Goal: Task Accomplishment & Management: Use online tool/utility

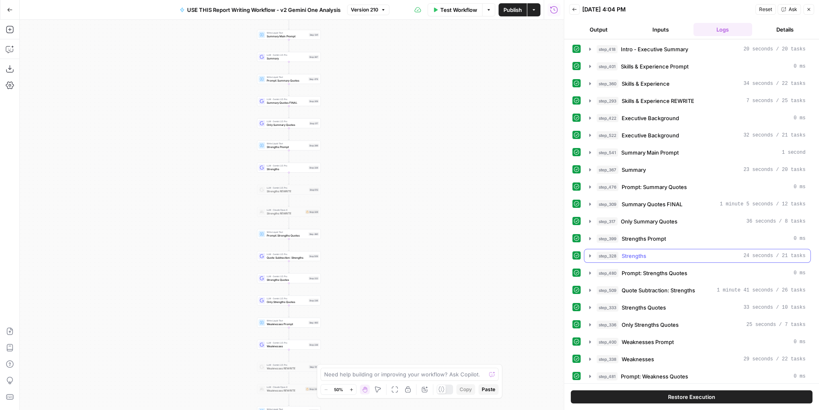
scroll to position [395, 0]
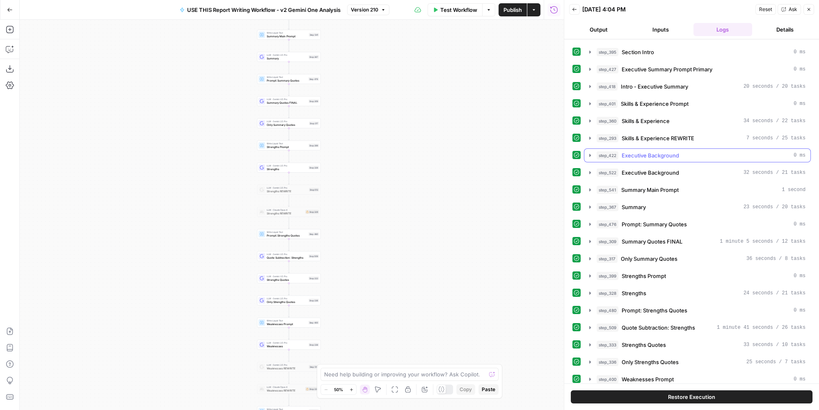
click at [675, 151] on span "Executive Background" at bounding box center [649, 155] width 57 height 8
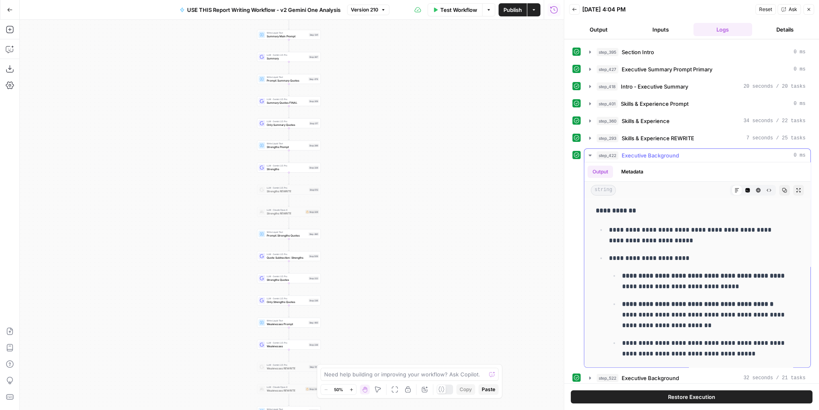
click at [672, 151] on span "Executive Background" at bounding box center [649, 155] width 57 height 8
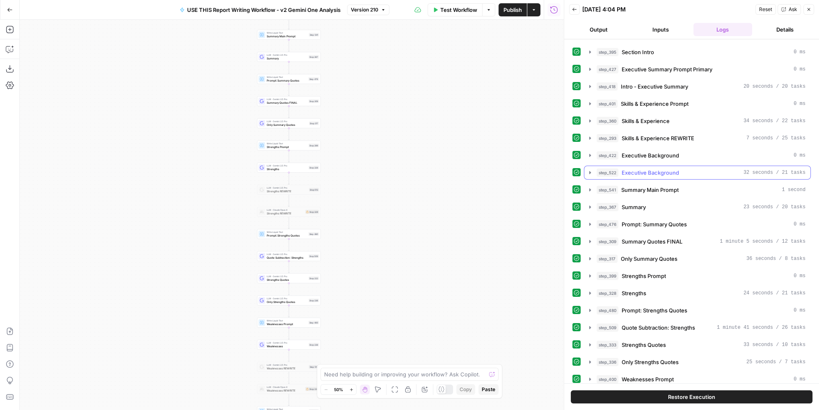
click at [678, 169] on div "step_522 Executive Background 32 seconds / 21 tasks" at bounding box center [700, 173] width 209 height 8
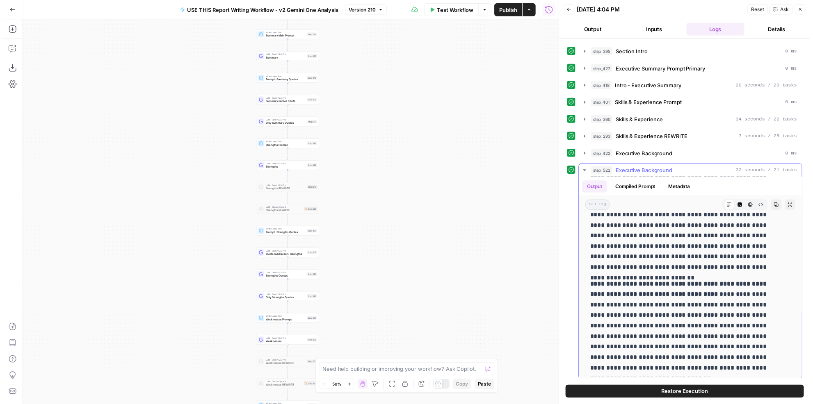
scroll to position [62, 0]
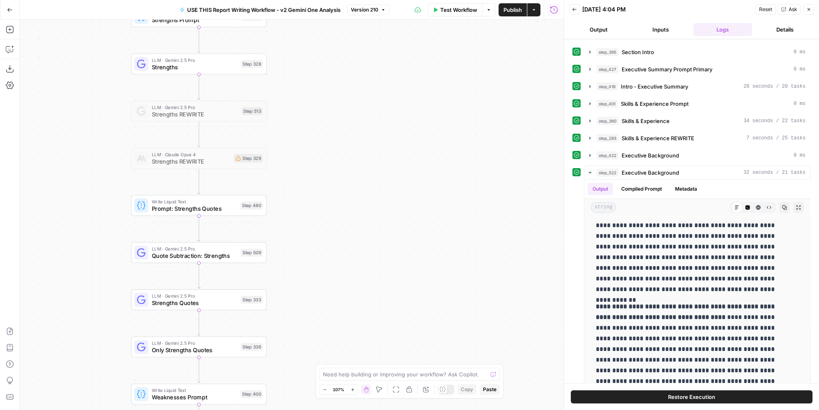
drag, startPoint x: 336, startPoint y: 130, endPoint x: 386, endPoint y: 293, distance: 169.8
click at [385, 296] on div "true false Workflow Set Inputs Inputs LLM · Perplexity Sonar Deep Research Late…" at bounding box center [292, 215] width 544 height 390
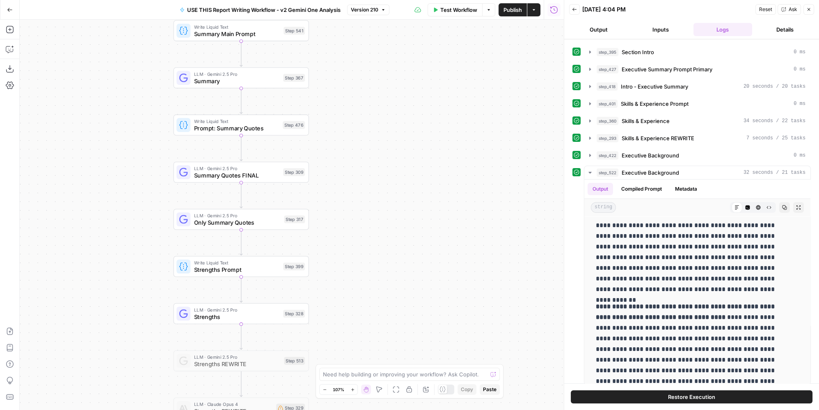
drag, startPoint x: 408, startPoint y: 126, endPoint x: 398, endPoint y: 151, distance: 26.9
click at [400, 231] on div "true false Workflow Set Inputs Inputs LLM · Perplexity Sonar Deep Research Late…" at bounding box center [292, 215] width 544 height 390
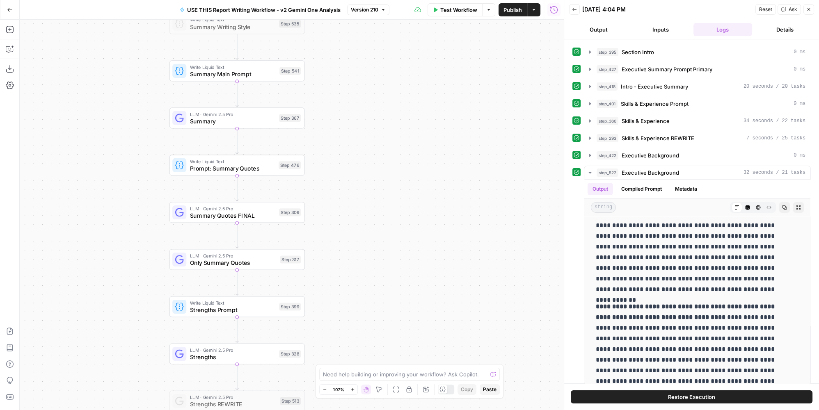
drag, startPoint x: 391, startPoint y: 166, endPoint x: 399, endPoint y: 184, distance: 19.5
click at [397, 191] on div "true false Workflow Set Inputs Inputs LLM · Perplexity Sonar Deep Research Late…" at bounding box center [292, 215] width 544 height 390
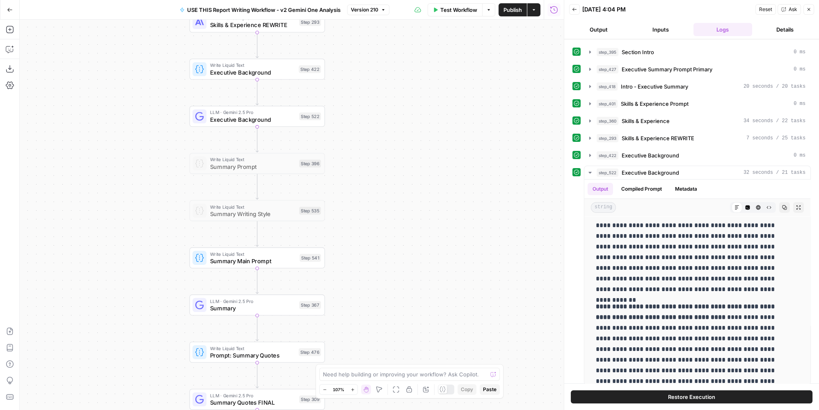
drag, startPoint x: 383, startPoint y: 75, endPoint x: 394, endPoint y: 192, distance: 117.0
click at [394, 192] on div "true false Workflow Set Inputs Inputs LLM · Perplexity Sonar Deep Research Late…" at bounding box center [292, 215] width 544 height 390
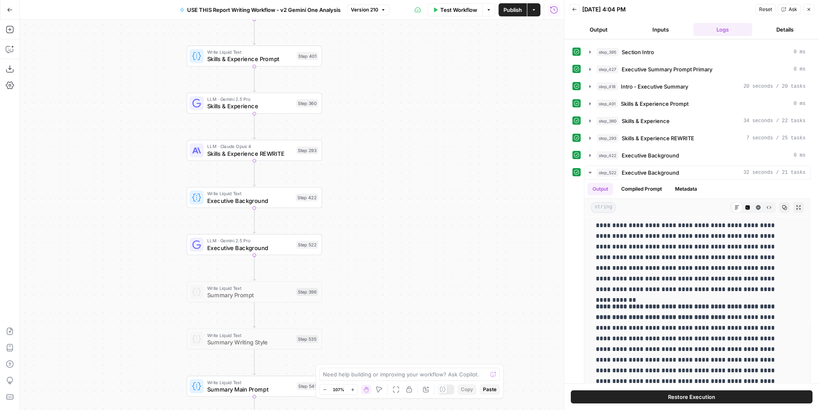
drag, startPoint x: 400, startPoint y: 196, endPoint x: 399, endPoint y: 207, distance: 10.3
click at [399, 207] on div "true false Workflow Set Inputs Inputs LLM · Perplexity Sonar Deep Research Late…" at bounding box center [292, 215] width 544 height 390
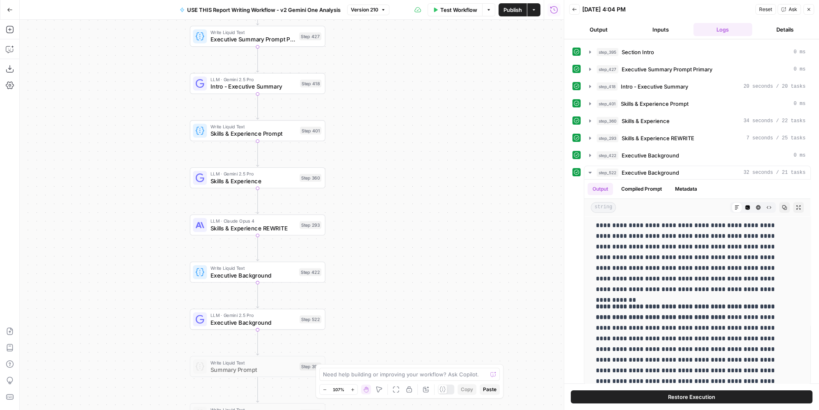
drag, startPoint x: 389, startPoint y: 203, endPoint x: 389, endPoint y: 153, distance: 49.2
click at [394, 275] on div "true false Workflow Set Inputs Inputs LLM · Perplexity Sonar Deep Research Late…" at bounding box center [292, 215] width 544 height 390
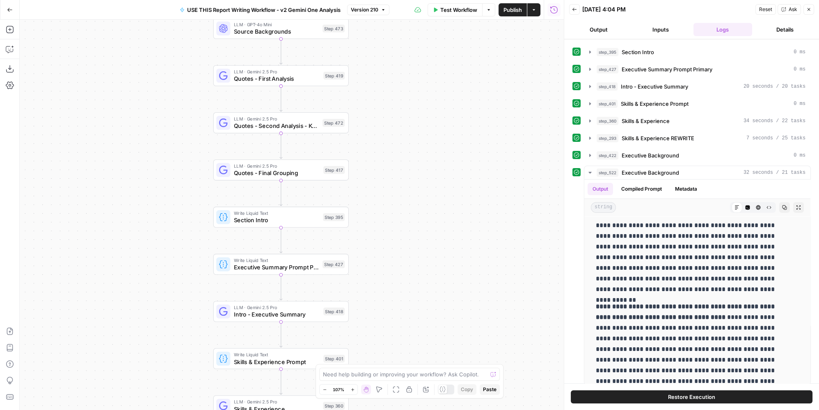
drag, startPoint x: 391, startPoint y: 193, endPoint x: 396, endPoint y: 254, distance: 61.3
click at [396, 255] on div "true false Workflow Set Inputs Inputs LLM · Perplexity Sonar Deep Research Late…" at bounding box center [292, 215] width 544 height 390
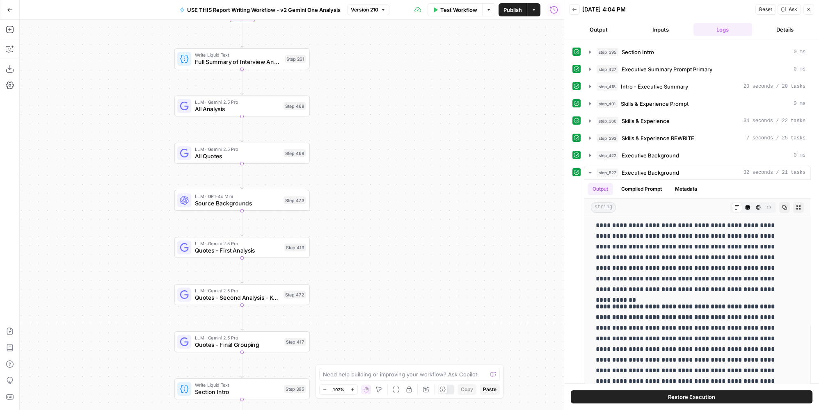
drag, startPoint x: 384, startPoint y: 265, endPoint x: 387, endPoint y: 182, distance: 82.9
click at [383, 265] on div "true false Workflow Set Inputs Inputs LLM · Perplexity Sonar Deep Research Late…" at bounding box center [292, 215] width 544 height 390
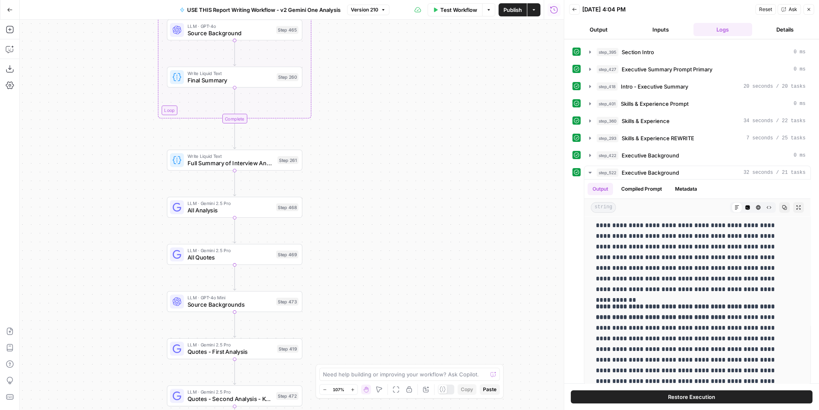
drag, startPoint x: 383, startPoint y: 178, endPoint x: 379, endPoint y: 251, distance: 73.1
click at [379, 251] on div "true false Workflow Set Inputs Inputs LLM · Perplexity Sonar Deep Research Late…" at bounding box center [292, 215] width 544 height 390
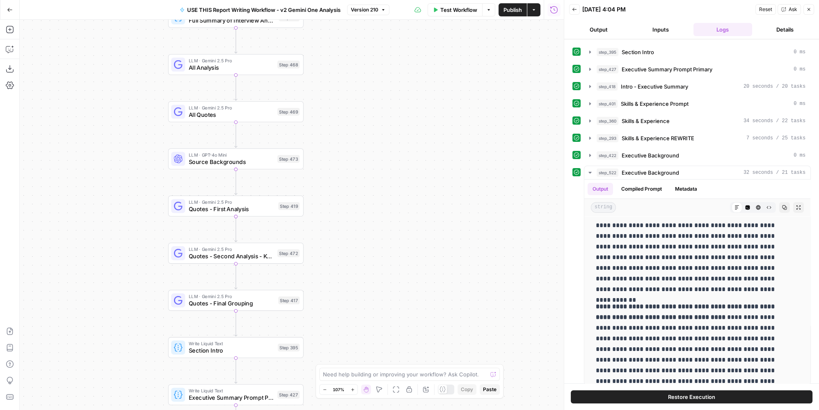
drag, startPoint x: 375, startPoint y: 116, endPoint x: 386, endPoint y: 173, distance: 59.0
click at [375, 87] on div "true false Workflow Set Inputs Inputs LLM · Perplexity Sonar Deep Research Late…" at bounding box center [292, 215] width 544 height 390
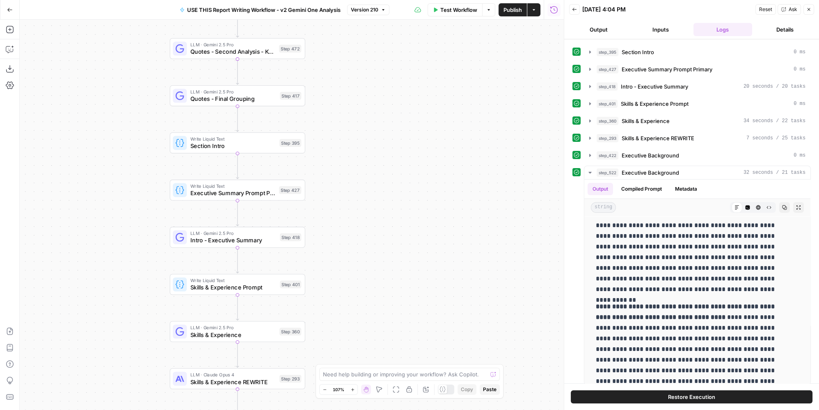
drag, startPoint x: 400, startPoint y: 286, endPoint x: 401, endPoint y: 118, distance: 167.7
click at [401, 118] on div "true false Workflow Set Inputs Inputs LLM · Perplexity Sonar Deep Research Late…" at bounding box center [292, 215] width 544 height 390
drag, startPoint x: 395, startPoint y: 264, endPoint x: 408, endPoint y: 146, distance: 118.3
click at [408, 146] on div "true false Workflow Set Inputs Inputs LLM · Perplexity Sonar Deep Research Late…" at bounding box center [292, 215] width 544 height 390
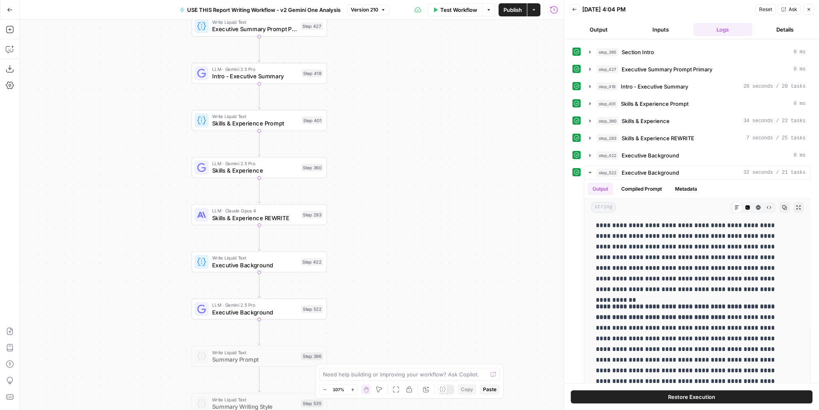
drag, startPoint x: 408, startPoint y: 228, endPoint x: 417, endPoint y: 207, distance: 22.9
click at [417, 207] on div "true false Workflow Set Inputs Inputs LLM · Perplexity Sonar Deep Research Late…" at bounding box center [292, 215] width 544 height 390
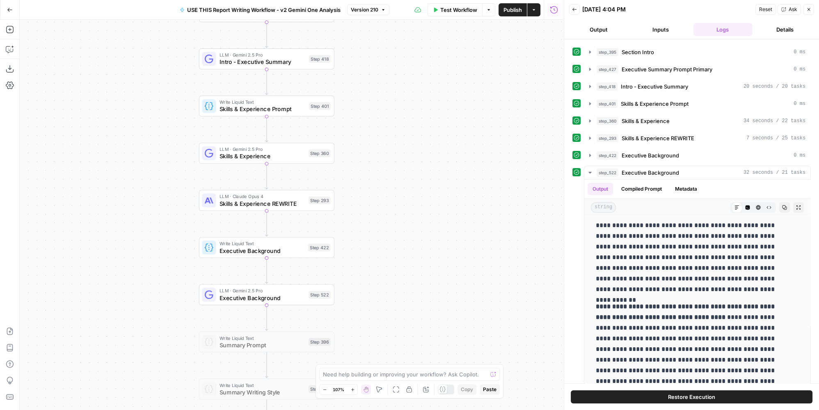
drag, startPoint x: 408, startPoint y: 270, endPoint x: 416, endPoint y: 209, distance: 62.1
click at [416, 209] on div "true false Workflow Set Inputs Inputs LLM · Perplexity Sonar Deep Research Late…" at bounding box center [292, 215] width 544 height 390
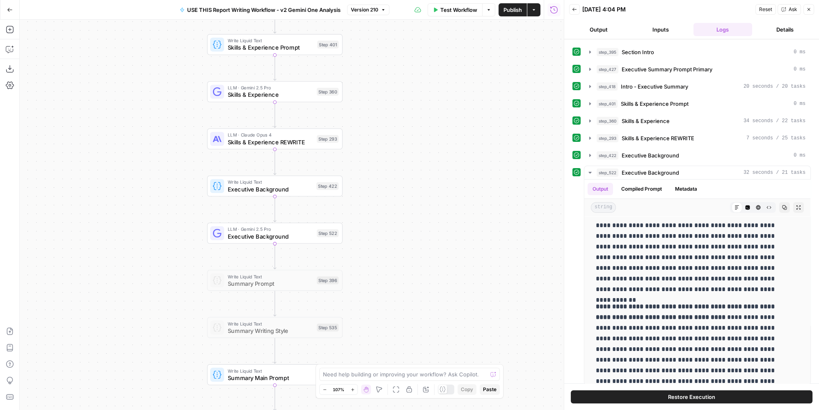
click at [299, 185] on span "Executive Background" at bounding box center [270, 189] width 85 height 9
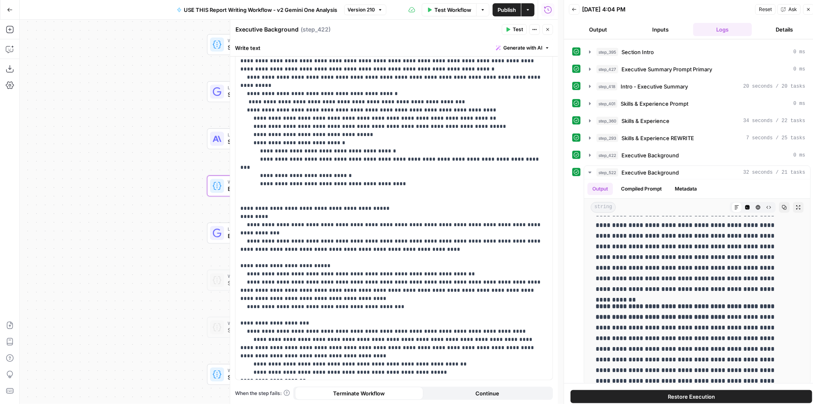
scroll to position [5, 0]
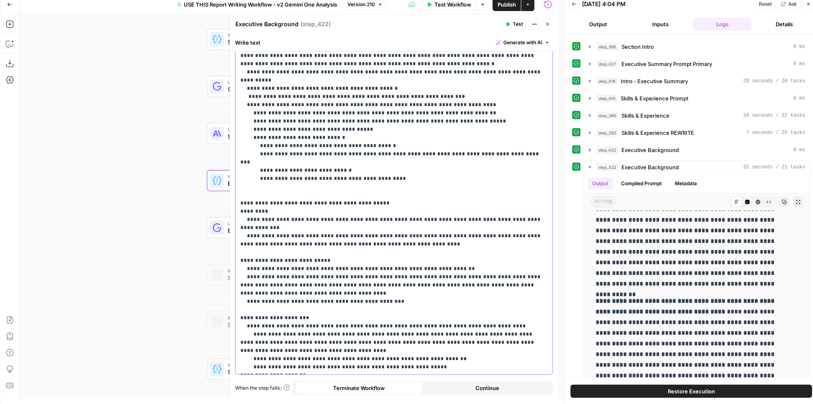
click at [444, 361] on p "**********" at bounding box center [391, 125] width 302 height 492
click at [444, 369] on p "**********" at bounding box center [391, 125] width 302 height 492
click at [545, 28] on button "Close" at bounding box center [547, 24] width 11 height 11
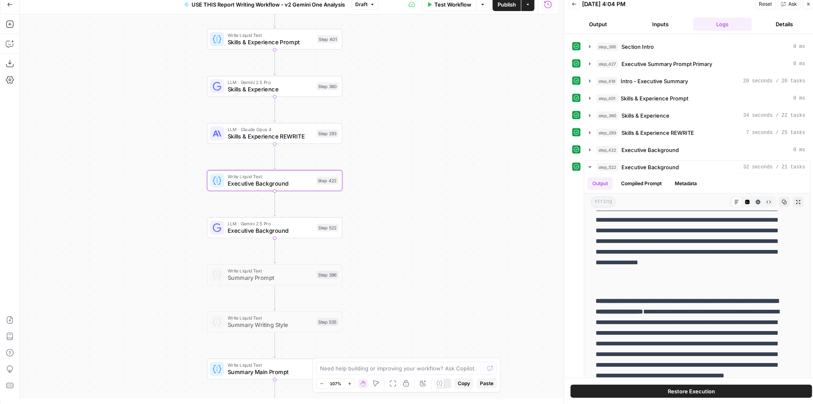
click at [513, 8] on span "Publish" at bounding box center [506, 4] width 18 height 8
click at [682, 163] on div "step_522 Executive Background 32 seconds / 21 tasks" at bounding box center [700, 167] width 209 height 8
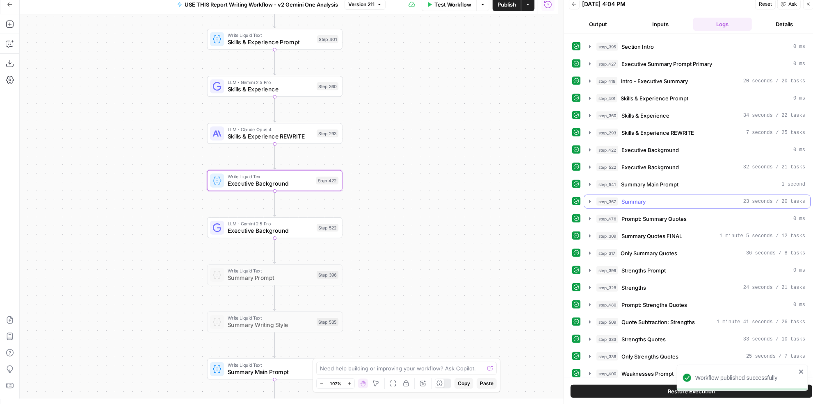
click at [678, 198] on div "step_367 Summary 23 seconds / 20 tasks" at bounding box center [700, 202] width 209 height 8
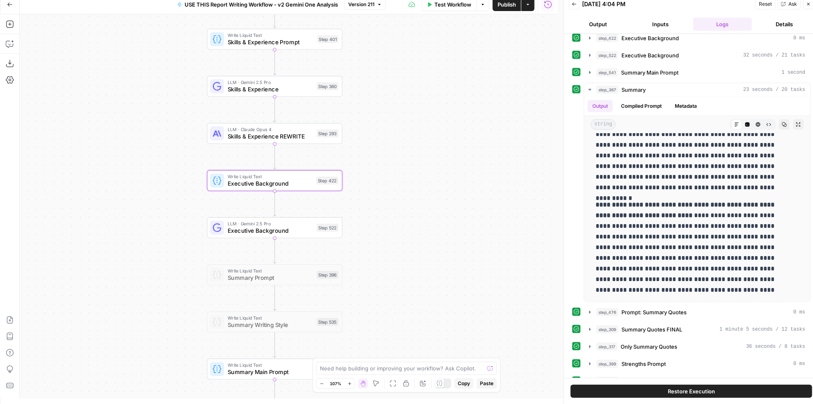
scroll to position [0, 0]
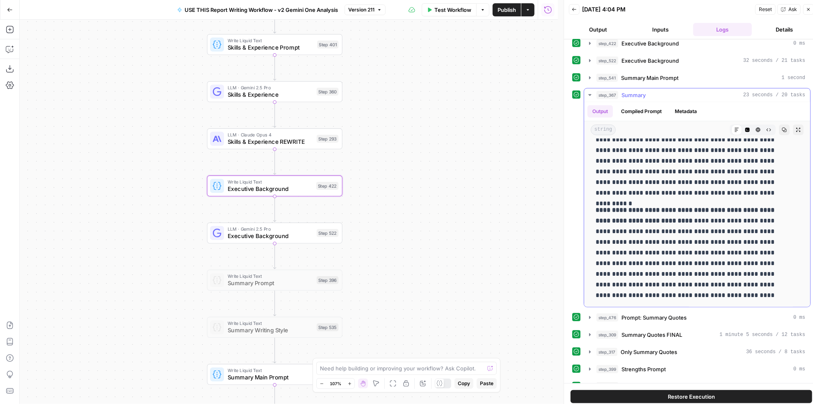
click at [643, 91] on span "Summary" at bounding box center [633, 95] width 24 height 8
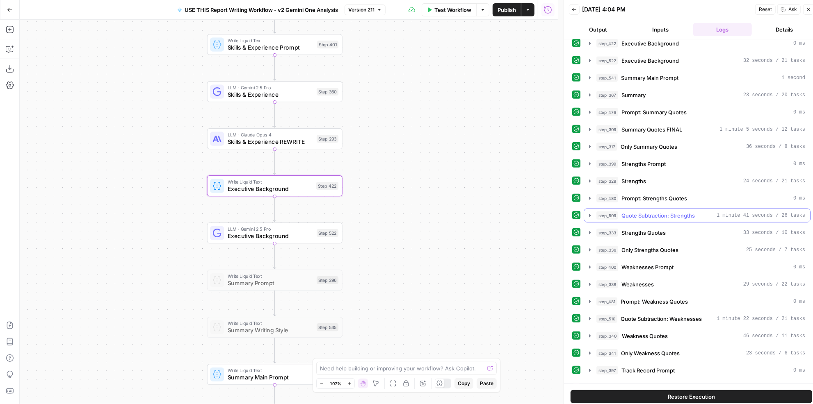
scroll to position [550, 0]
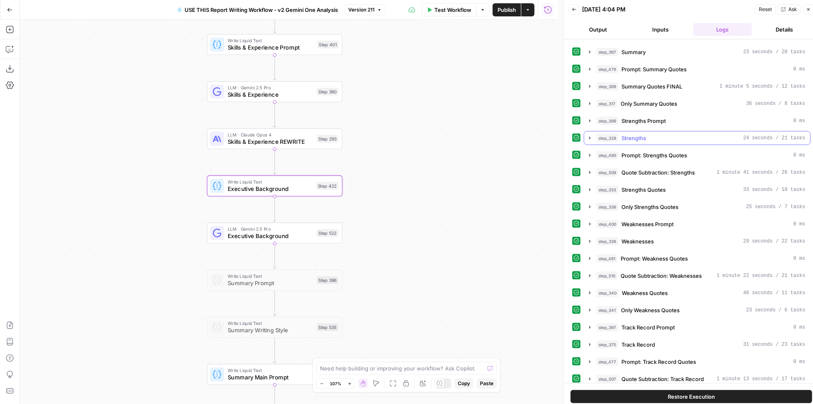
click at [685, 134] on div "step_328 Strengths 24 seconds / 21 tasks" at bounding box center [700, 138] width 209 height 8
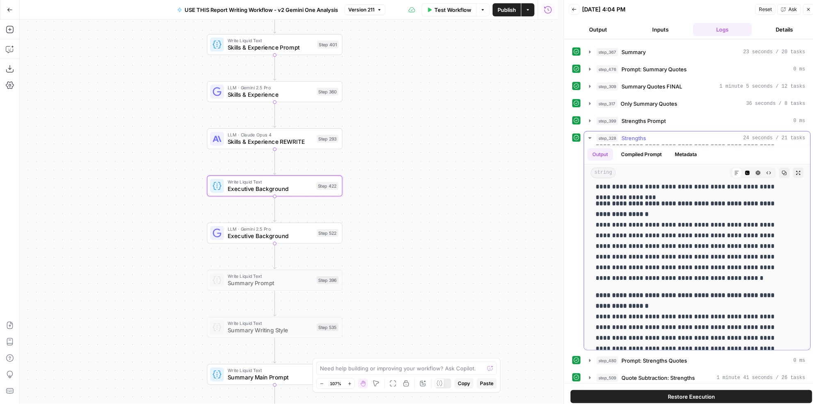
scroll to position [356, 0]
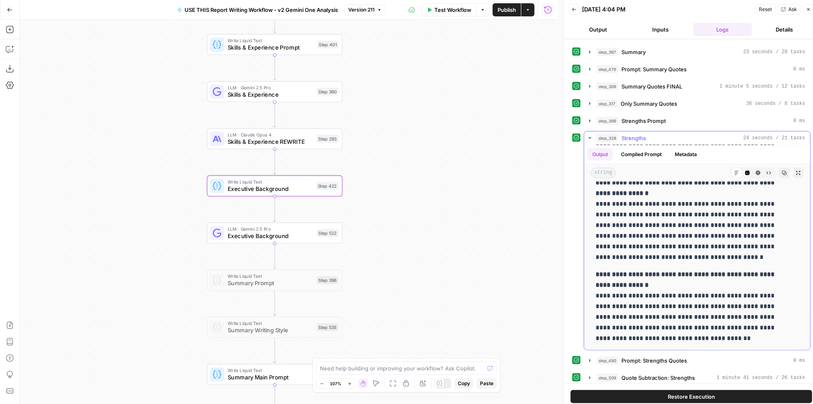
click at [659, 134] on div "step_328 Strengths 24 seconds / 21 tasks" at bounding box center [700, 138] width 209 height 8
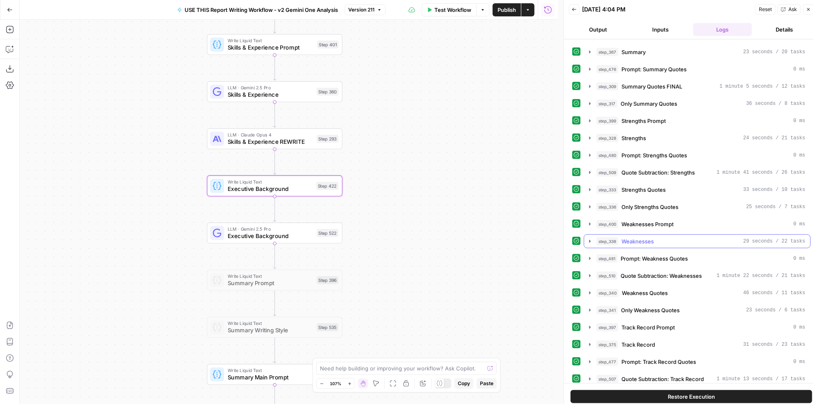
click at [659, 237] on div "step_338 Weaknesses 29 seconds / 22 tasks" at bounding box center [700, 241] width 209 height 8
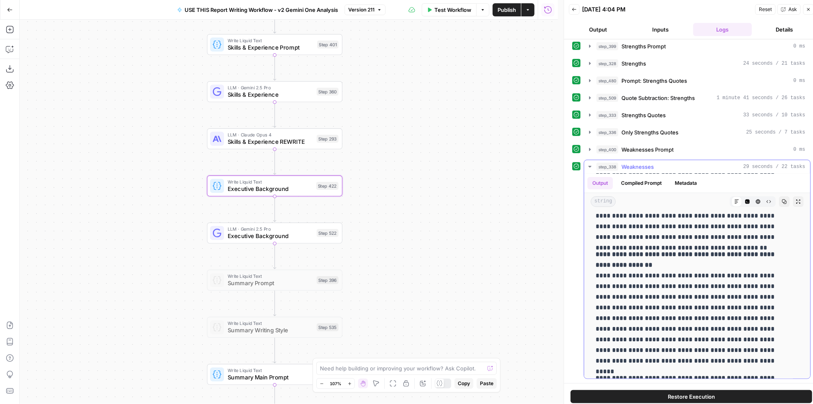
scroll to position [0, 0]
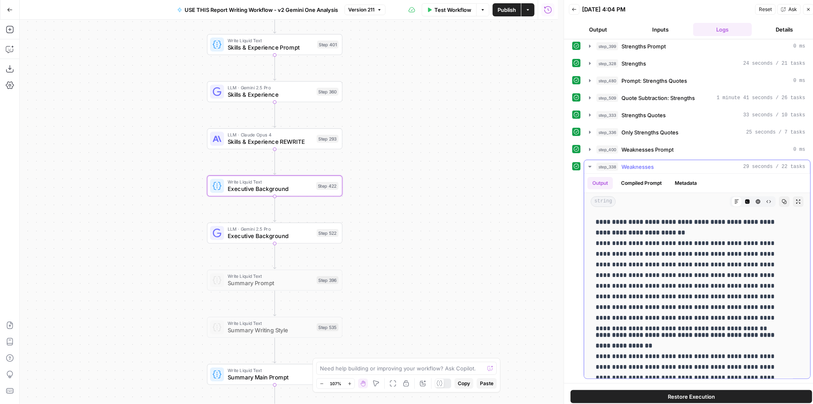
click at [659, 163] on div "step_338 Weaknesses 29 seconds / 22 tasks" at bounding box center [700, 167] width 209 height 8
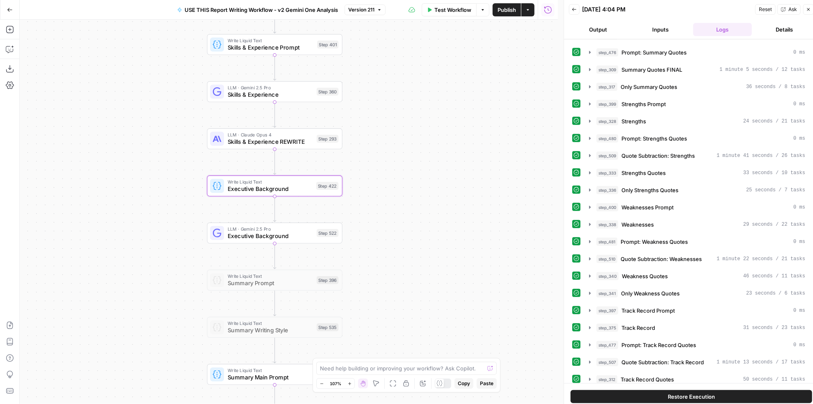
scroll to position [600, 0]
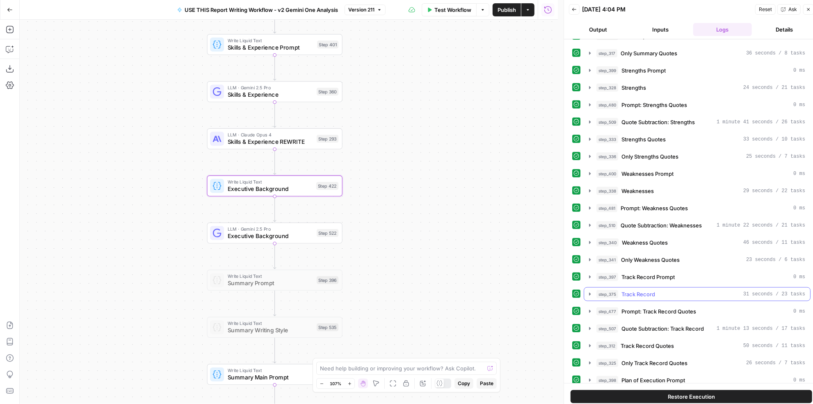
click at [698, 290] on div "step_375 Track Record 31 seconds / 23 tasks" at bounding box center [700, 294] width 209 height 8
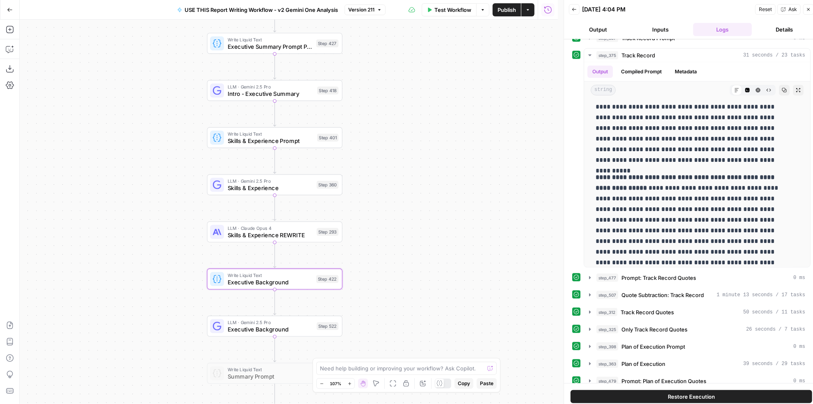
scroll to position [690, 0]
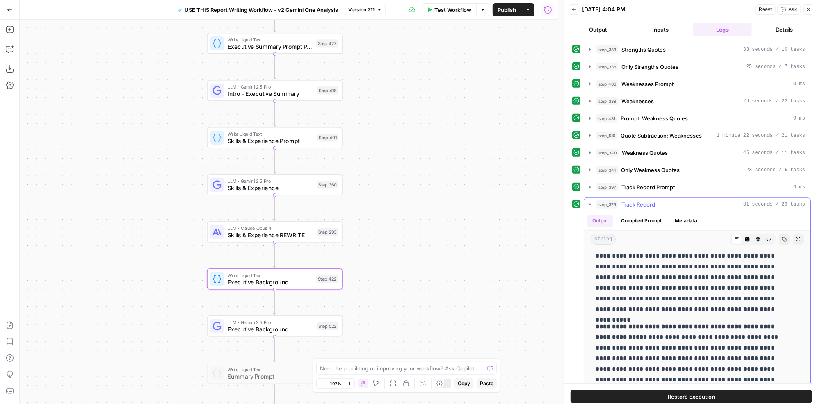
click at [646, 198] on button "step_375 Track Record 31 seconds / 23 tasks" at bounding box center [697, 204] width 226 height 13
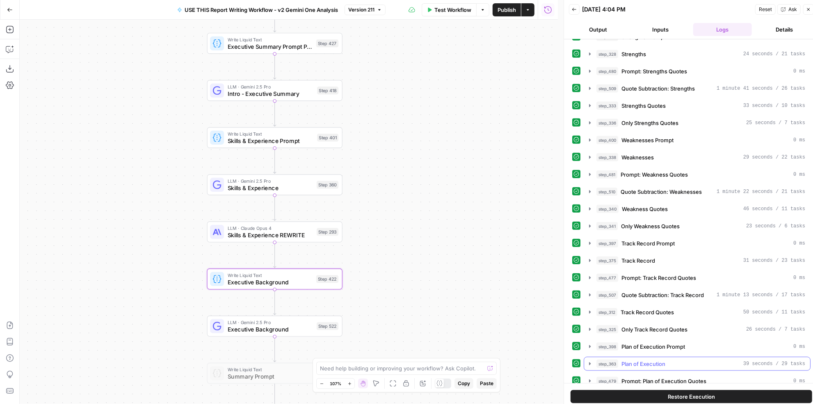
click at [680, 360] on div "step_363 Plan of Execution 39 seconds / 29 tasks" at bounding box center [700, 364] width 209 height 8
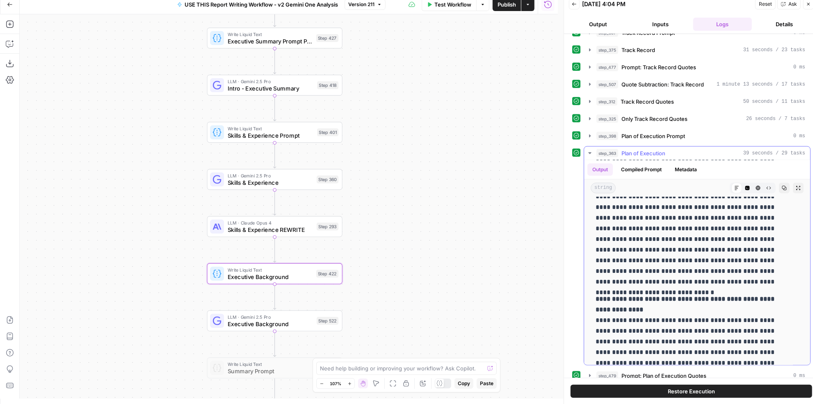
scroll to position [510, 0]
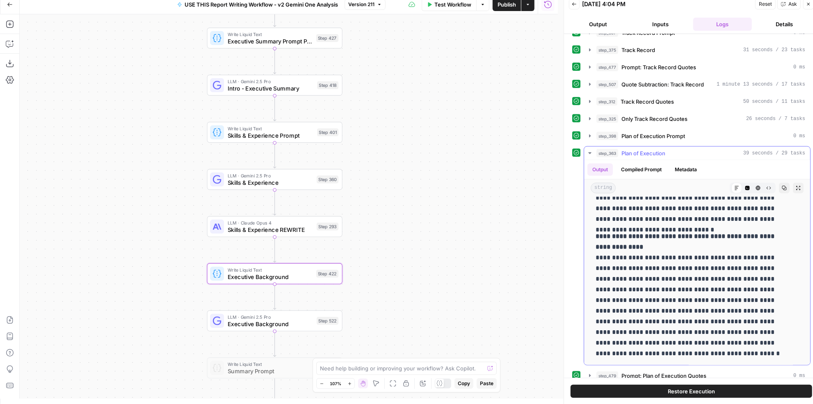
click at [647, 149] on span "Plan of Execution" at bounding box center [643, 153] width 44 height 8
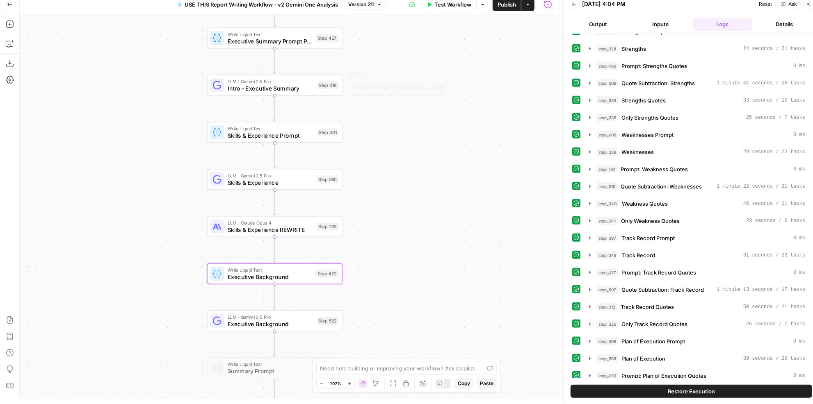
scroll to position [634, 0]
click at [677, 303] on div "step_312 Track Record Quotes 50 seconds / 11 tasks" at bounding box center [700, 307] width 209 height 8
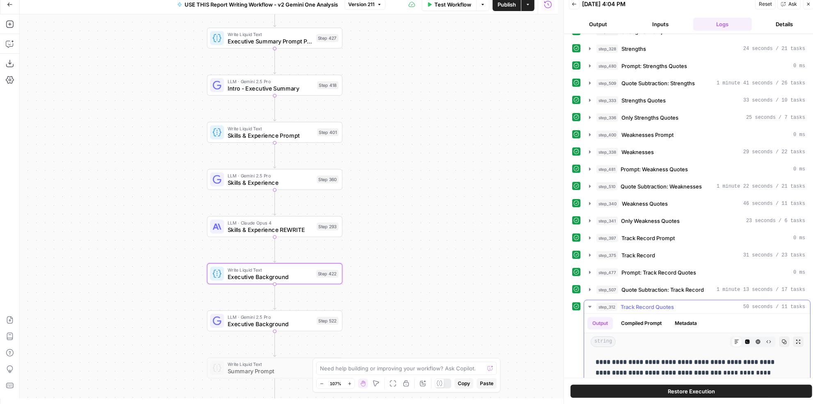
click at [677, 303] on div "step_312 Track Record Quotes 50 seconds / 11 tasks" at bounding box center [700, 307] width 209 height 8
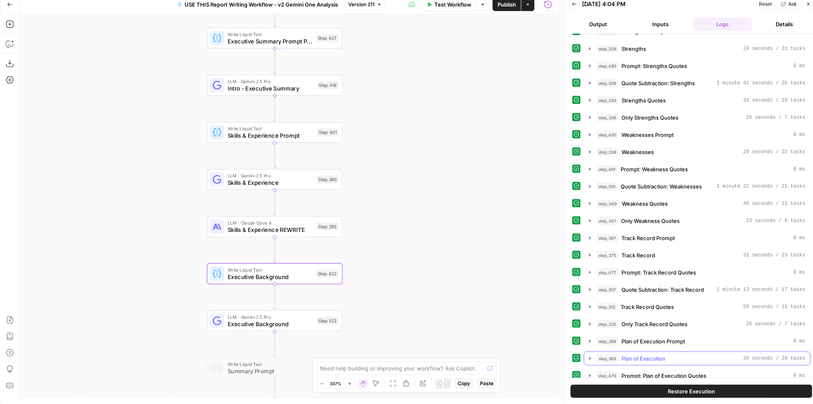
click at [681, 355] on div "step_363 Plan of Execution 39 seconds / 29 tasks" at bounding box center [700, 359] width 209 height 8
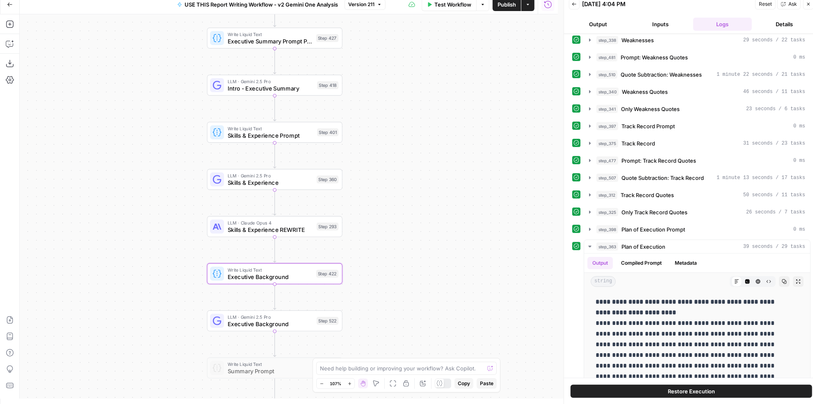
scroll to position [820, 0]
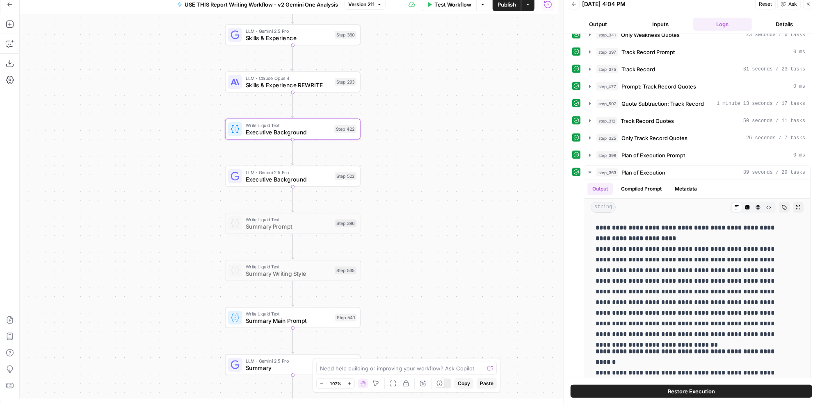
drag, startPoint x: 423, startPoint y: 148, endPoint x: 423, endPoint y: 156, distance: 7.4
click at [423, 130] on div "true false Workflow Set Inputs Inputs LLM · Perplexity Sonar Deep Research Late…" at bounding box center [289, 206] width 538 height 385
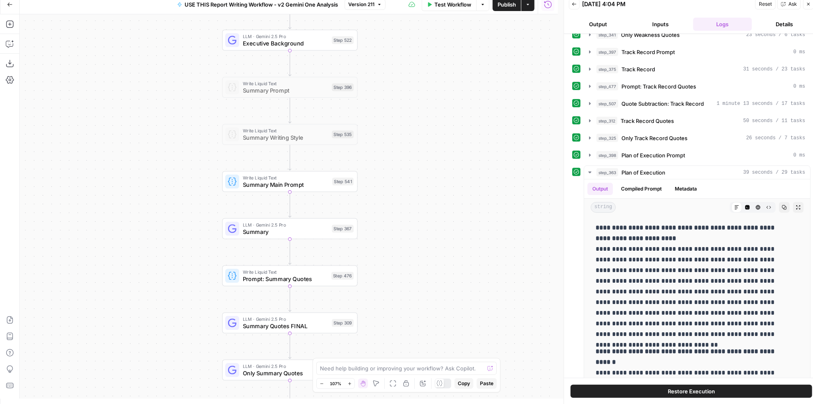
drag, startPoint x: 428, startPoint y: 263, endPoint x: 423, endPoint y: 187, distance: 76.4
click at [425, 133] on div "true false Workflow Set Inputs Inputs LLM · Perplexity Sonar Deep Research Late…" at bounding box center [289, 206] width 538 height 385
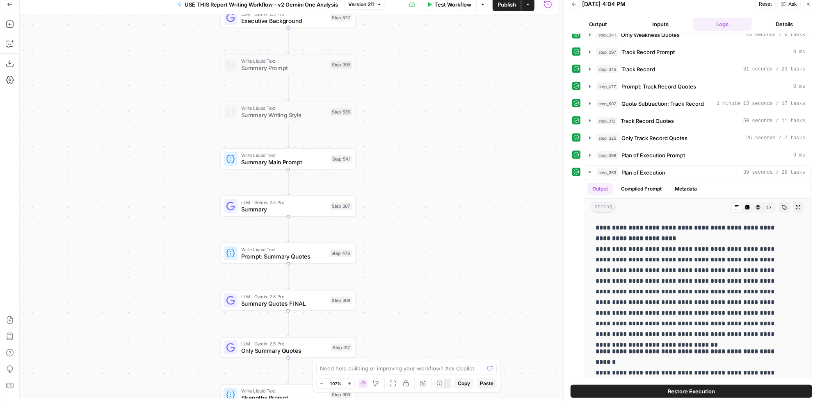
drag, startPoint x: 431, startPoint y: 276, endPoint x: 424, endPoint y: 195, distance: 81.1
click at [424, 195] on div "true false Workflow Set Inputs Inputs LLM · Perplexity Sonar Deep Research Late…" at bounding box center [289, 206] width 538 height 385
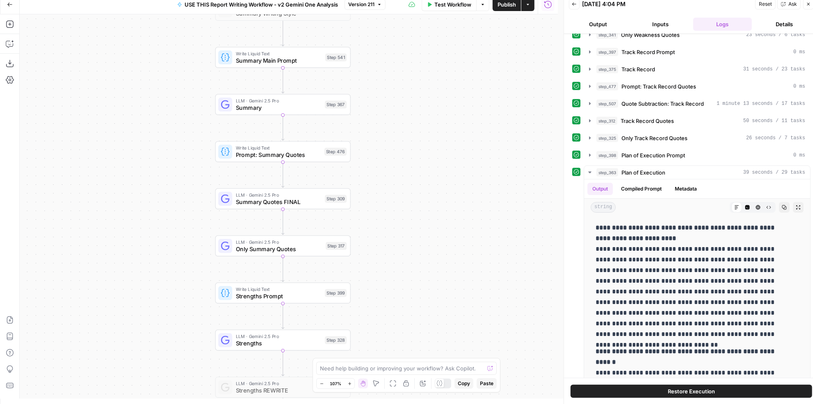
drag, startPoint x: 424, startPoint y: 267, endPoint x: 427, endPoint y: 257, distance: 10.9
click at [427, 257] on div "true false Workflow Set Inputs Inputs LLM · Perplexity Sonar Deep Research Late…" at bounding box center [289, 206] width 538 height 385
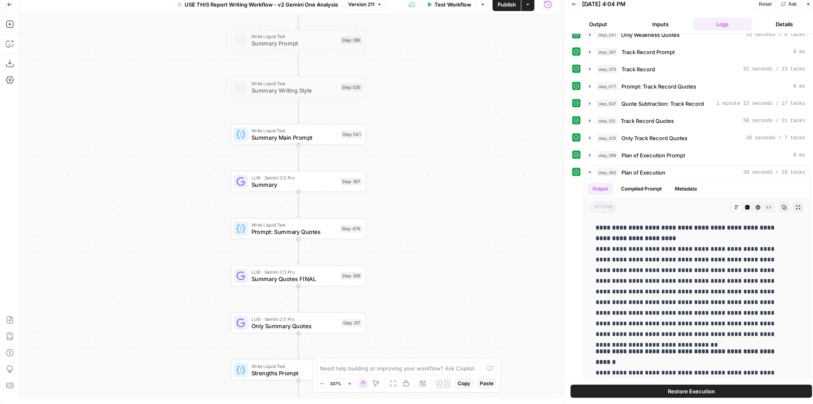
click at [424, 270] on div "true false Workflow Set Inputs Inputs LLM · Perplexity Sonar Deep Research Late…" at bounding box center [289, 206] width 538 height 385
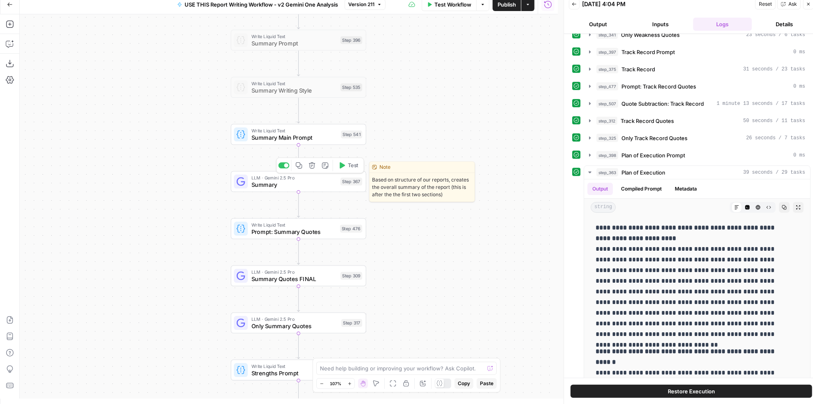
click at [313, 186] on span "Summary" at bounding box center [294, 184] width 86 height 9
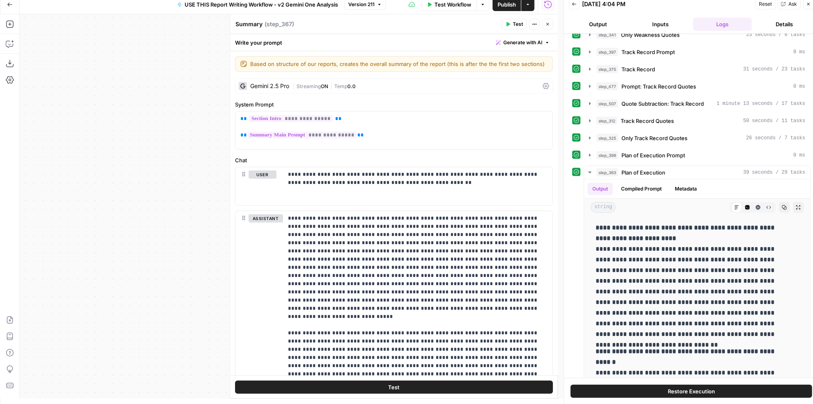
click at [550, 25] on button "Close" at bounding box center [547, 24] width 11 height 11
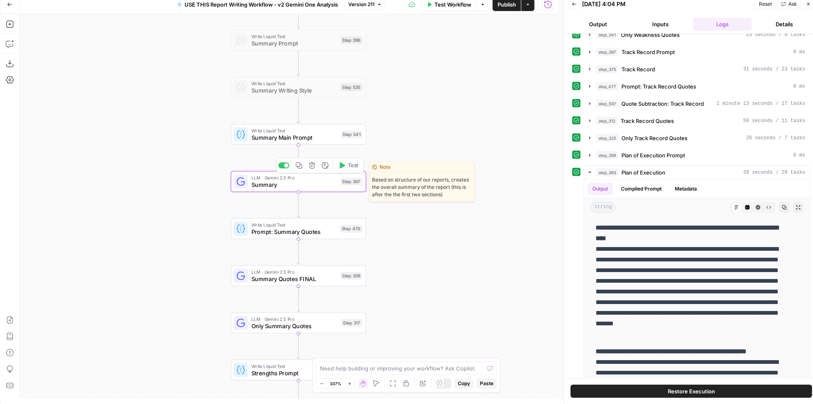
click at [322, 133] on span "Summary Main Prompt" at bounding box center [294, 137] width 86 height 9
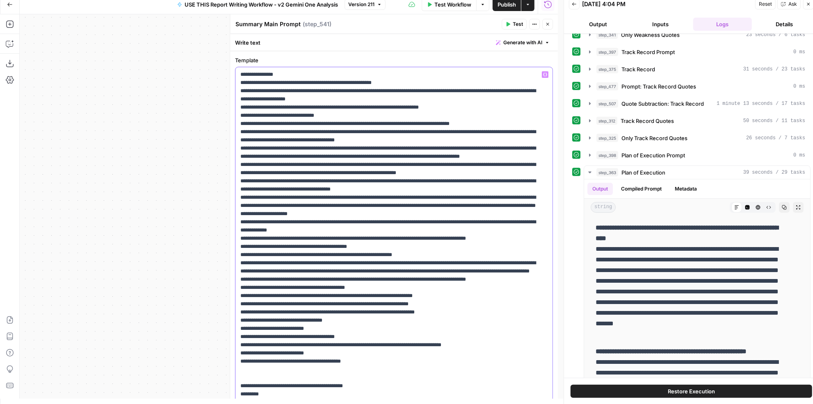
drag, startPoint x: 416, startPoint y: 230, endPoint x: 433, endPoint y: 228, distance: 16.9
drag, startPoint x: 510, startPoint y: 230, endPoint x: 535, endPoint y: 230, distance: 25.4
drag, startPoint x: 265, startPoint y: 239, endPoint x: 232, endPoint y: 235, distance: 33.0
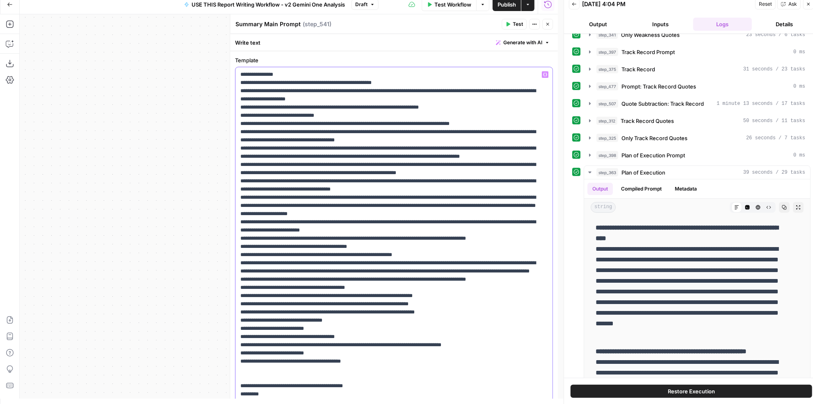
click at [232, 235] on div "**********" at bounding box center [394, 206] width 328 height 385
drag, startPoint x: 460, startPoint y: 240, endPoint x: 233, endPoint y: 230, distance: 226.6
click at [233, 230] on div "**********" at bounding box center [394, 206] width 328 height 385
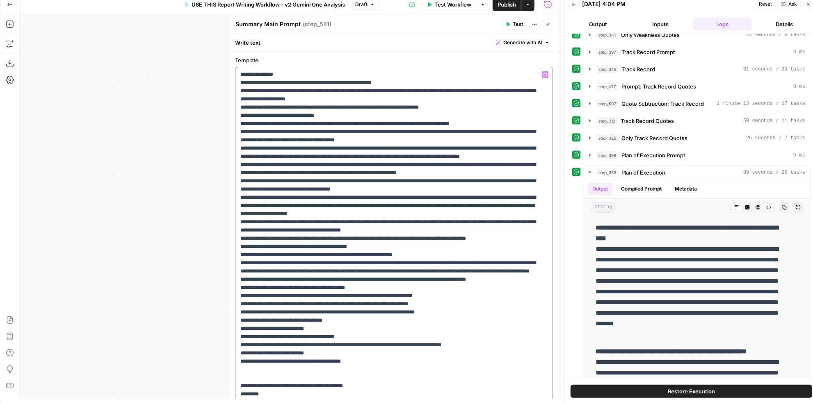
drag, startPoint x: 456, startPoint y: 241, endPoint x: 227, endPoint y: 228, distance: 229.2
click at [230, 228] on div "**********" at bounding box center [394, 206] width 328 height 385
click at [549, 30] on header "Summary Main Prompt Summary Main Prompt ( step_541 ) Test Actions Close" at bounding box center [394, 24] width 328 height 20
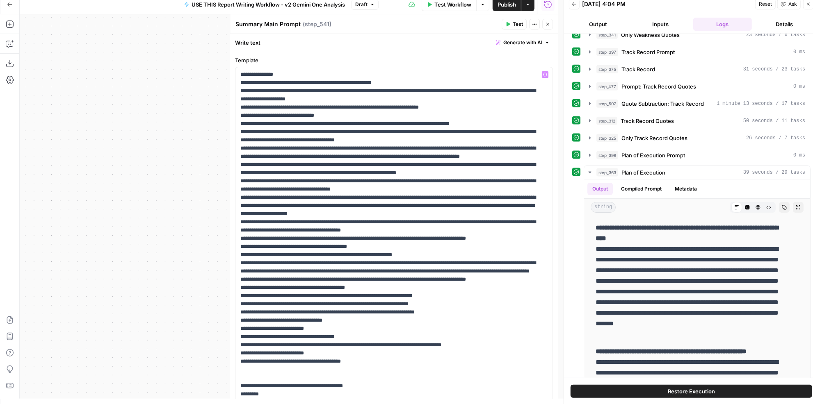
click at [548, 24] on icon "button" at bounding box center [547, 24] width 5 height 5
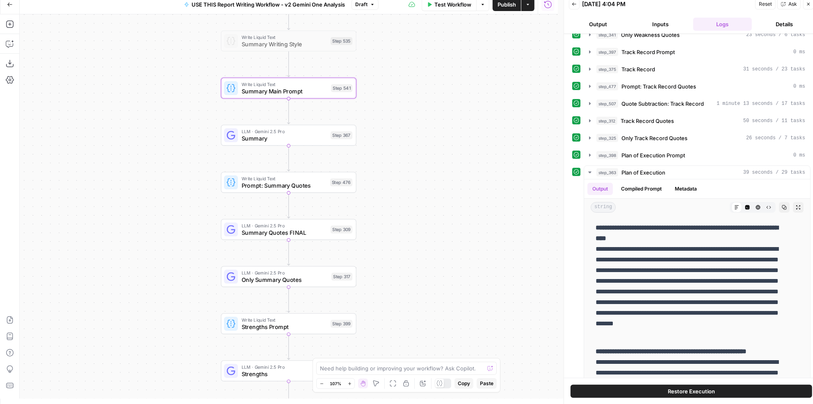
drag, startPoint x: 457, startPoint y: 248, endPoint x: 450, endPoint y: 201, distance: 46.8
click at [450, 201] on div "true false Workflow Set Inputs Inputs LLM · Perplexity Sonar Deep Research Late…" at bounding box center [289, 206] width 538 height 385
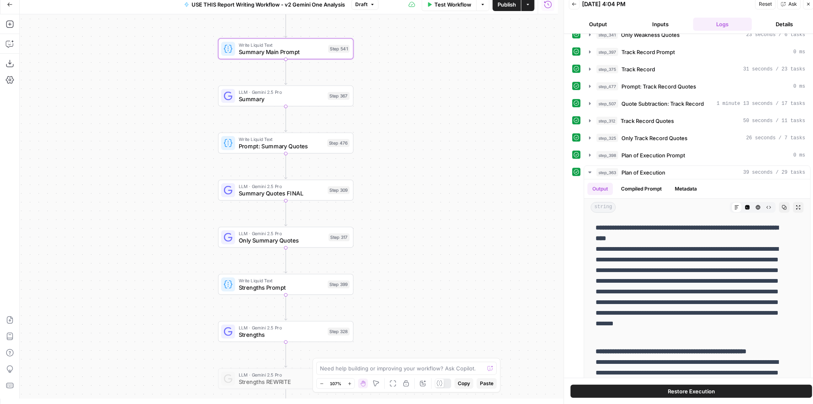
drag, startPoint x: 419, startPoint y: 302, endPoint x: 406, endPoint y: 219, distance: 84.6
click at [406, 219] on div "true false Workflow Set Inputs Inputs LLM · Perplexity Sonar Deep Research Late…" at bounding box center [289, 206] width 538 height 385
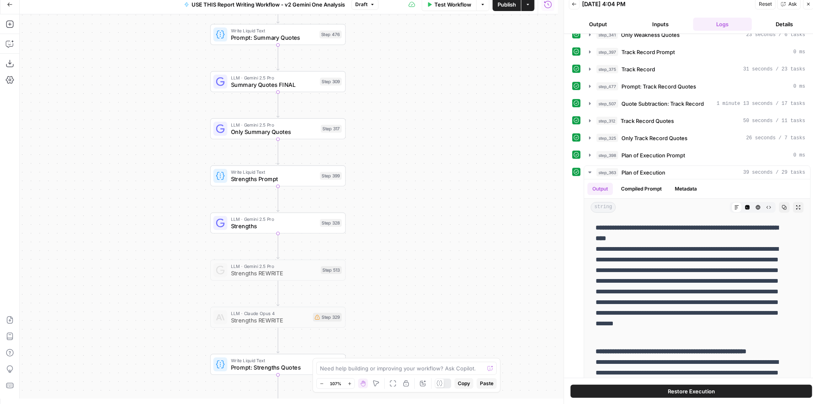
drag, startPoint x: 390, startPoint y: 283, endPoint x: 393, endPoint y: 221, distance: 61.6
click at [393, 221] on div "true false Workflow Set Inputs Inputs LLM · Perplexity Sonar Deep Research Late…" at bounding box center [289, 206] width 538 height 385
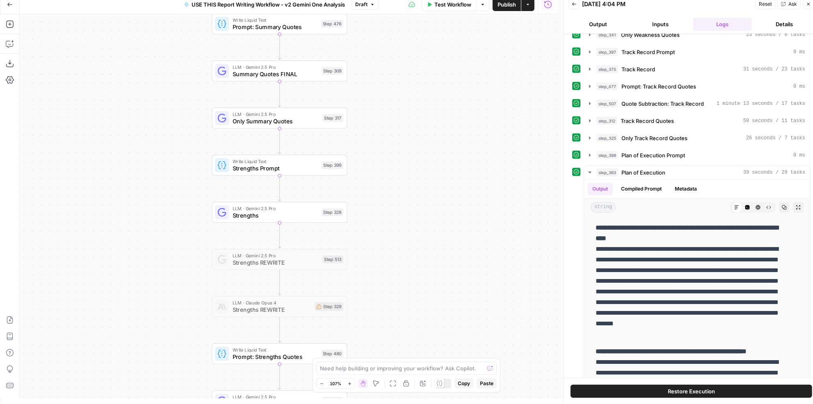
click at [299, 164] on span "Strengths Prompt" at bounding box center [276, 168] width 86 height 9
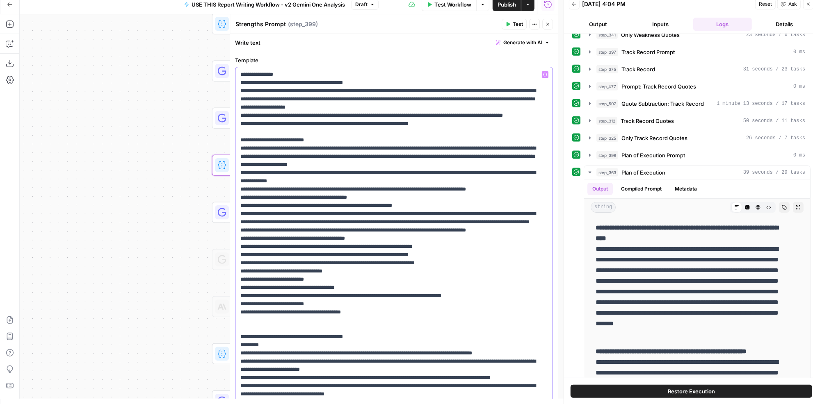
drag, startPoint x: 369, startPoint y: 187, endPoint x: 219, endPoint y: 179, distance: 151.1
click at [219, 179] on body "Paragon Intel - Bill / Ty / Colby R&D New Home Browse Your Data Recent Grids Ca…" at bounding box center [406, 197] width 813 height 404
click at [219, 179] on div "true false Workflow Set Inputs Inputs LLM · Perplexity Sonar Deep Research Late…" at bounding box center [289, 206] width 538 height 385
drag, startPoint x: 383, startPoint y: 189, endPoint x: 239, endPoint y: 181, distance: 144.6
click at [239, 181] on div "**********" at bounding box center [393, 341] width 317 height 548
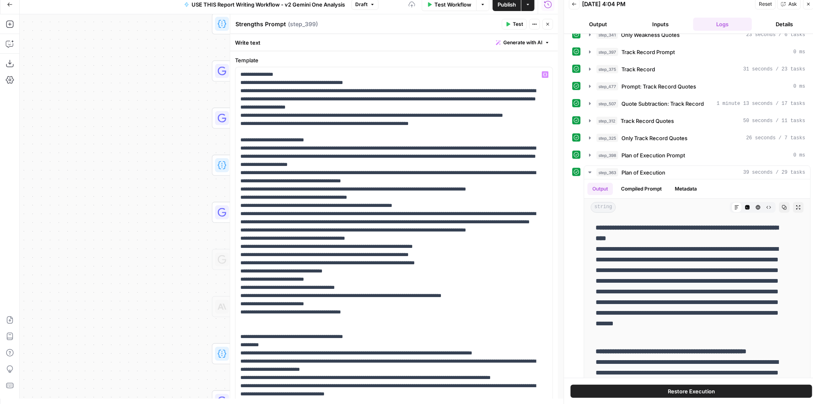
click at [544, 21] on button "Close" at bounding box center [547, 24] width 11 height 11
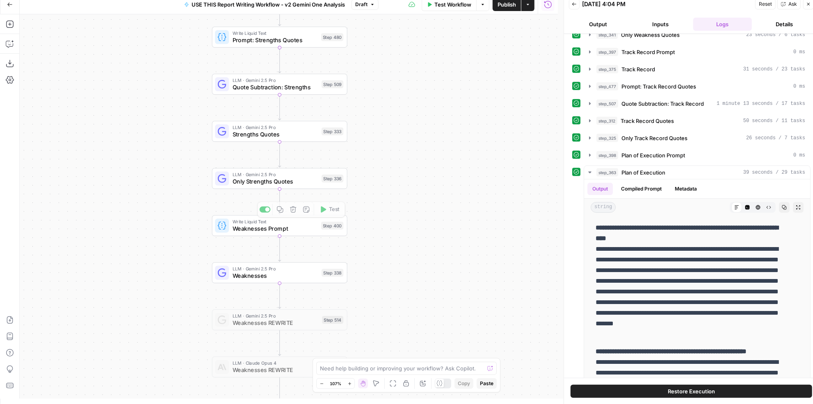
click at [318, 225] on div "Write Liquid Text Weaknesses Prompt Step 400 Copy step Delete step Add Note Test" at bounding box center [279, 226] width 128 height 15
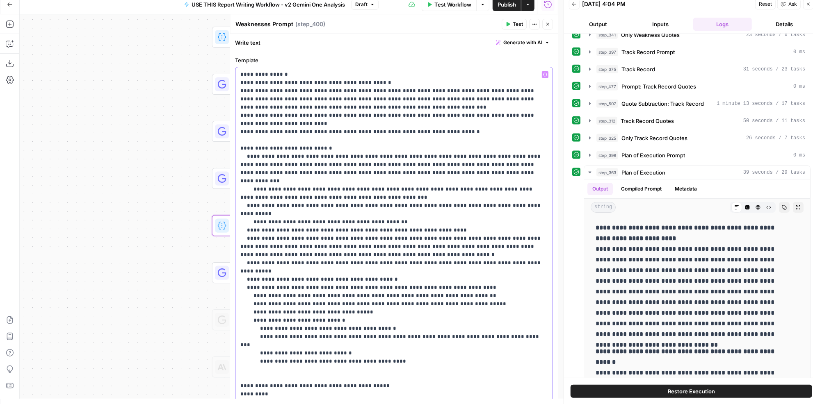
drag, startPoint x: 365, startPoint y: 189, endPoint x: 233, endPoint y: 177, distance: 133.0
click at [233, 177] on div "**********" at bounding box center [394, 206] width 328 height 385
click at [549, 25] on icon "button" at bounding box center [547, 24] width 5 height 5
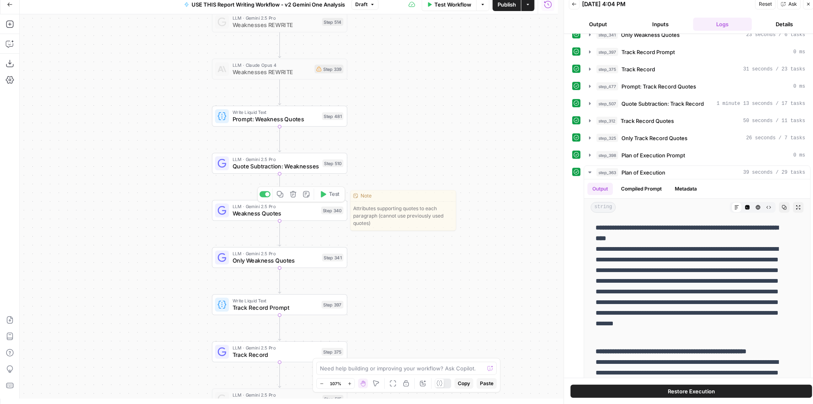
scroll to position [0, 0]
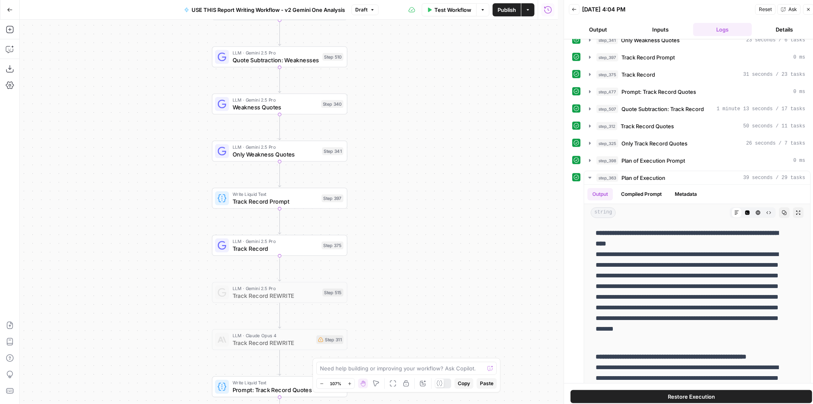
click at [320, 202] on div "Write Liquid Text Track Record Prompt Step 397 Copy step Delete step Add Note T…" at bounding box center [279, 198] width 128 height 15
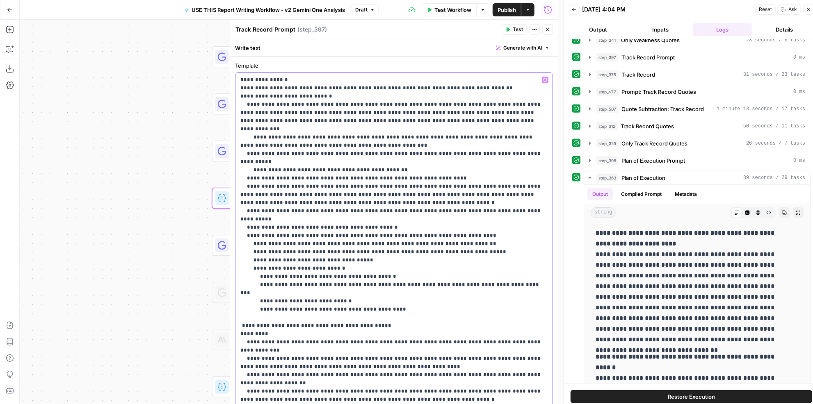
drag, startPoint x: 363, startPoint y: 136, endPoint x: 237, endPoint y: 128, distance: 125.7
click at [549, 28] on icon "button" at bounding box center [547, 29] width 3 height 3
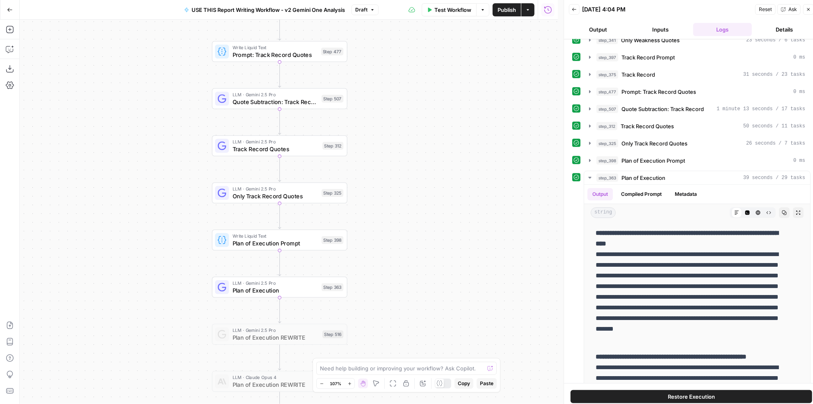
click at [295, 242] on span "Plan of Execution Prompt" at bounding box center [276, 243] width 86 height 9
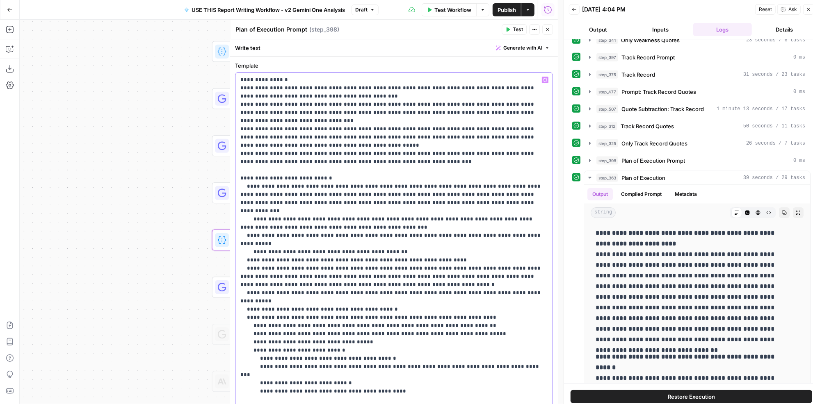
drag, startPoint x: 374, startPoint y: 219, endPoint x: 228, endPoint y: 210, distance: 145.9
click at [230, 210] on div "**********" at bounding box center [394, 212] width 328 height 385
click at [546, 30] on icon "button" at bounding box center [547, 29] width 5 height 5
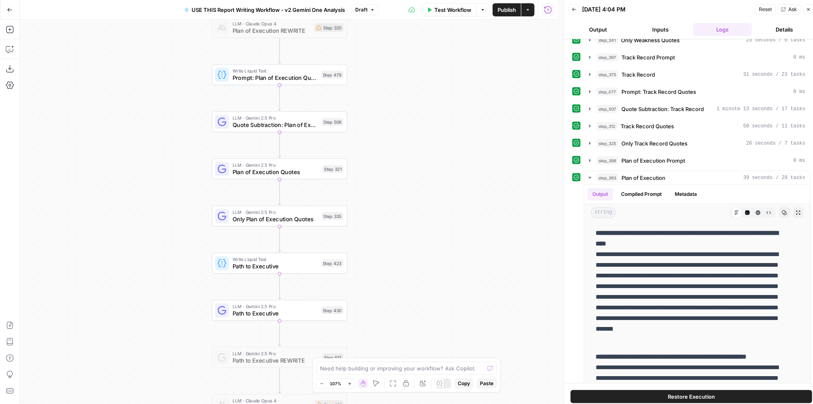
click at [319, 266] on div "Write Liquid Text Path to Executive Step 423 Copy step Delete step Add Note Test" at bounding box center [279, 263] width 128 height 15
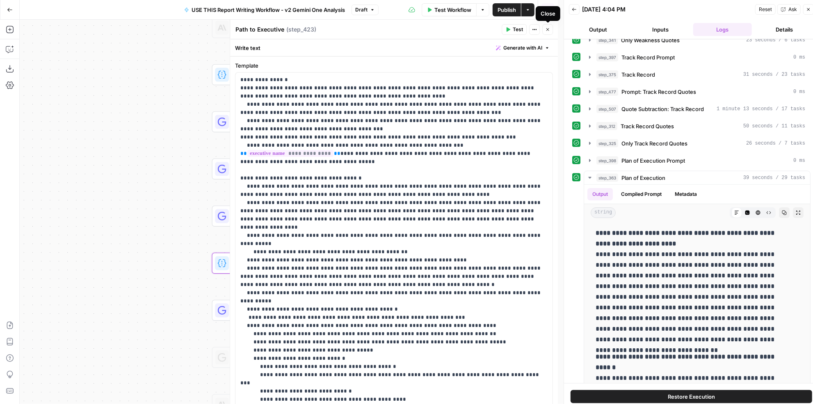
click at [550, 29] on icon "button" at bounding box center [547, 29] width 5 height 5
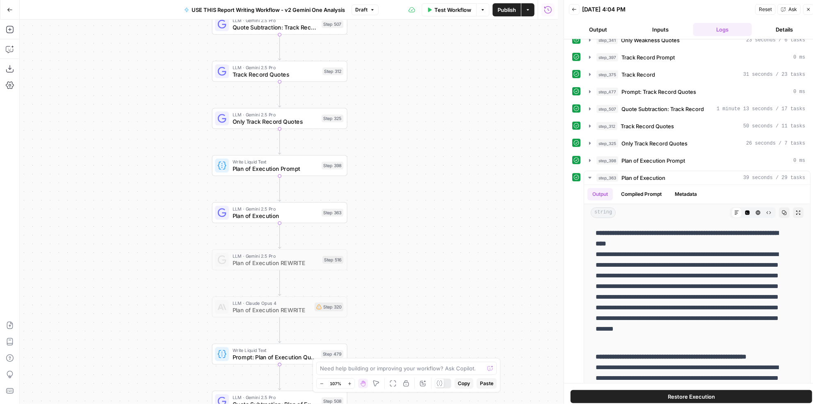
click at [299, 161] on span "Write Liquid Text" at bounding box center [276, 161] width 86 height 7
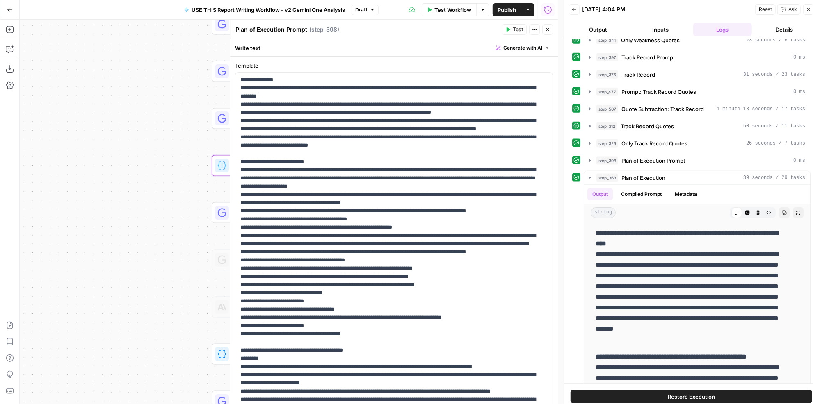
click at [548, 31] on icon "button" at bounding box center [547, 29] width 5 height 5
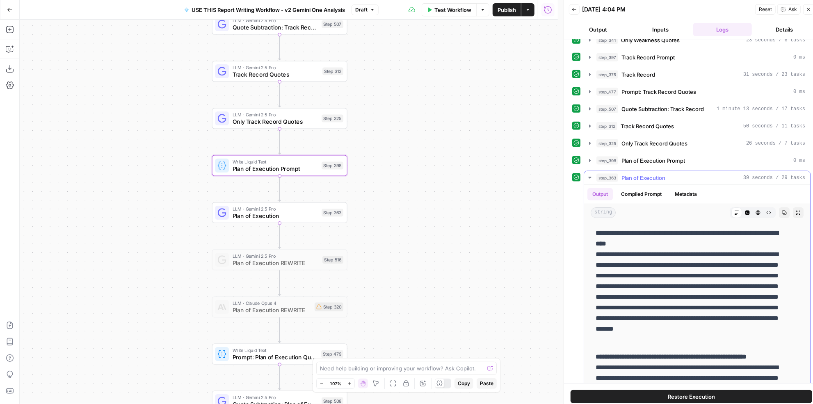
click at [660, 174] on span "Plan of Execution" at bounding box center [643, 178] width 44 height 8
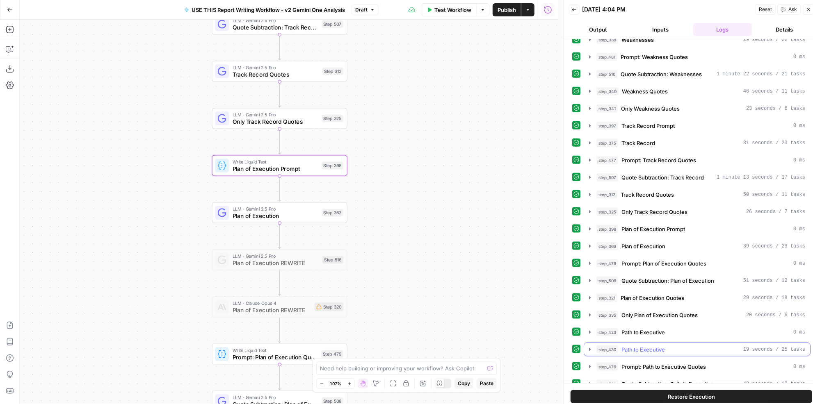
click at [670, 343] on button "step_430 Path to Executive 19 seconds / 25 tasks" at bounding box center [697, 349] width 226 height 13
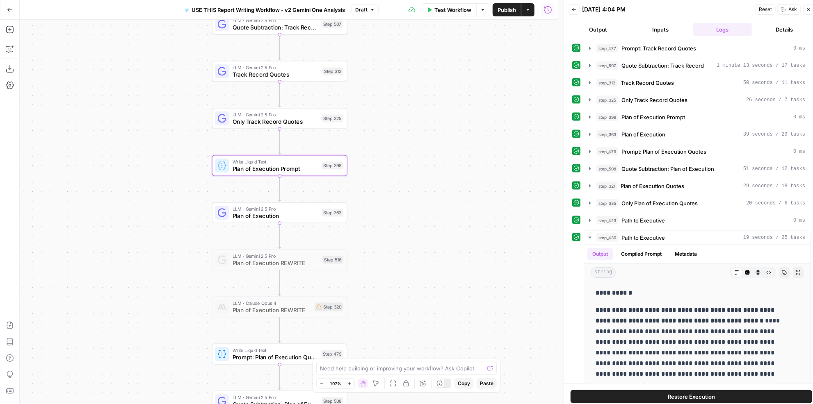
click at [320, 170] on div "Write Liquid Text Plan of Execution Prompt Step 398 Copy step Delete step Add N…" at bounding box center [279, 165] width 128 height 15
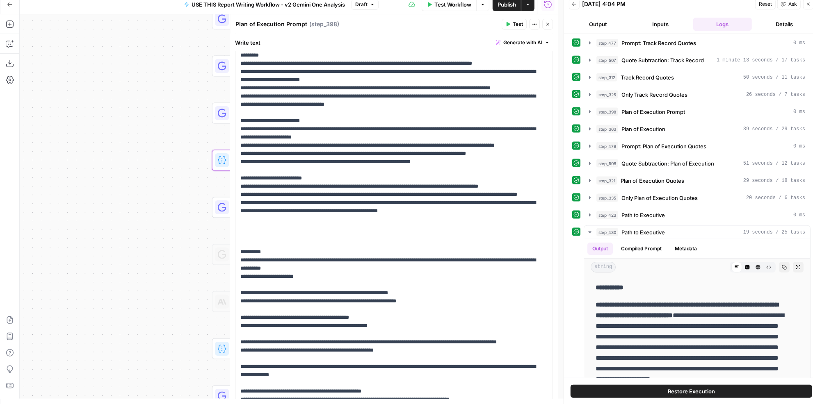
scroll to position [413, 0]
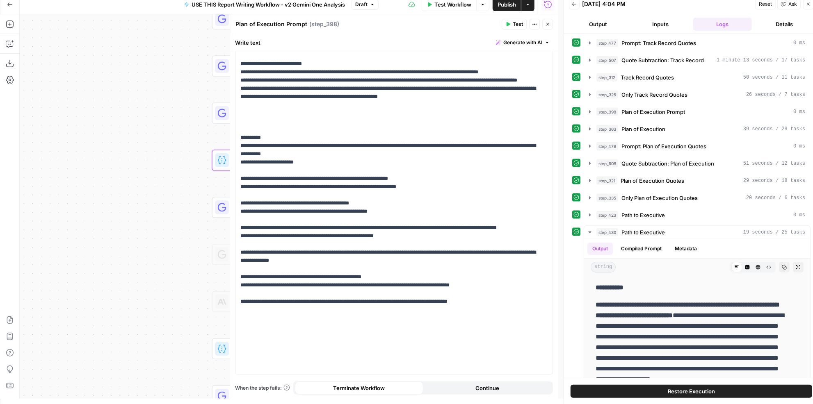
click at [545, 26] on button "Close" at bounding box center [547, 24] width 11 height 11
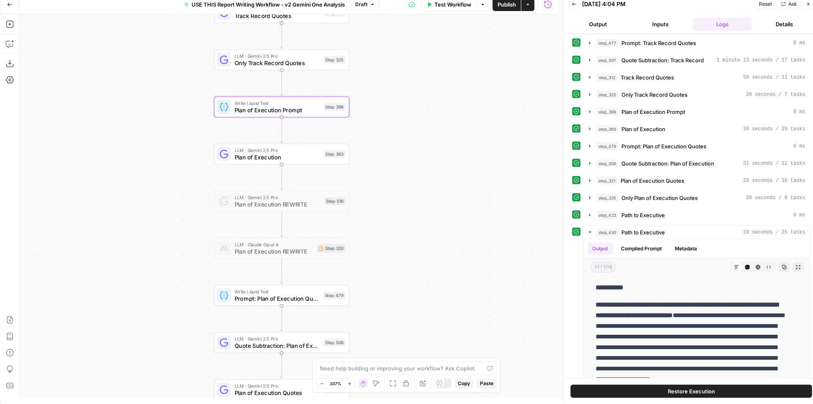
drag, startPoint x: 407, startPoint y: 184, endPoint x: 413, endPoint y: 130, distance: 54.9
click at [413, 130] on div "true false Workflow Set Inputs Inputs LLM · Perplexity Sonar Deep Research Late…" at bounding box center [289, 206] width 538 height 385
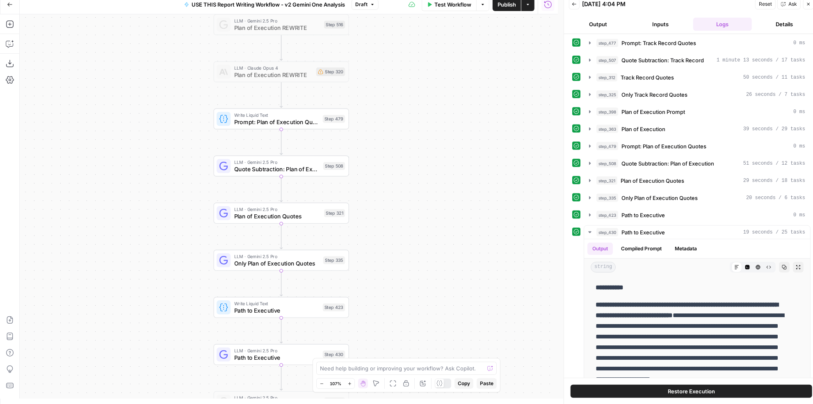
drag, startPoint x: 407, startPoint y: 271, endPoint x: 402, endPoint y: 141, distance: 130.9
click at [401, 120] on div "true false Workflow Set Inputs Inputs LLM · Perplexity Sonar Deep Research Late…" at bounding box center [289, 206] width 538 height 385
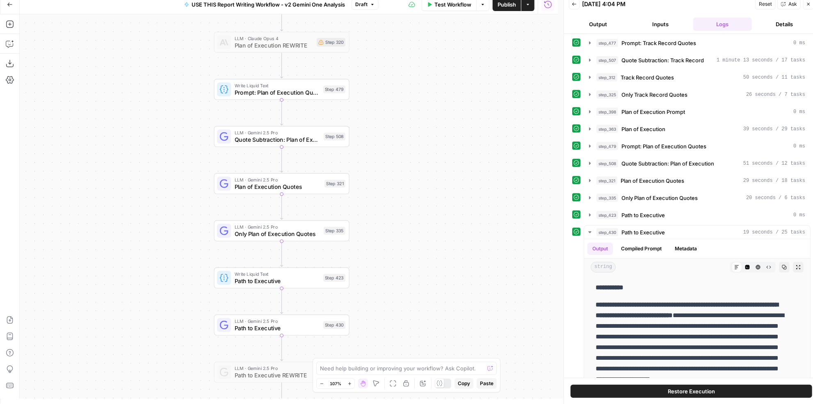
drag, startPoint x: 403, startPoint y: 237, endPoint x: 406, endPoint y: 163, distance: 73.5
click at [406, 163] on div "true false Workflow Set Inputs Inputs LLM · Perplexity Sonar Deep Research Late…" at bounding box center [289, 206] width 538 height 385
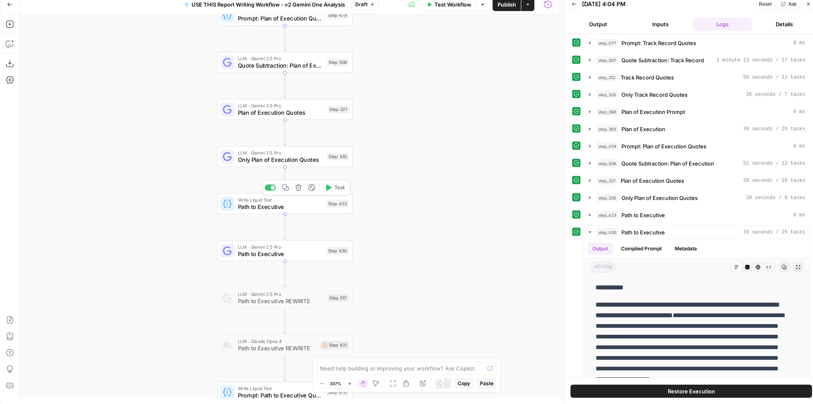
click at [285, 212] on div "Write Liquid Text Path to Executive Step 423 Copy step Delete step Add Note Test" at bounding box center [284, 204] width 135 height 21
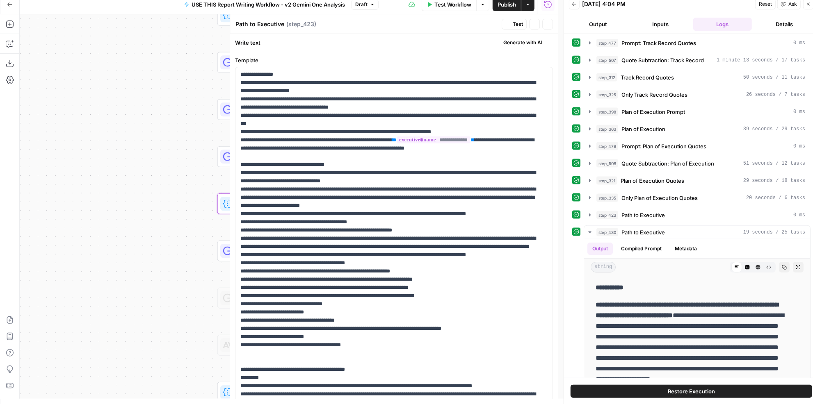
scroll to position [175, 0]
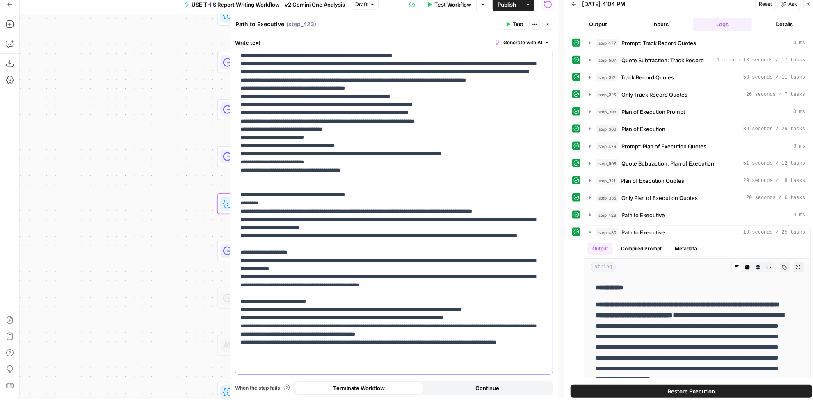
click at [332, 368] on p "**********" at bounding box center [391, 134] width 302 height 476
drag, startPoint x: 151, startPoint y: 112, endPoint x: 73, endPoint y: 148, distance: 86.2
click at [76, 149] on div "true false Workflow Set Inputs Inputs LLM · Perplexity Sonar Deep Research Late…" at bounding box center [289, 206] width 538 height 385
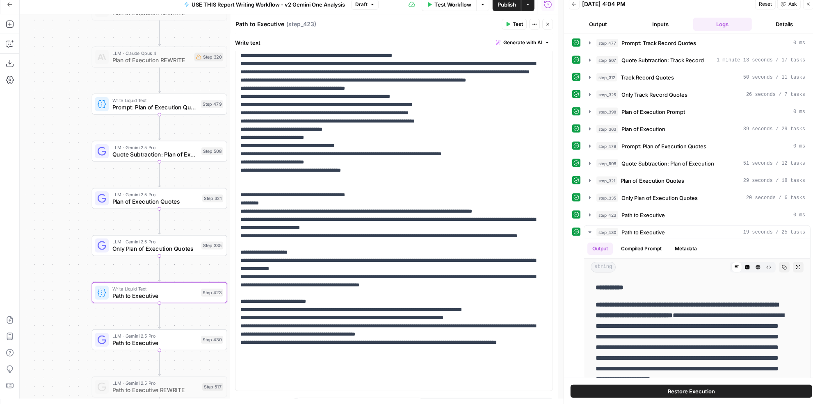
drag, startPoint x: 74, startPoint y: 131, endPoint x: 48, endPoint y: 117, distance: 29.5
click at [21, 181] on div "true false Workflow Set Inputs Inputs LLM · Perplexity Sonar Deep Research Late…" at bounding box center [289, 206] width 538 height 385
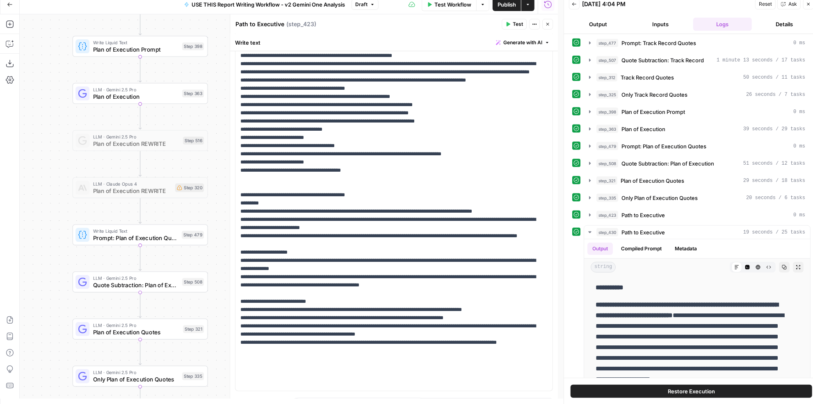
drag, startPoint x: 57, startPoint y: 96, endPoint x: 44, endPoint y: 217, distance: 121.6
click at [44, 217] on div "true false Workflow Set Inputs Inputs LLM · Perplexity Sonar Deep Research Late…" at bounding box center [289, 206] width 538 height 385
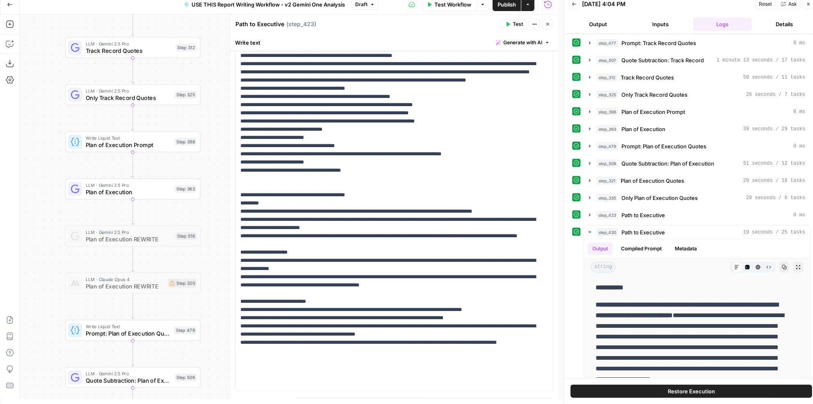
drag, startPoint x: 57, startPoint y: 132, endPoint x: 61, endPoint y: 156, distance: 24.9
click at [61, 156] on div "true false Workflow Set Inputs Inputs LLM · Perplexity Sonar Deep Research Late…" at bounding box center [289, 206] width 538 height 385
click at [108, 141] on span "Plan of Execution Prompt" at bounding box center [129, 145] width 86 height 9
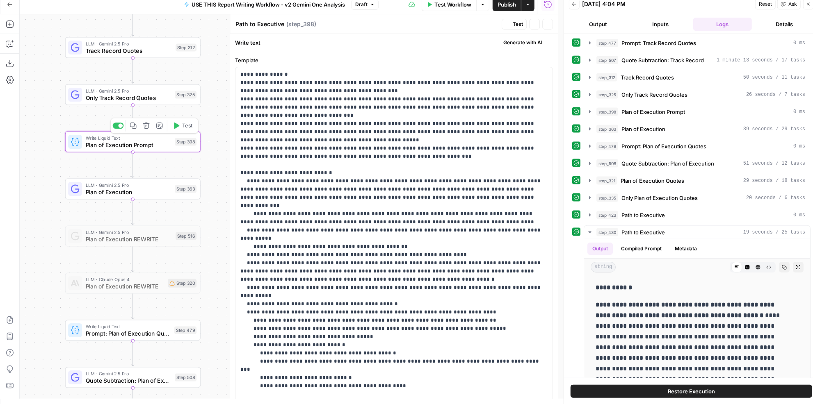
type textarea "Plan of Execution Prompt"
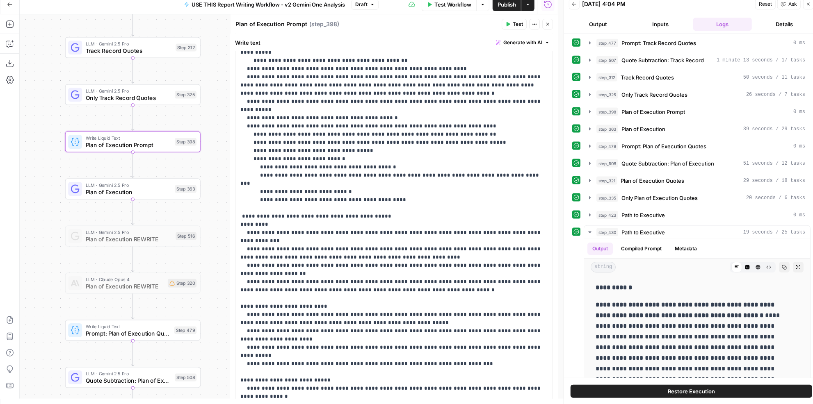
scroll to position [413, 0]
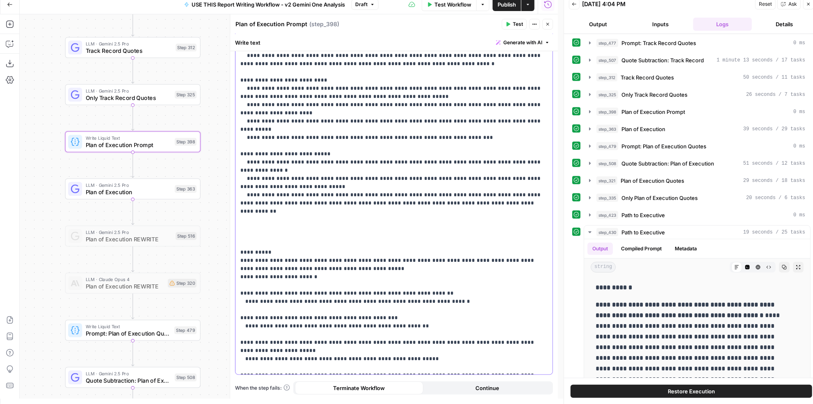
click at [309, 367] on p "**********" at bounding box center [391, 15] width 302 height 714
click at [483, 374] on div "**********" at bounding box center [393, 15] width 317 height 720
drag, startPoint x: 465, startPoint y: 371, endPoint x: 230, endPoint y: 368, distance: 234.2
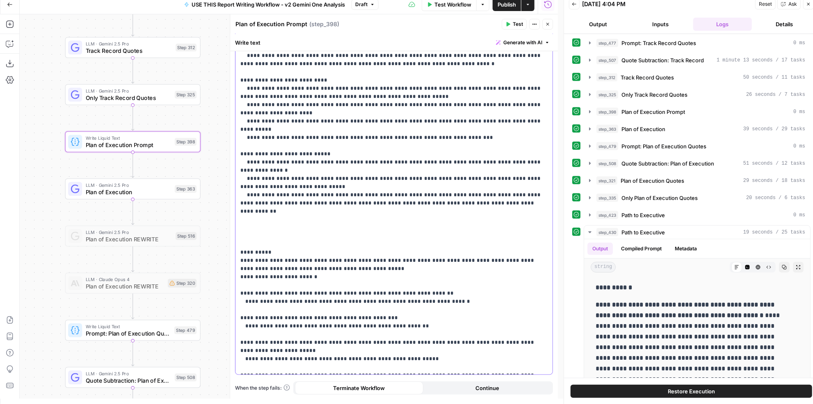
click at [230, 368] on div "**********" at bounding box center [394, 206] width 328 height 385
copy p "**********"
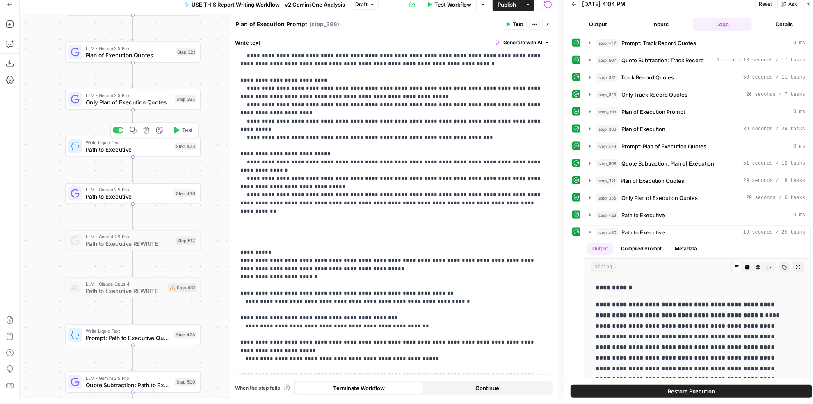
click at [106, 146] on span "Path to Executive" at bounding box center [128, 149] width 85 height 9
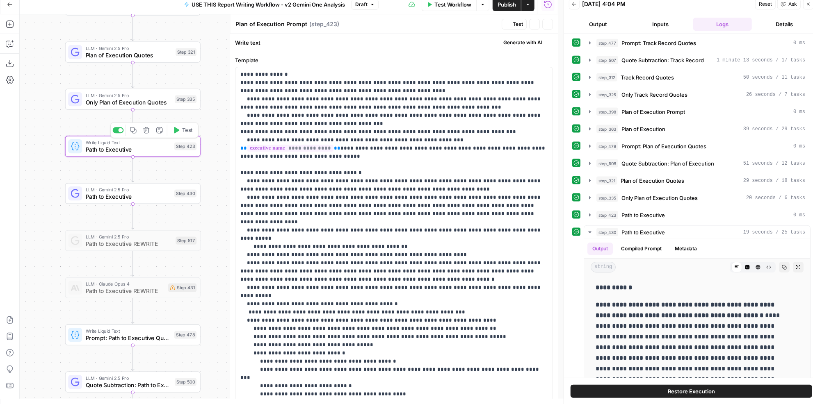
type textarea "Path to Executive"
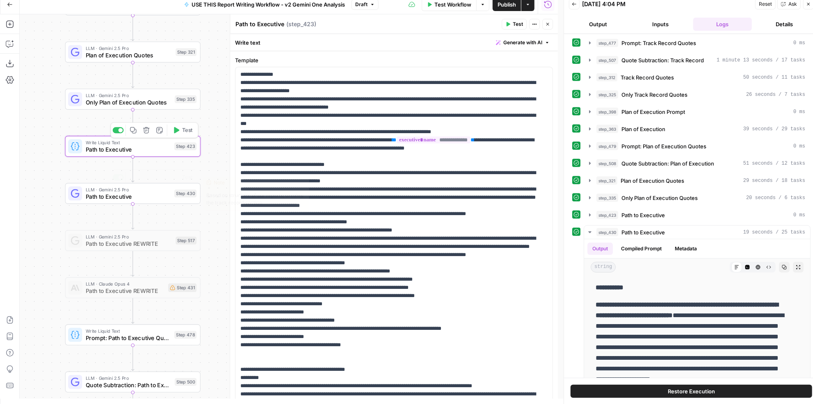
scroll to position [175, 0]
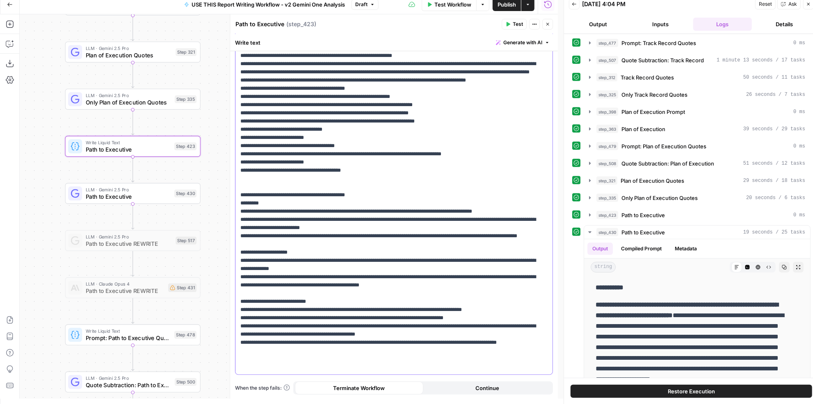
click at [296, 368] on p "**********" at bounding box center [391, 134] width 302 height 476
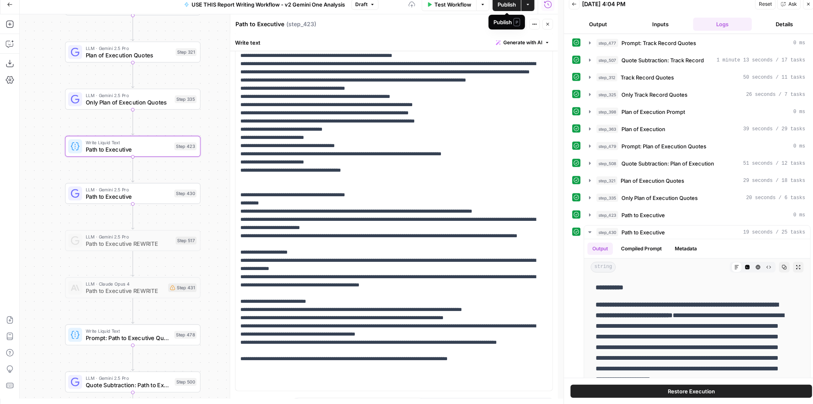
click at [501, 5] on span "Publish" at bounding box center [506, 4] width 18 height 8
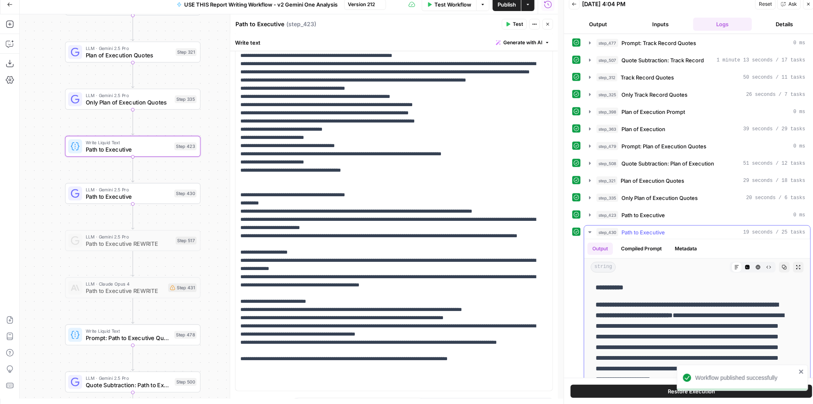
click at [657, 228] on span "Path to Executive" at bounding box center [642, 232] width 43 height 8
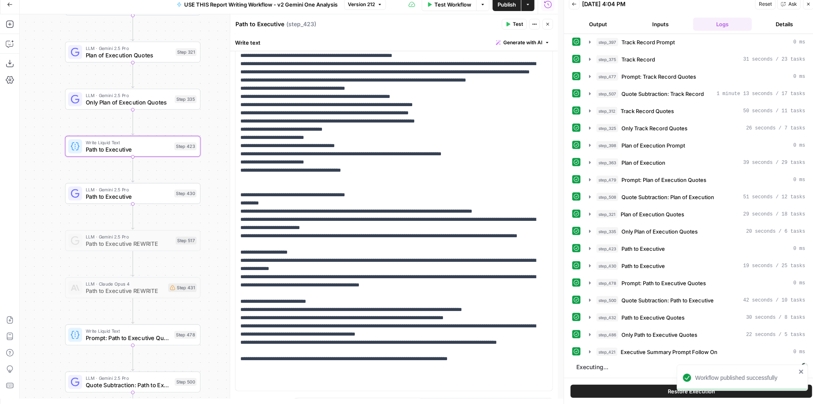
scroll to position [802, 0]
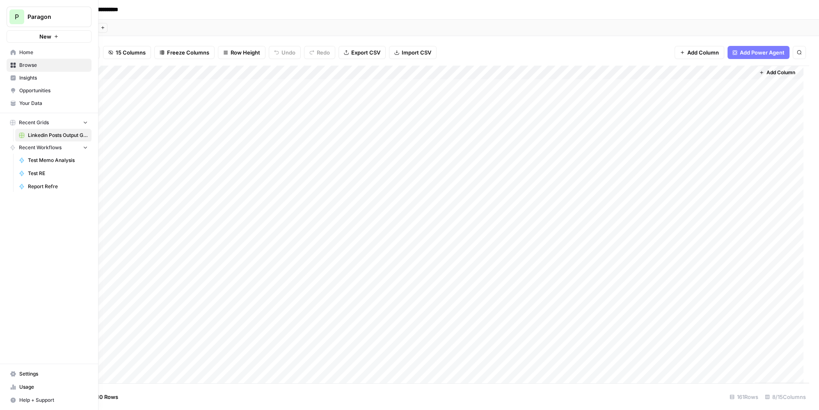
click at [13, 18] on div "P" at bounding box center [16, 16] width 15 height 15
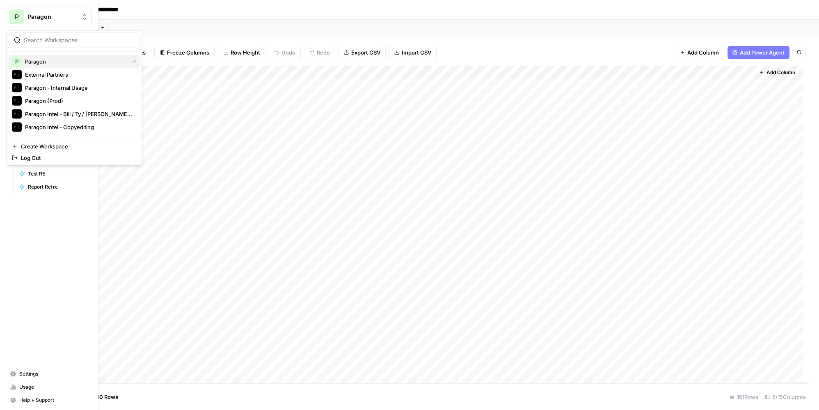
click at [68, 64] on span "Paragon" at bounding box center [75, 61] width 101 height 8
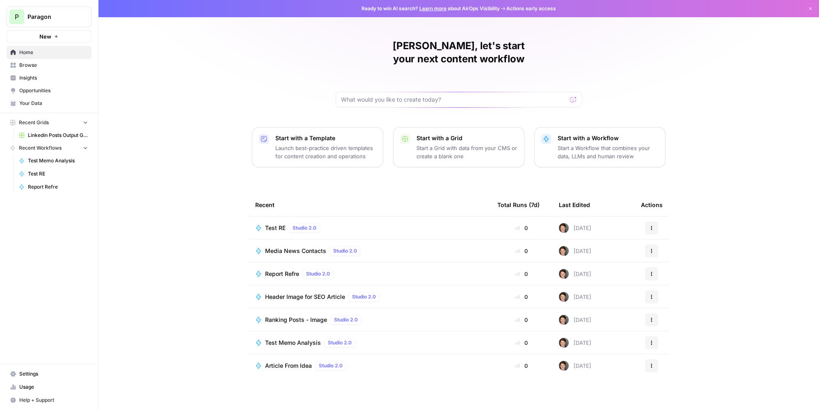
click at [61, 37] on button "New" at bounding box center [49, 36] width 85 height 12
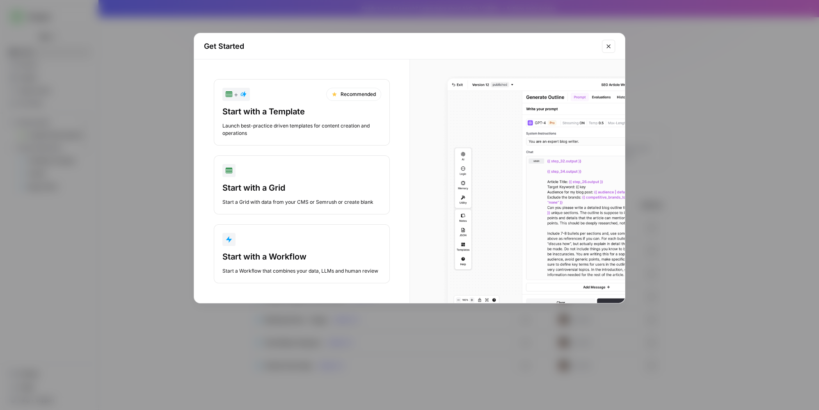
click at [315, 253] on div "Start with a Workflow" at bounding box center [301, 256] width 159 height 11
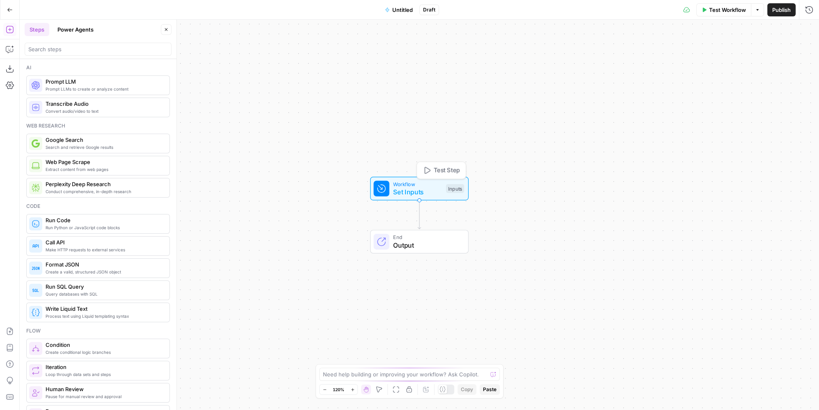
click at [394, 179] on div "Workflow Set Inputs Inputs Test Step" at bounding box center [419, 189] width 98 height 24
click at [580, 48] on form "Add Field Options" at bounding box center [655, 224] width 328 height 371
click at [583, 54] on button "Add Field" at bounding box center [647, 55] width 301 height 13
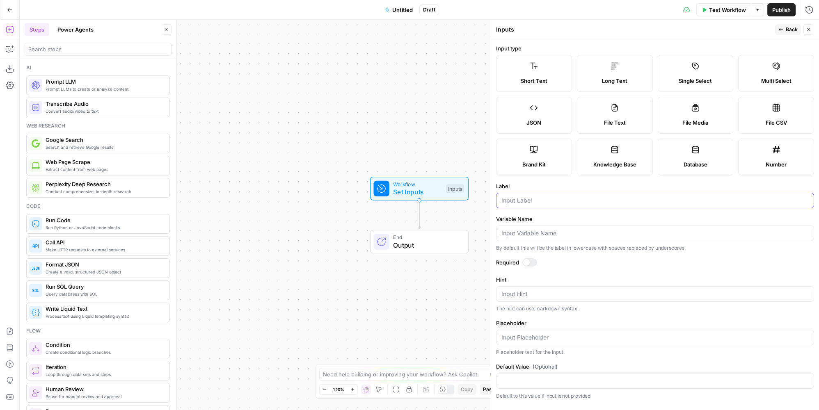
click at [555, 201] on input "Label" at bounding box center [654, 200] width 307 height 8
type input "executive name"
click at [782, 31] on icon "button" at bounding box center [780, 29] width 5 height 5
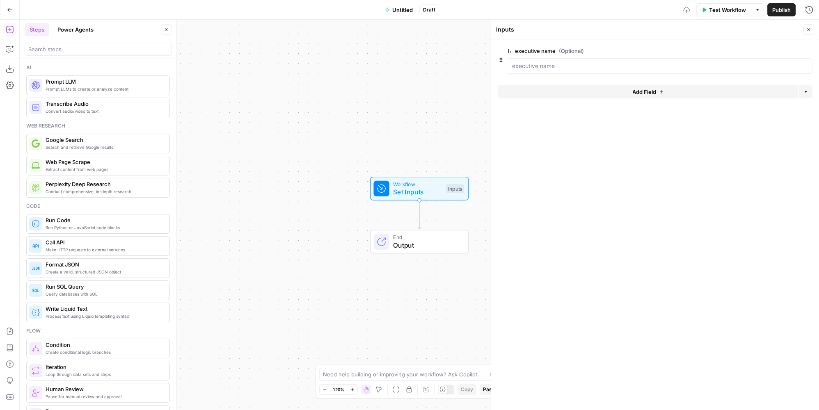
click at [640, 93] on span "Add Field" at bounding box center [644, 92] width 24 height 8
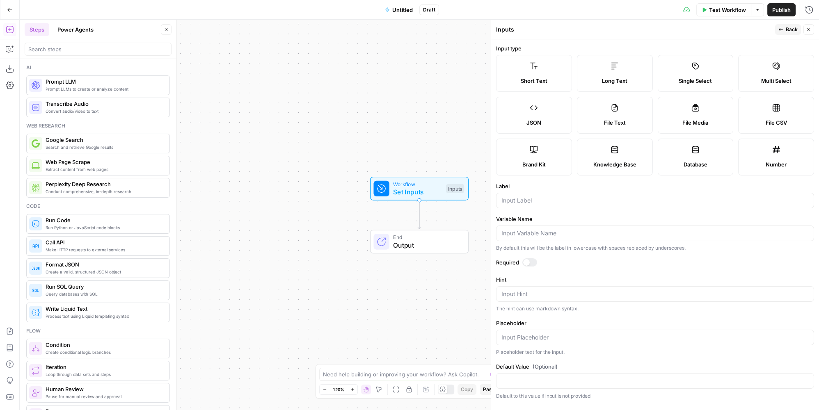
click at [558, 205] on div at bounding box center [655, 201] width 318 height 16
type input "company"
click at [783, 27] on button "Back" at bounding box center [788, 29] width 26 height 11
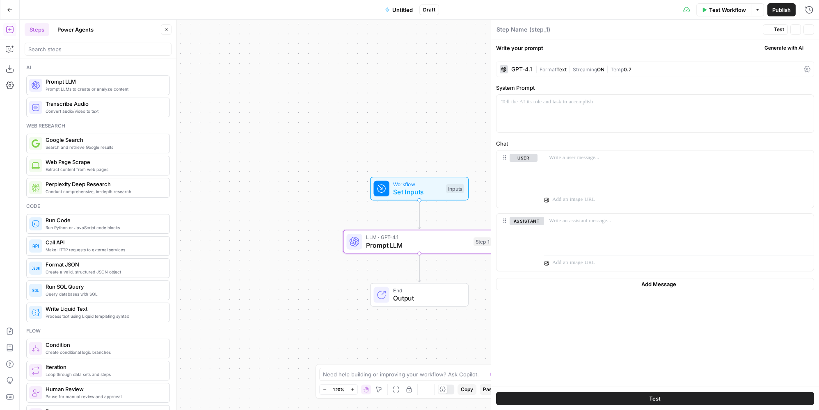
type textarea "Prompt LLM"
click at [551, 66] on span "Format" at bounding box center [547, 69] width 17 height 6
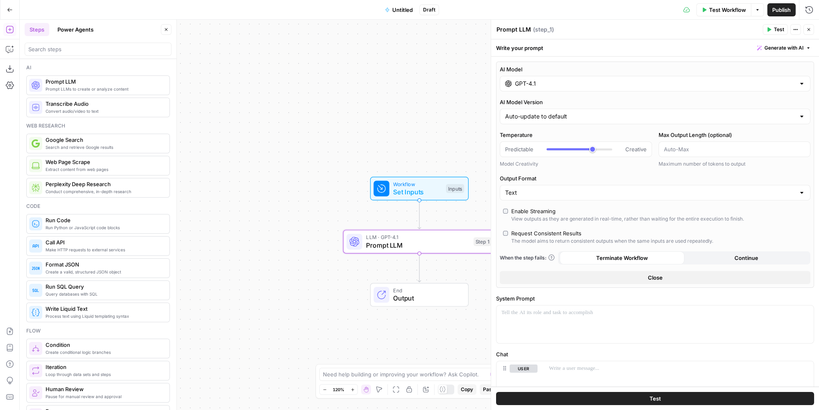
click at [593, 93] on div "AI Model GPT-4.1 AI Model Version Auto-update to default Temperature Predictabl…" at bounding box center [655, 175] width 318 height 226
click at [593, 89] on div "GPT-4.1" at bounding box center [654, 84] width 310 height 16
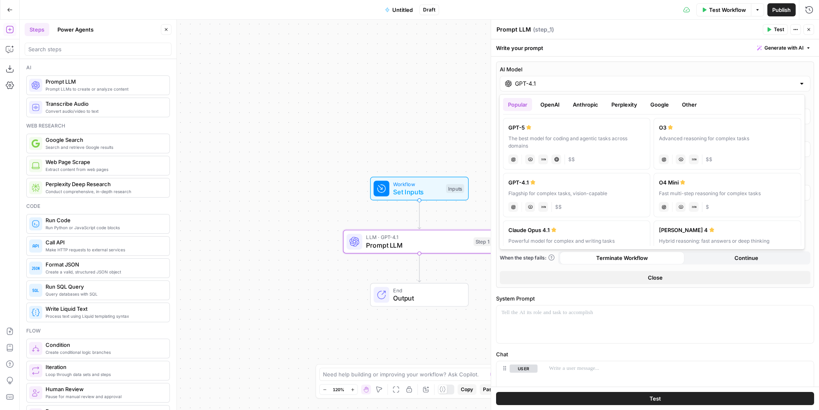
click at [549, 130] on div "GPT-5" at bounding box center [576, 127] width 137 height 8
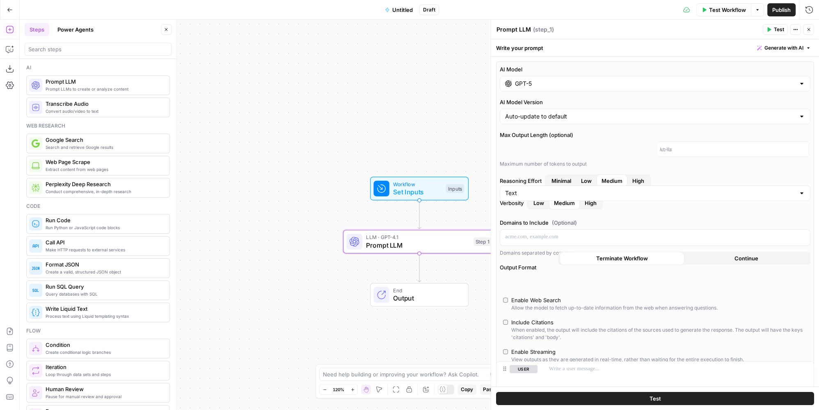
type input "GPT-5"
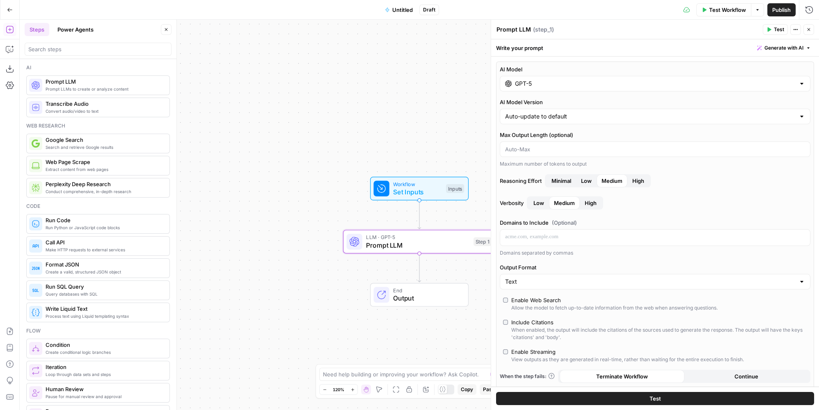
click at [637, 178] on span "High" at bounding box center [638, 181] width 12 height 8
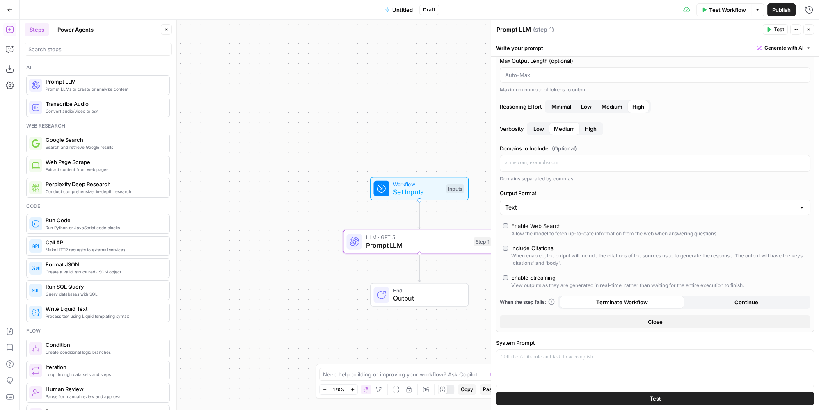
click at [537, 227] on div "Enable Web Search" at bounding box center [536, 226] width 50 height 8
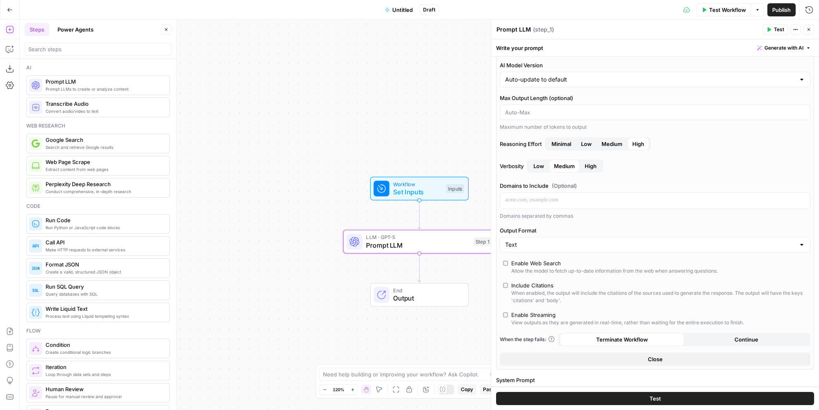
click at [604, 144] on span "Medium" at bounding box center [611, 144] width 21 height 8
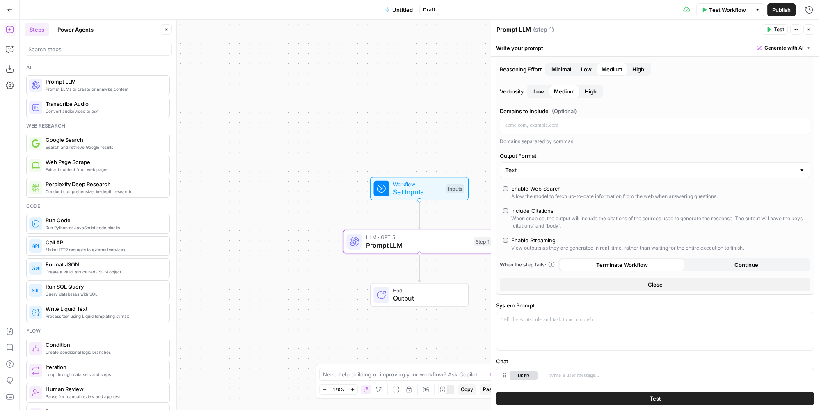
scroll to position [186, 0]
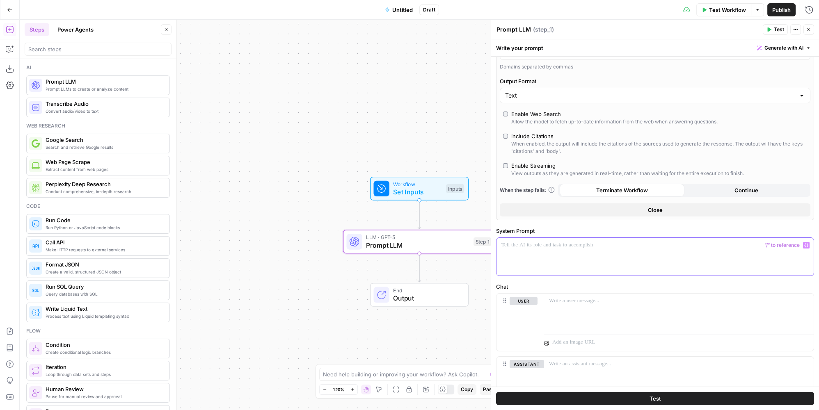
click at [577, 238] on div at bounding box center [654, 257] width 317 height 38
click at [559, 249] on div at bounding box center [654, 257] width 317 height 38
click at [564, 251] on div at bounding box center [654, 257] width 317 height 38
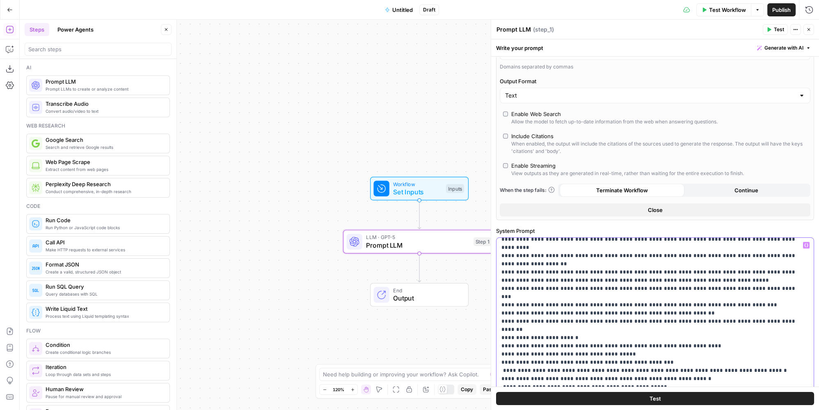
scroll to position [0, 0]
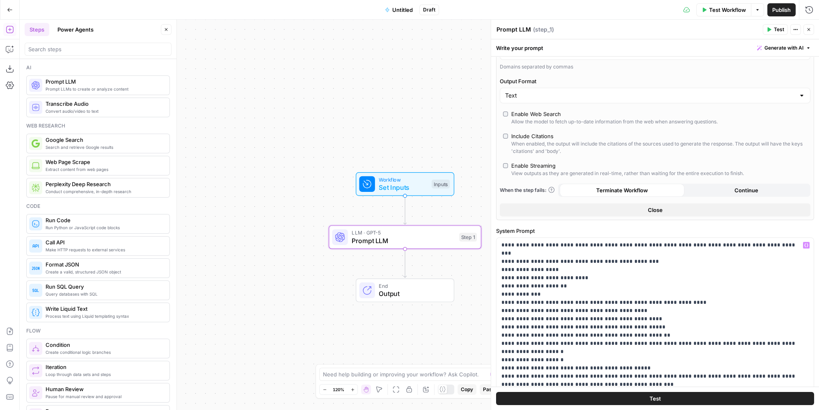
drag, startPoint x: 443, startPoint y: 124, endPoint x: 314, endPoint y: 107, distance: 130.2
click at [314, 107] on div "Workflow Set Inputs Inputs LLM · GPT-5 Prompt LLM Step 1 End Output" at bounding box center [419, 215] width 799 height 390
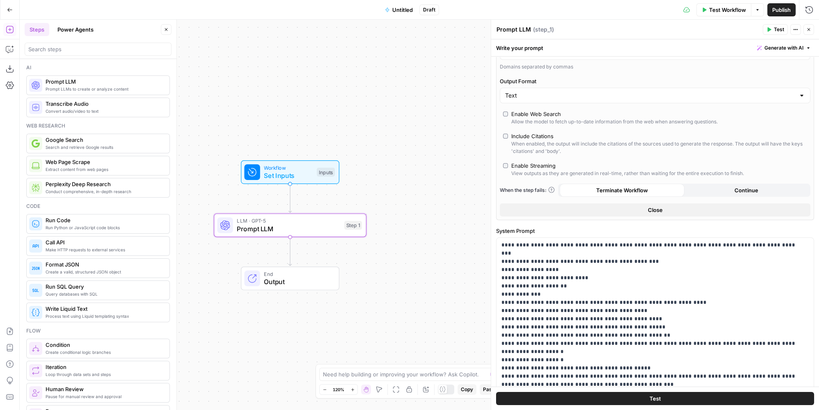
click at [370, 178] on div "Workflow Set Inputs Inputs Test Step LLM · GPT-5 Prompt LLM Step 1 End Output" at bounding box center [419, 215] width 799 height 390
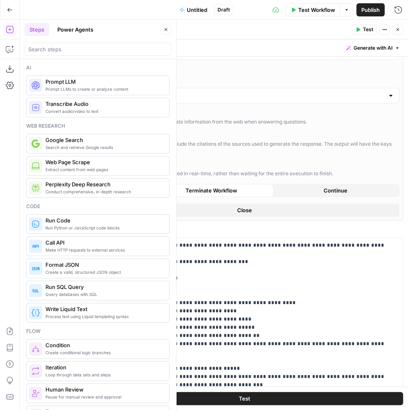
click at [397, 28] on icon "button" at bounding box center [398, 29] width 5 height 5
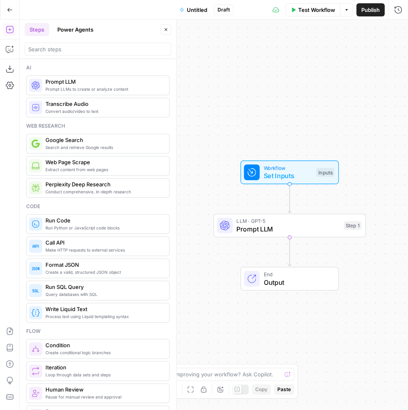
click at [276, 171] on span "Set Inputs" at bounding box center [288, 176] width 49 height 10
click at [276, 170] on span "Set Inputs" at bounding box center [288, 175] width 49 height 10
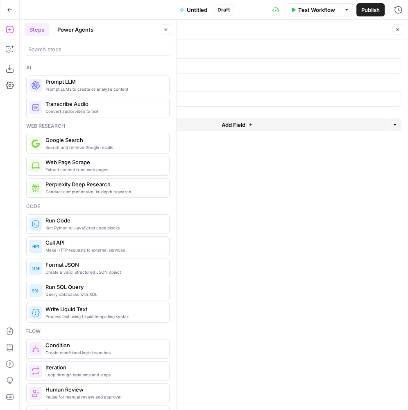
click at [246, 123] on button "Add Field" at bounding box center [237, 124] width 301 height 13
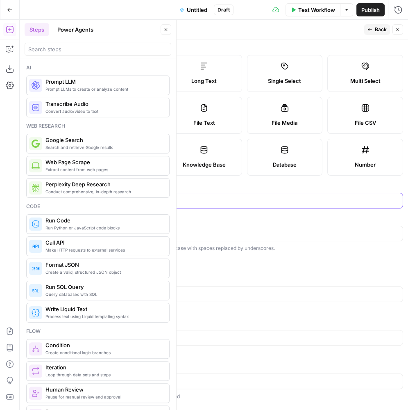
click at [172, 201] on input "Label" at bounding box center [244, 200] width 307 height 8
type input "ticker"
click at [379, 33] on span "Back" at bounding box center [381, 29] width 12 height 7
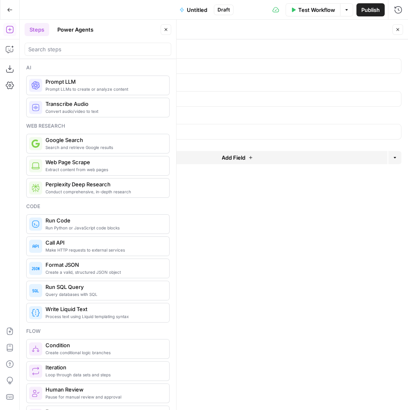
click at [233, 159] on span "Add Field" at bounding box center [234, 157] width 24 height 8
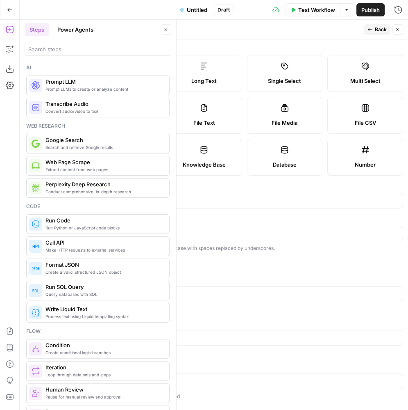
click at [132, 204] on div at bounding box center [245, 201] width 318 height 16
type input "title"
click at [374, 32] on button "Back" at bounding box center [378, 29] width 26 height 11
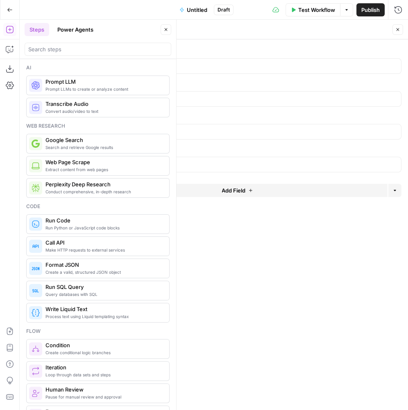
click at [214, 192] on button "Add Field" at bounding box center [237, 190] width 301 height 13
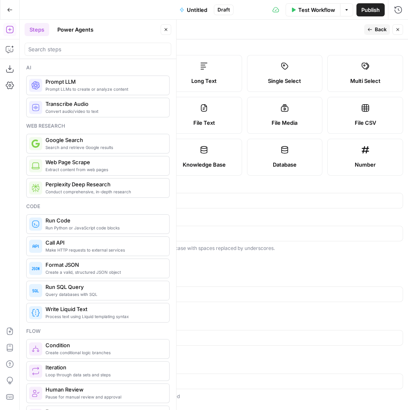
click at [129, 205] on div at bounding box center [245, 201] width 318 height 16
type input "scope"
click at [379, 32] on span "Back" at bounding box center [381, 29] width 12 height 7
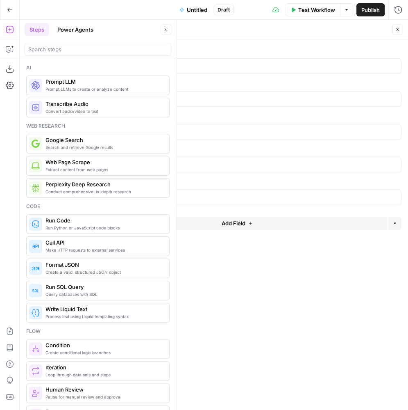
click at [164, 223] on button "Add Field" at bounding box center [237, 223] width 301 height 13
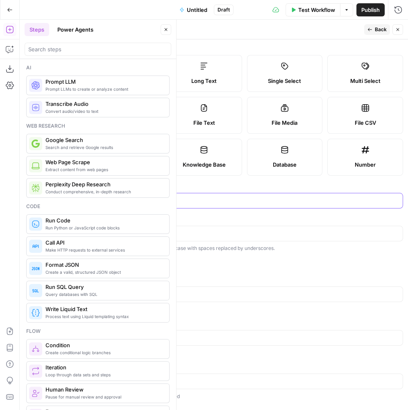
click at [154, 198] on input "Label" at bounding box center [244, 200] width 307 height 8
type input "most recent proxy year"
click at [374, 32] on button "Back" at bounding box center [378, 29] width 26 height 11
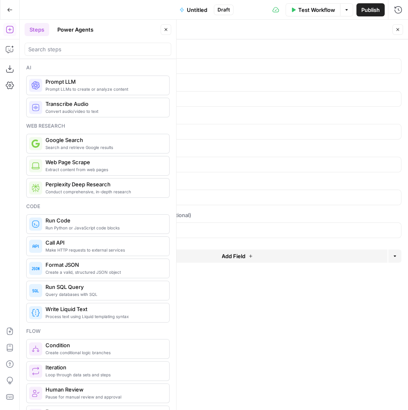
click at [305, 259] on button "Add Field" at bounding box center [237, 255] width 301 height 13
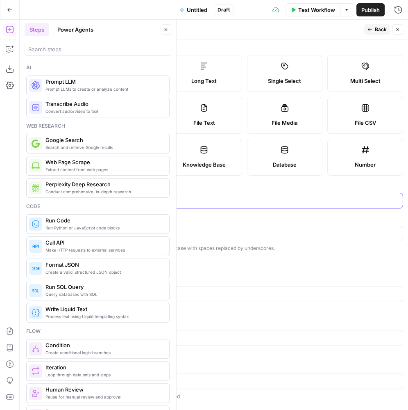
click at [130, 200] on input "Label" at bounding box center [244, 200] width 307 height 8
click at [131, 196] on input "include optional valuations" at bounding box center [244, 200] width 307 height 8
type input "include option valuations"
click at [371, 27] on icon "button" at bounding box center [370, 29] width 5 height 5
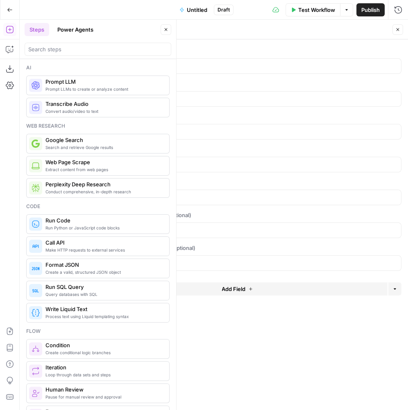
click at [156, 284] on button "Add Field" at bounding box center [237, 288] width 301 height 13
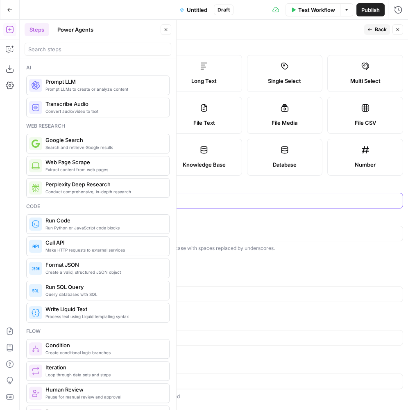
click at [135, 201] on input "Label" at bounding box center [244, 200] width 307 height 8
type input "show total"
click at [381, 29] on span "Back" at bounding box center [381, 29] width 12 height 7
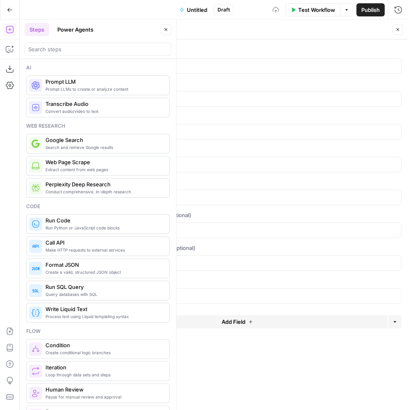
click at [218, 320] on button "Add Field" at bounding box center [237, 321] width 301 height 13
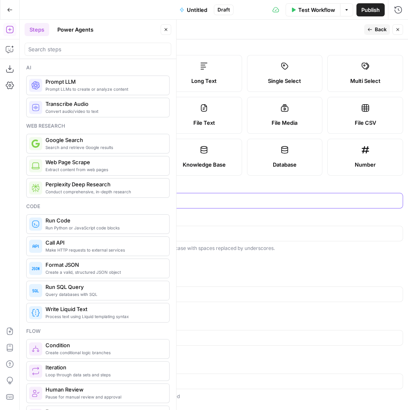
click at [134, 197] on input "Label" at bounding box center [244, 200] width 307 height 8
click at [133, 198] on input "Label" at bounding box center [244, 200] width 307 height 8
type input "price presets"
click at [380, 30] on span "Back" at bounding box center [381, 29] width 12 height 7
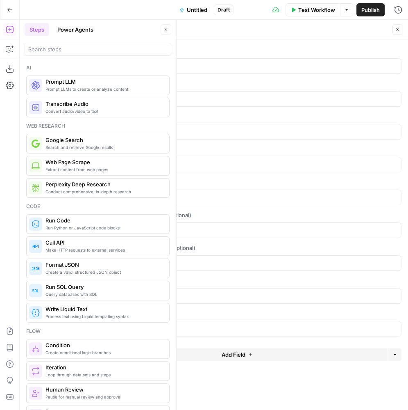
click at [166, 358] on div "Add Field Options" at bounding box center [244, 358] width 315 height 20
click at [169, 351] on button "Add Field" at bounding box center [237, 354] width 301 height 13
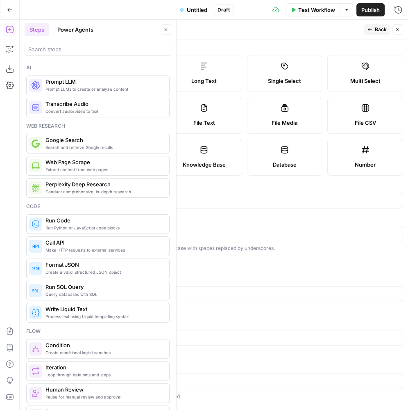
click at [136, 207] on form "Input type Short Text Long Text Single Select Multi Select JSON File Text File …" at bounding box center [245, 224] width 328 height 370
click at [136, 200] on input "Label" at bounding box center [244, 200] width 307 height 8
click at [135, 201] on input "Label" at bounding box center [244, 200] width 307 height 8
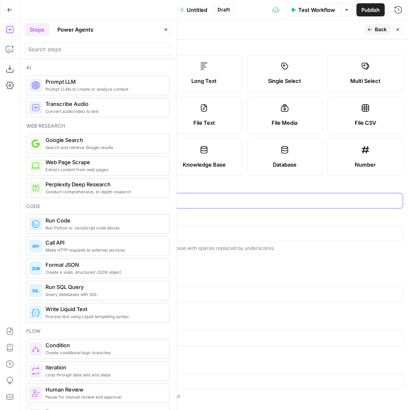
click at [135, 201] on input "Label" at bounding box center [244, 200] width 307 height 8
click at [108, 200] on input "notes/context" at bounding box center [244, 200] width 307 height 8
type input "notes and context"
click at [368, 31] on button "Back" at bounding box center [378, 29] width 26 height 11
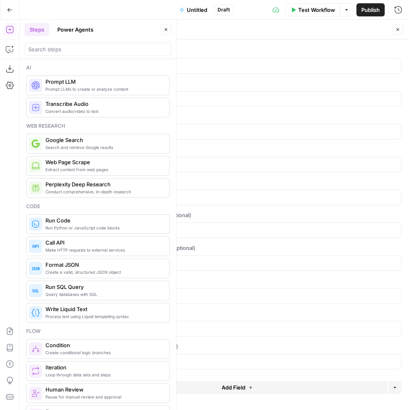
click at [398, 29] on icon "button" at bounding box center [398, 29] width 5 height 5
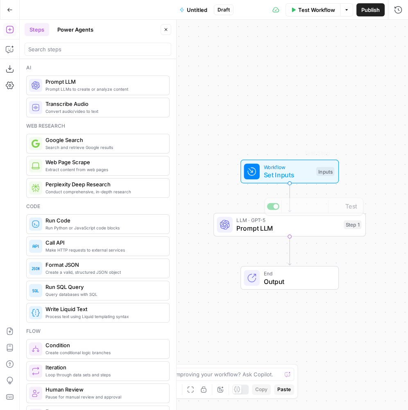
click at [277, 228] on span "Prompt LLM" at bounding box center [288, 228] width 103 height 10
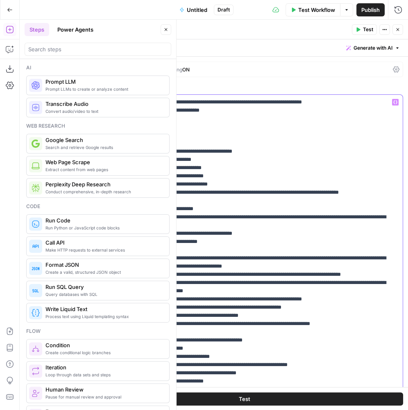
drag, startPoint x: 176, startPoint y: 126, endPoint x: 118, endPoint y: 125, distance: 57.8
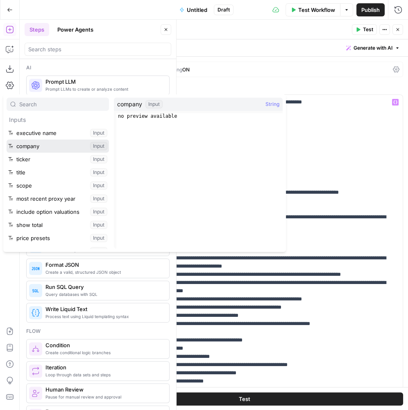
click at [52, 143] on button "Select variable company" at bounding box center [58, 145] width 103 height 13
click at [58, 156] on button "Select variable ticker" at bounding box center [58, 159] width 103 height 13
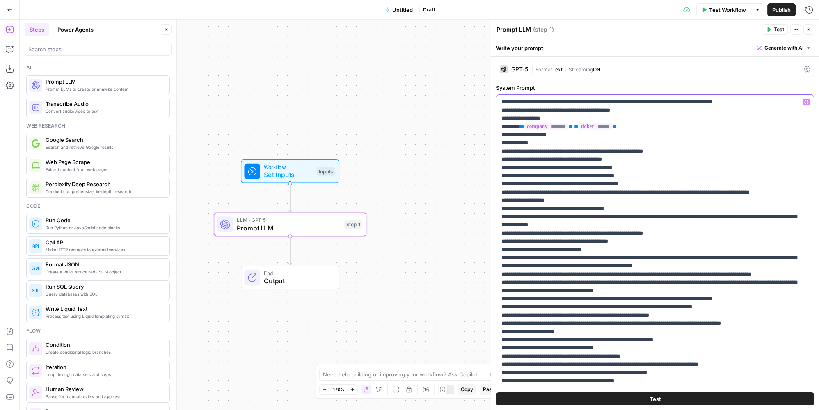
drag, startPoint x: 542, startPoint y: 133, endPoint x: 528, endPoint y: 132, distance: 13.9
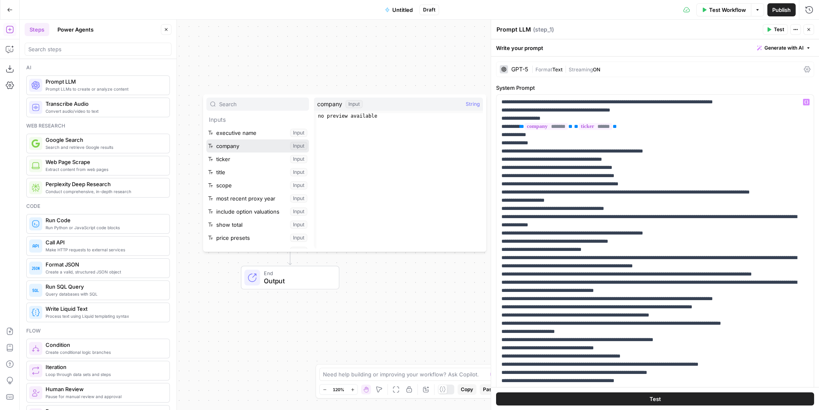
click at [248, 146] on button "Select variable company" at bounding box center [257, 145] width 103 height 13
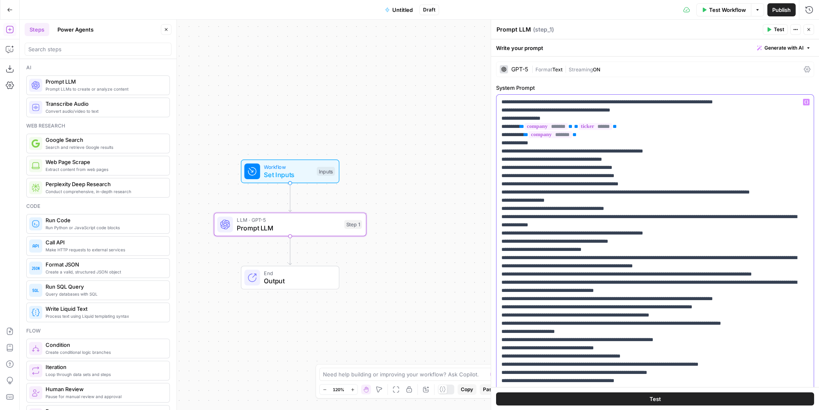
drag, startPoint x: 549, startPoint y: 139, endPoint x: 527, endPoint y: 141, distance: 22.2
drag, startPoint x: 614, startPoint y: 134, endPoint x: 529, endPoint y: 133, distance: 85.7
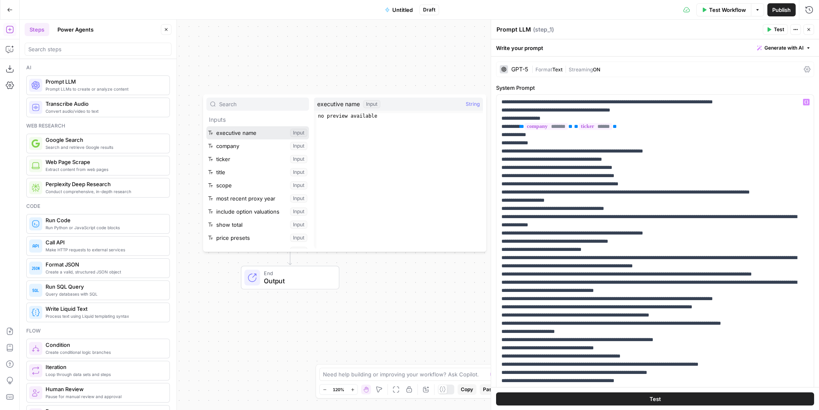
click at [260, 132] on button "Select variable executive name" at bounding box center [257, 132] width 103 height 13
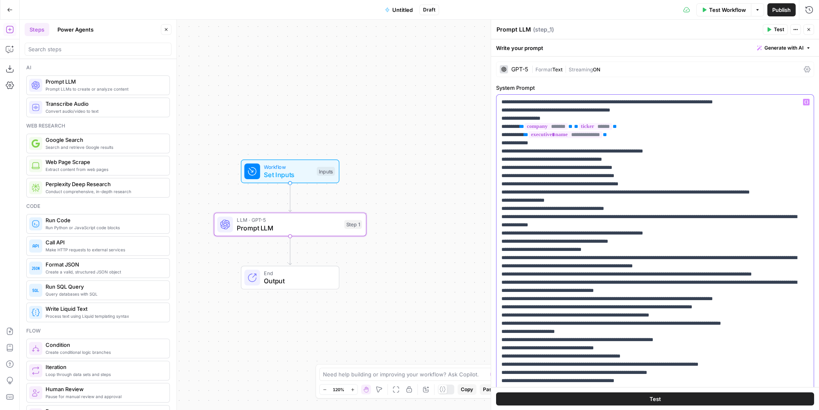
drag, startPoint x: 545, startPoint y: 144, endPoint x: 514, endPoint y: 144, distance: 31.2
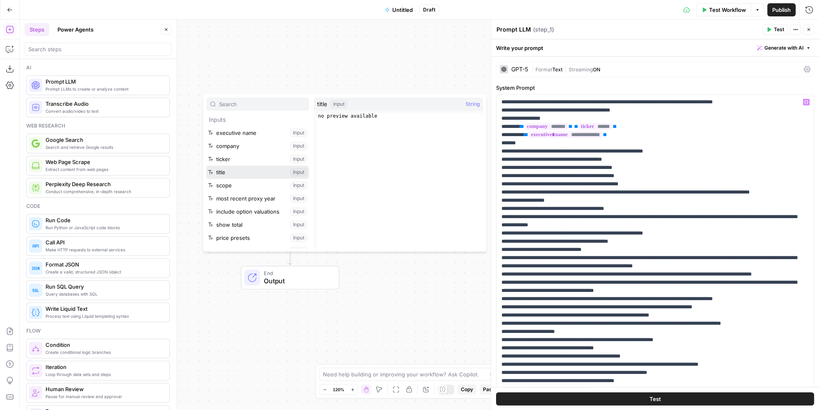
click at [242, 170] on button "Select variable title" at bounding box center [257, 172] width 103 height 13
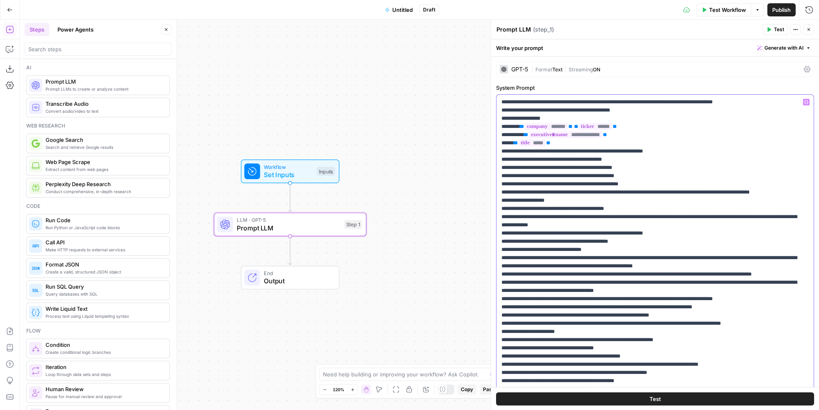
drag, startPoint x: 673, startPoint y: 150, endPoint x: 520, endPoint y: 151, distance: 152.1
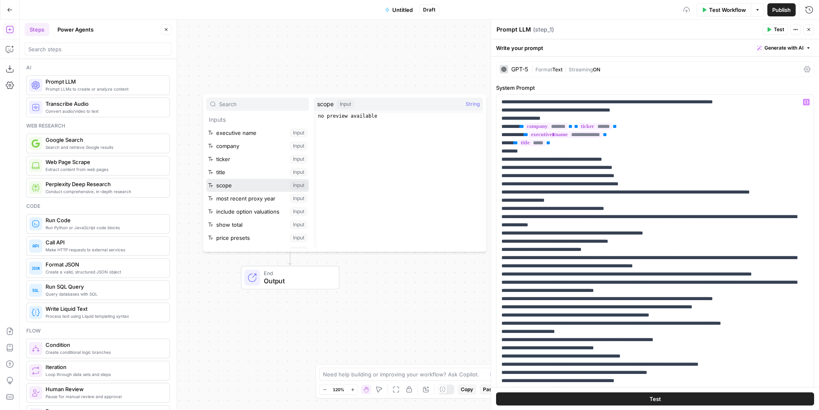
click at [254, 186] on button "Select variable scope" at bounding box center [257, 185] width 103 height 13
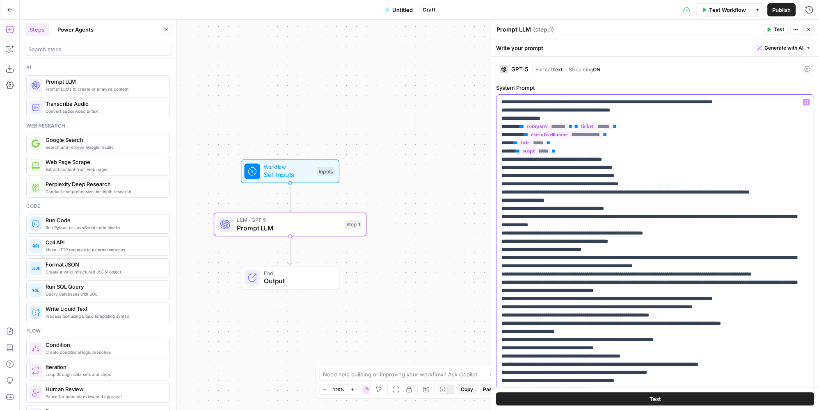
drag, startPoint x: 641, startPoint y: 159, endPoint x: 602, endPoint y: 160, distance: 38.6
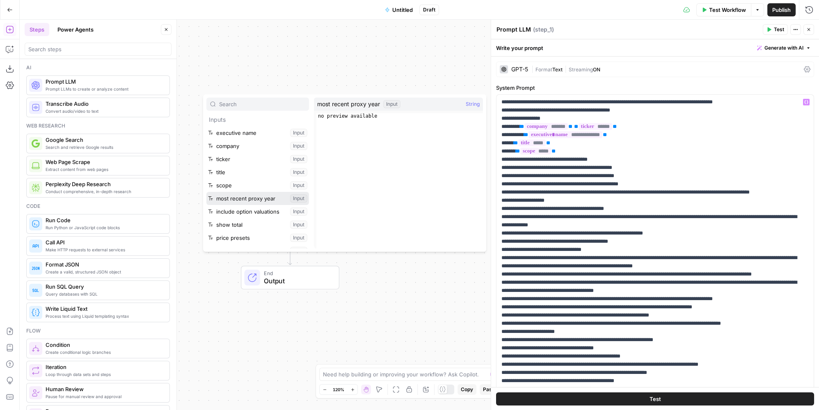
click at [262, 195] on button "Select variable most recent proxy year" at bounding box center [257, 198] width 103 height 13
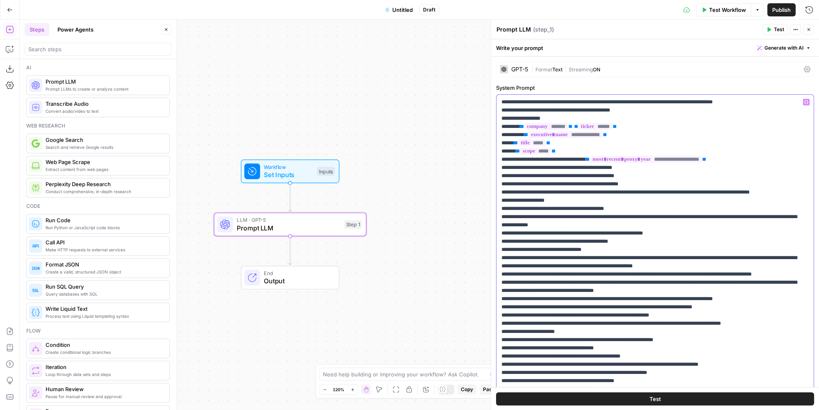
drag, startPoint x: 640, startPoint y: 167, endPoint x: 607, endPoint y: 169, distance: 32.9
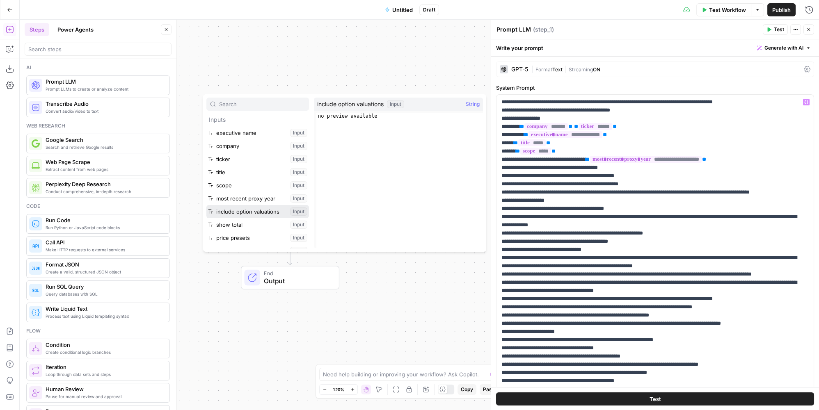
click at [255, 209] on button "Select variable include option valuations" at bounding box center [257, 211] width 103 height 13
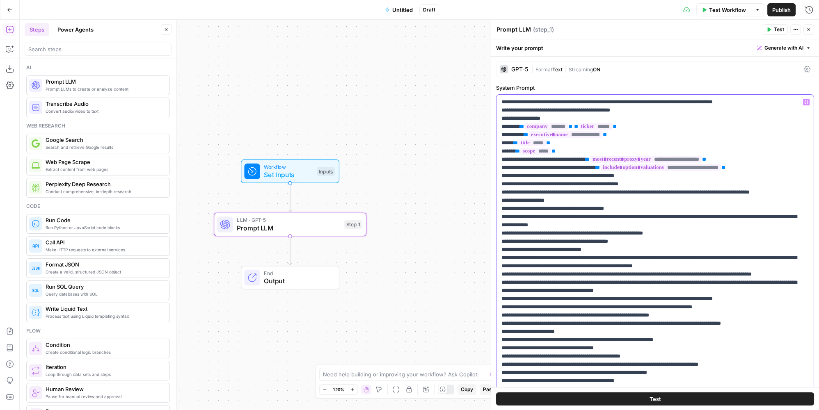
drag, startPoint x: 648, startPoint y: 176, endPoint x: 628, endPoint y: 176, distance: 19.7
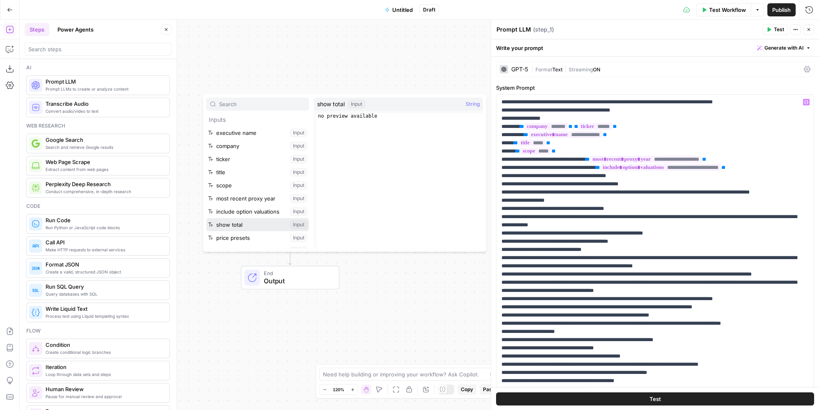
click at [249, 226] on button "Select variable show total" at bounding box center [257, 224] width 103 height 13
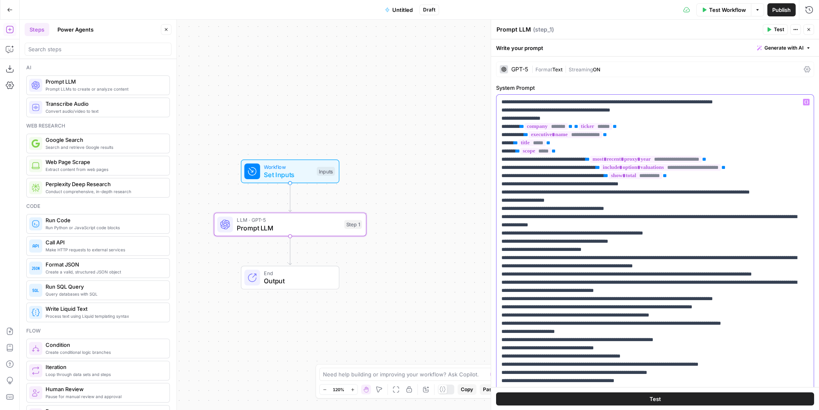
drag, startPoint x: 636, startPoint y: 183, endPoint x: 572, endPoint y: 185, distance: 63.2
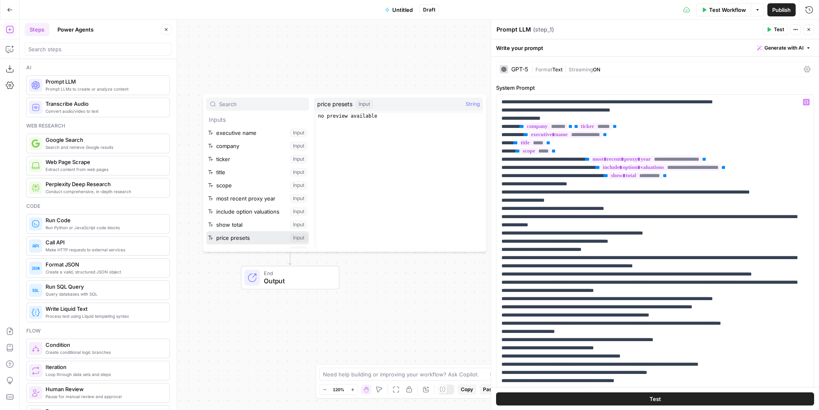
click at [252, 234] on button "Select variable price presets" at bounding box center [257, 237] width 103 height 13
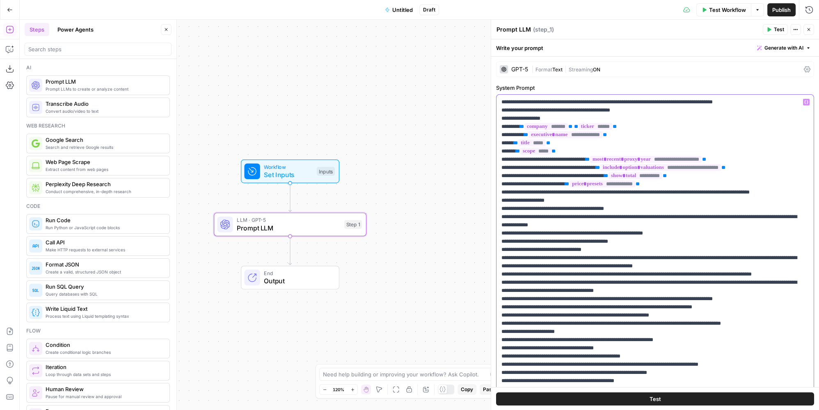
drag, startPoint x: 566, startPoint y: 194, endPoint x: 797, endPoint y: 191, distance: 231.3
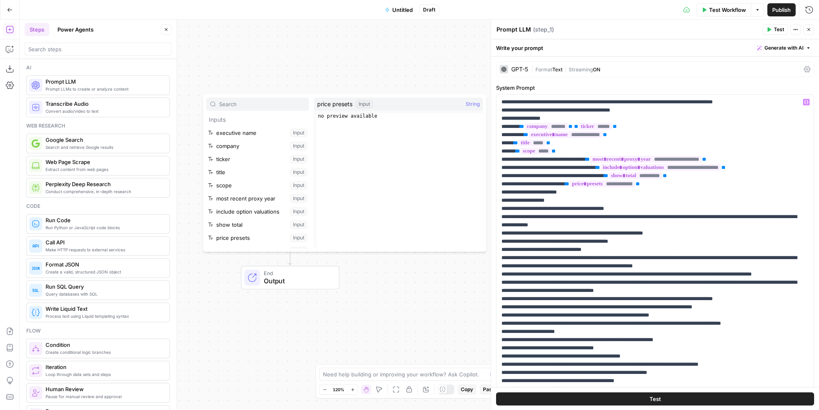
scroll to position [8, 0]
click at [259, 238] on button "Select variable notes and context" at bounding box center [257, 242] width 103 height 13
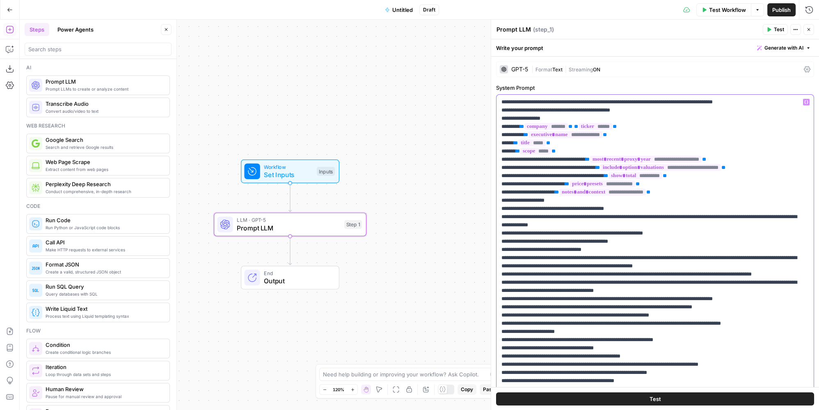
drag, startPoint x: 637, startPoint y: 107, endPoint x: 499, endPoint y: 104, distance: 137.4
click at [499, 104] on div "**********" at bounding box center [654, 262] width 317 height 334
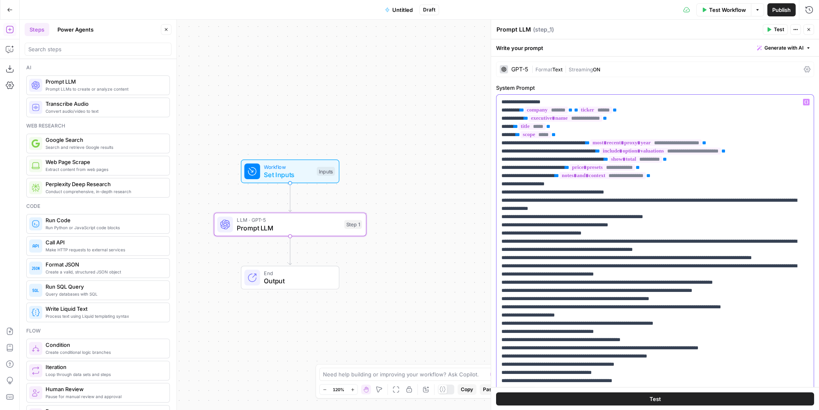
drag, startPoint x: 552, startPoint y: 98, endPoint x: 520, endPoint y: 100, distance: 31.7
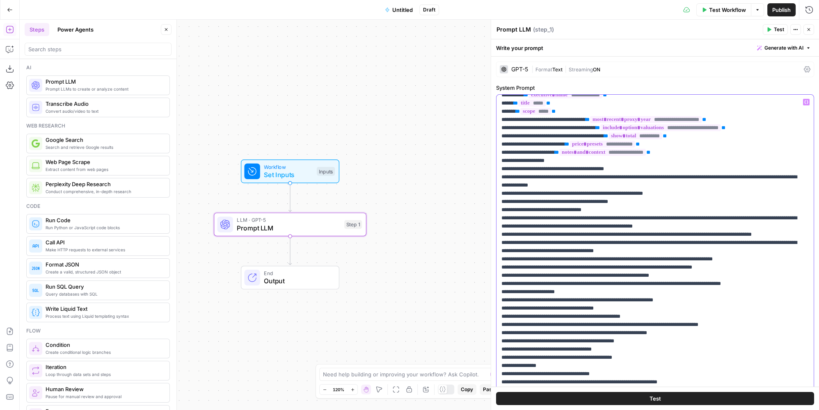
scroll to position [0, 0]
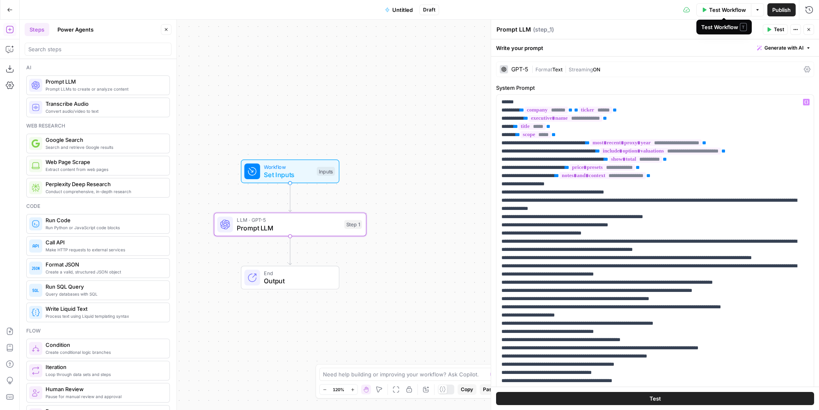
click at [724, 8] on span "Test Workflow" at bounding box center [727, 10] width 37 height 8
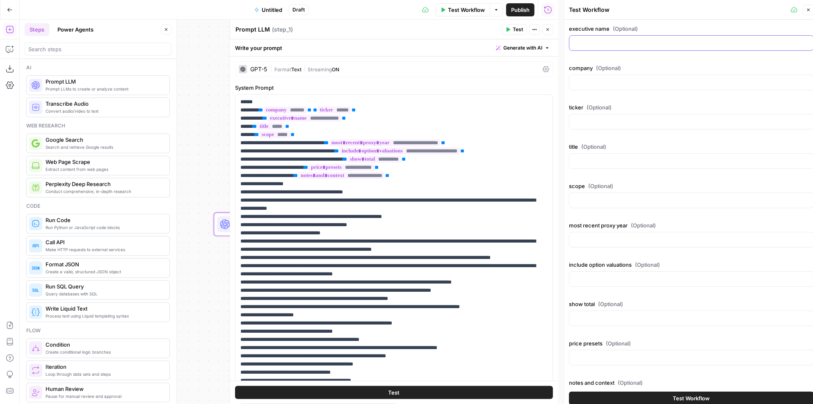
click at [640, 39] on input "executive name (Optional)" at bounding box center [691, 43] width 234 height 8
type input "[PERSON_NAME]"
click at [638, 75] on div at bounding box center [691, 83] width 245 height 16
type input "Starbucks"
type input "SBUX"
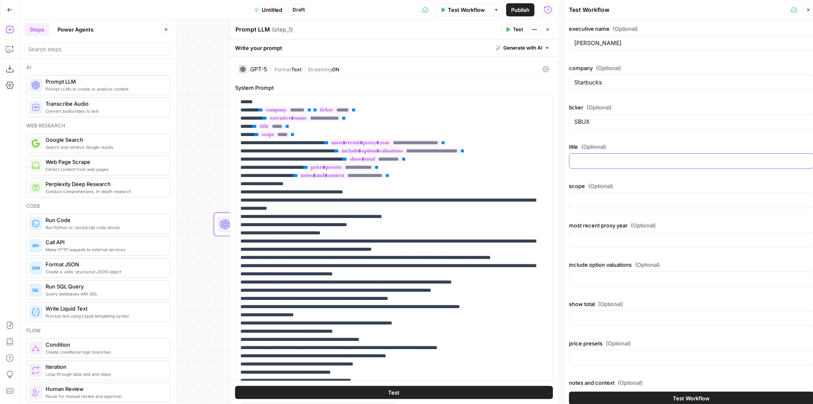
click at [603, 164] on input "title (Optional)" at bounding box center [691, 161] width 234 height 8
type input "CEO"
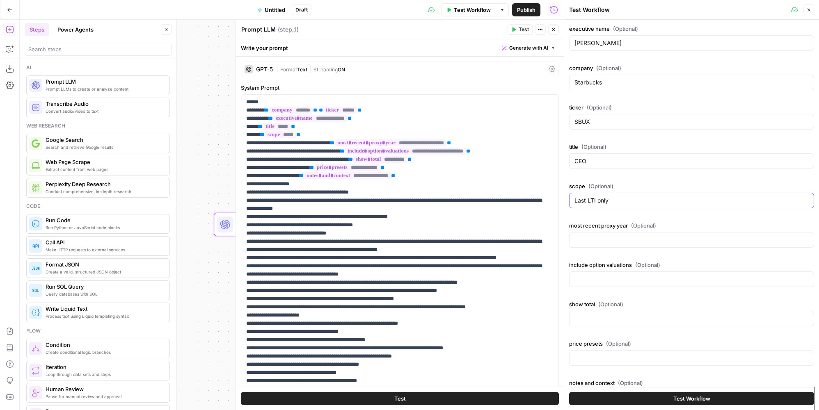
click at [594, 199] on input "Last LTI only" at bounding box center [691, 200] width 234 height 8
type input "Last LTI year only"
click at [602, 236] on input "most recent proxy year (Optional)" at bounding box center [691, 240] width 234 height 8
type input "FY20XX"
click at [609, 271] on div at bounding box center [691, 279] width 245 height 16
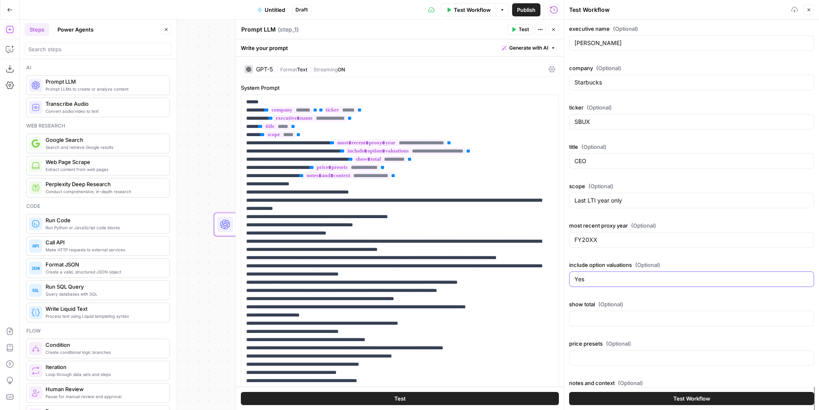
type input "Yes"
click at [607, 306] on div "show total (Optional)" at bounding box center [691, 315] width 245 height 30
click at [604, 315] on input "show total (Optional)" at bounding box center [691, 319] width 234 height 8
type input "yes"
click at [619, 354] on input "price presets (Optional)" at bounding box center [691, 358] width 234 height 8
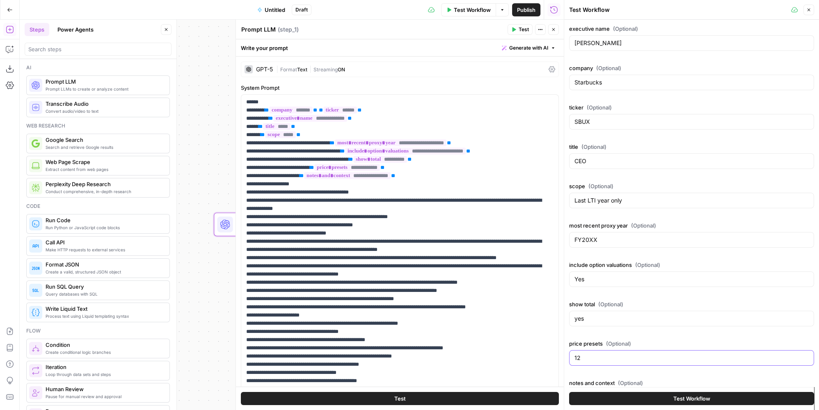
type input "1"
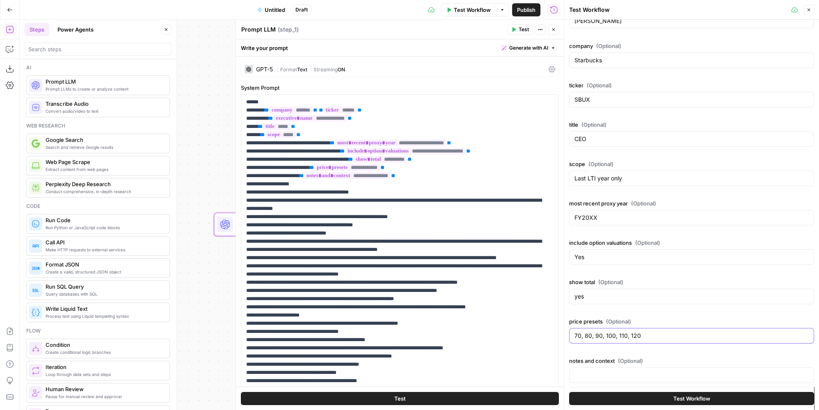
type input "70, 80, 90, 100, 110, 120"
click at [627, 371] on input "notes and context (Optional)" at bounding box center [691, 375] width 234 height 8
type input "special grants"
click at [659, 399] on button "Test Workflow" at bounding box center [691, 398] width 245 height 13
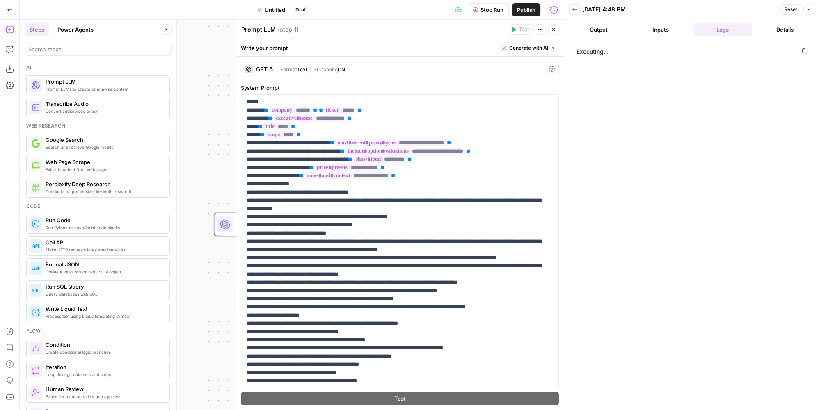
click at [278, 10] on span "Untitled" at bounding box center [275, 10] width 21 height 8
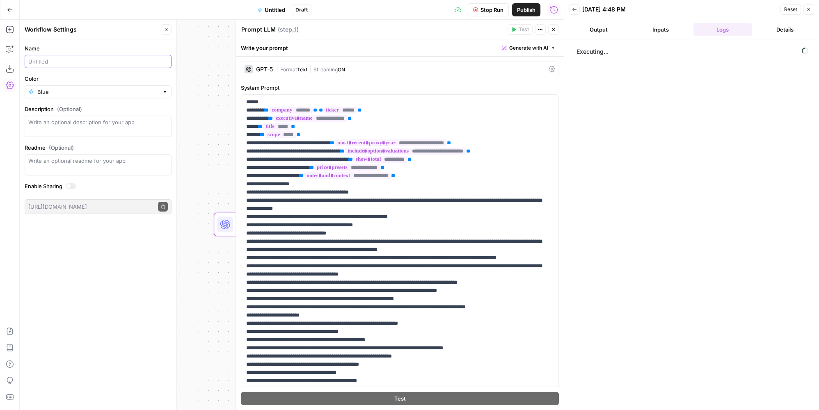
click at [78, 62] on input "Name" at bounding box center [97, 61] width 139 height 8
type input "Test Comp Incentives"
click at [527, 11] on span "Publish" at bounding box center [526, 10] width 18 height 8
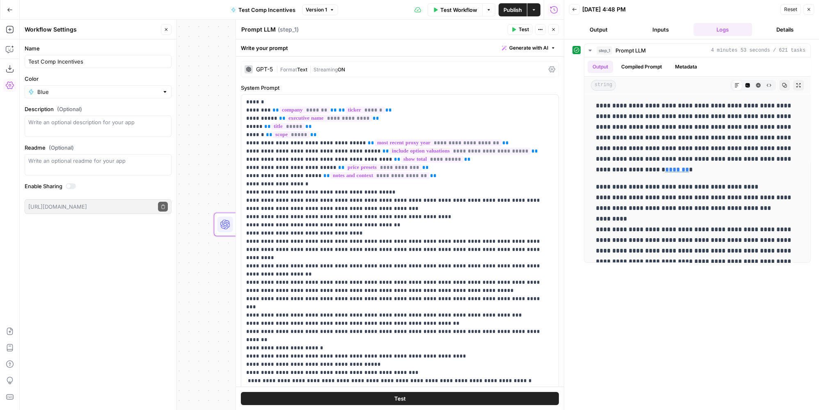
click at [805, 25] on button "Details" at bounding box center [784, 29] width 59 height 13
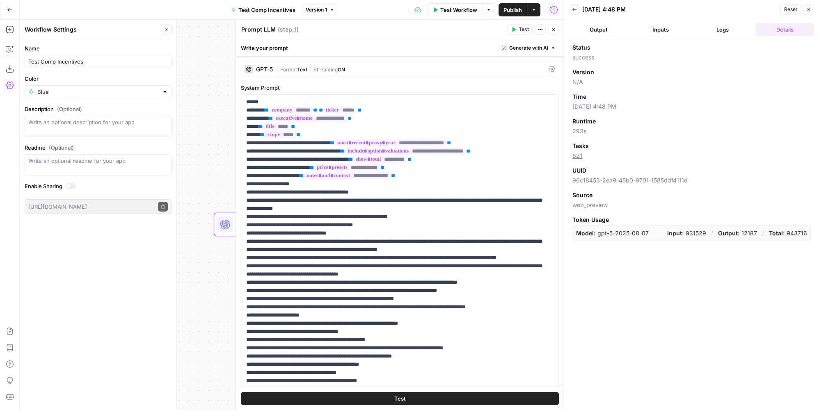
click at [732, 287] on div "Status success Version N/A Time [DATE] 4:48 PM Runtime 293s Tasks 621 UUID 96c1…" at bounding box center [691, 224] width 255 height 371
click at [714, 30] on button "Logs" at bounding box center [722, 29] width 59 height 13
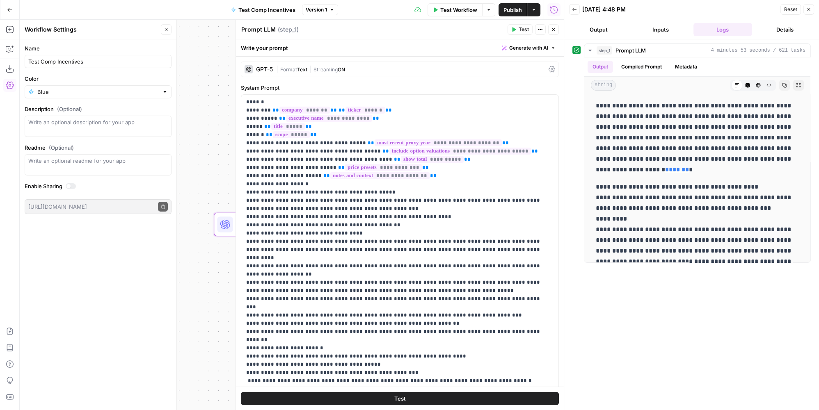
click at [795, 29] on button "Details" at bounding box center [784, 29] width 59 height 13
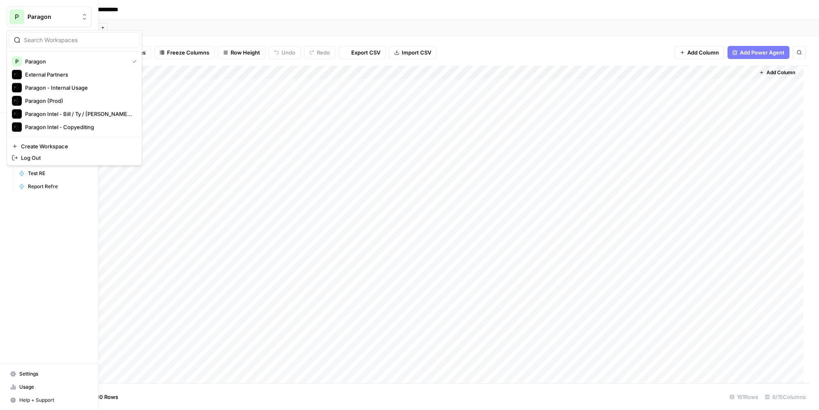
click at [16, 11] on div "P" at bounding box center [16, 16] width 15 height 15
click at [78, 65] on div "P Paragon" at bounding box center [74, 62] width 125 height 10
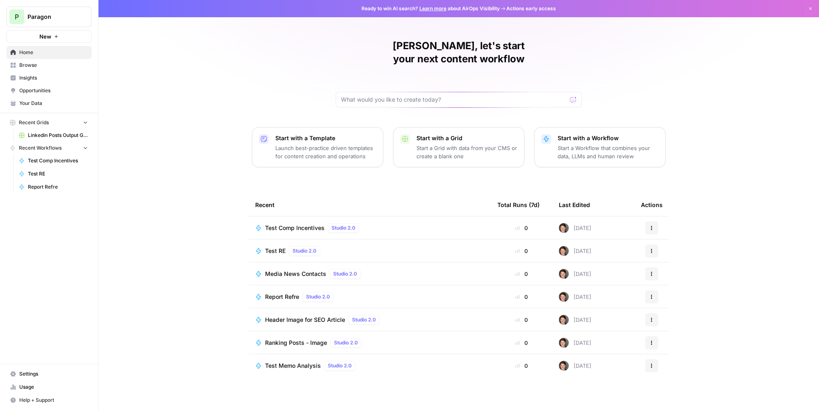
click at [651, 229] on icon "button" at bounding box center [651, 229] width 1 height 1
click at [686, 287] on span "Duplicate" at bounding box center [694, 286] width 66 height 8
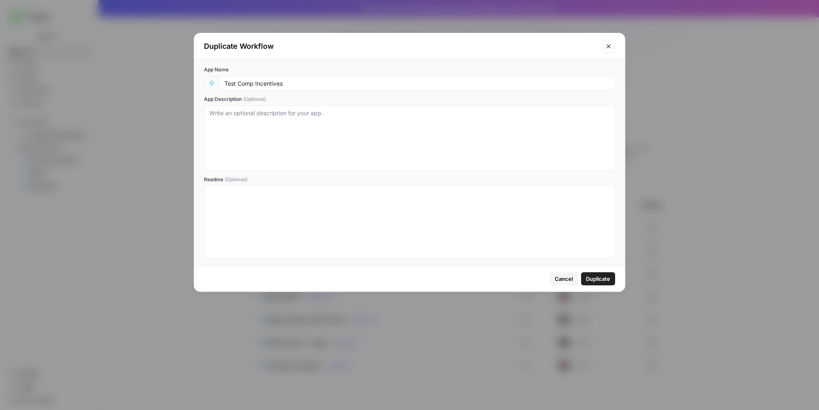
click at [321, 88] on div "Test Comp Incentives" at bounding box center [417, 83] width 396 height 15
click at [329, 78] on div "Test Comp Incentives" at bounding box center [417, 83] width 396 height 15
click at [330, 84] on input "Test Comp Incentives" at bounding box center [416, 83] width 385 height 7
type input "Test Comp Incentives 2"
click at [597, 276] on span "Duplicate" at bounding box center [598, 279] width 24 height 8
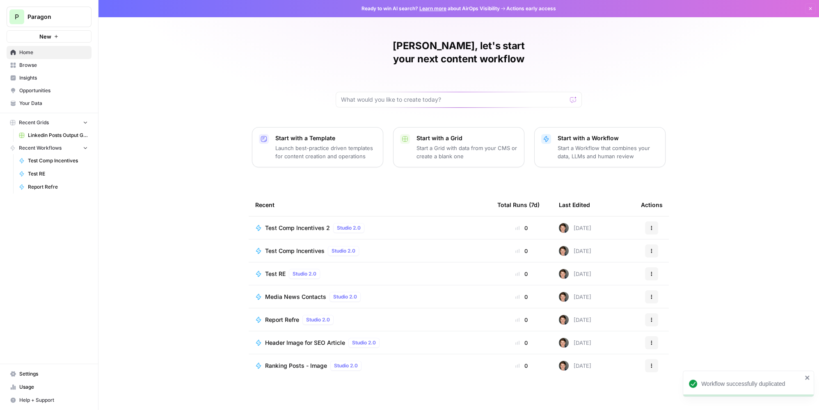
click at [307, 224] on span "Test Comp Incentives 2" at bounding box center [297, 228] width 65 height 8
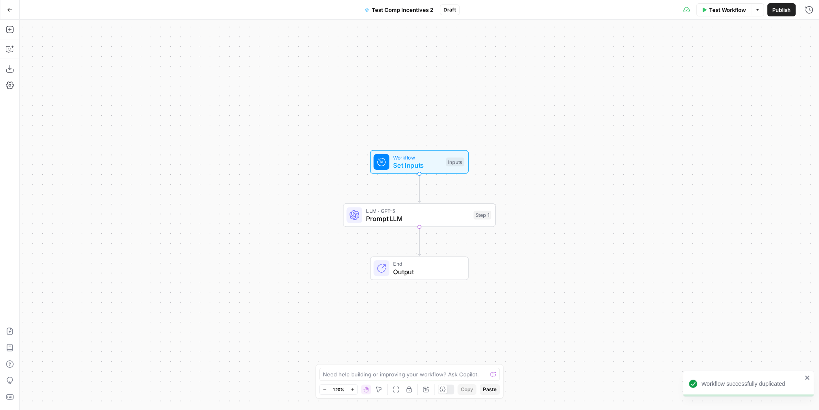
click at [419, 215] on span "Prompt LLM" at bounding box center [417, 219] width 103 height 10
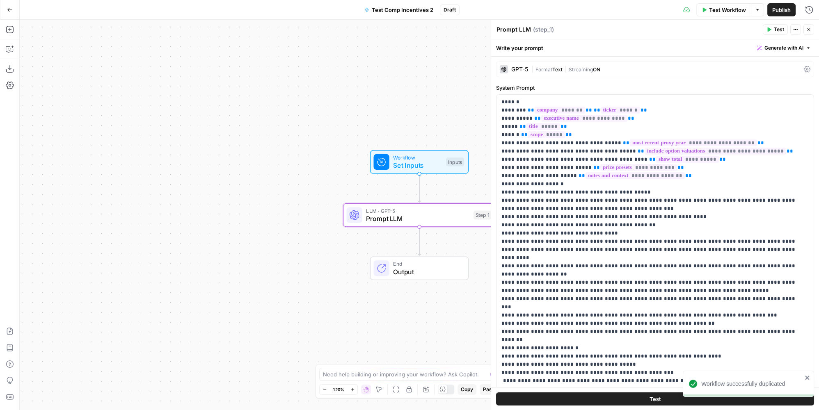
click at [588, 68] on span "Streaming" at bounding box center [580, 69] width 24 height 6
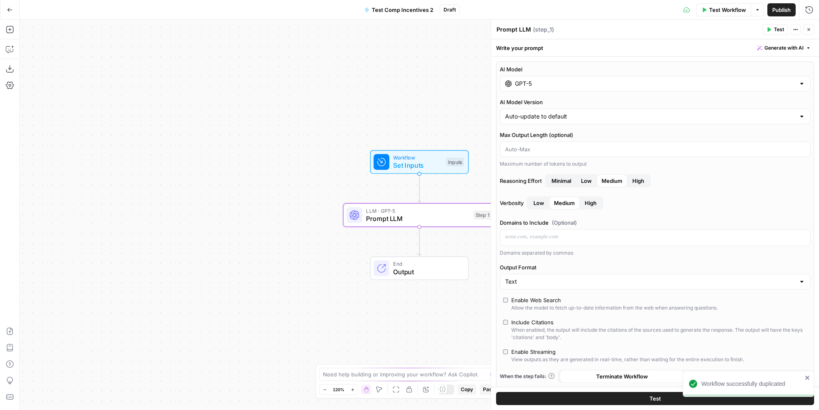
click at [580, 82] on input "GPT-5" at bounding box center [655, 84] width 280 height 8
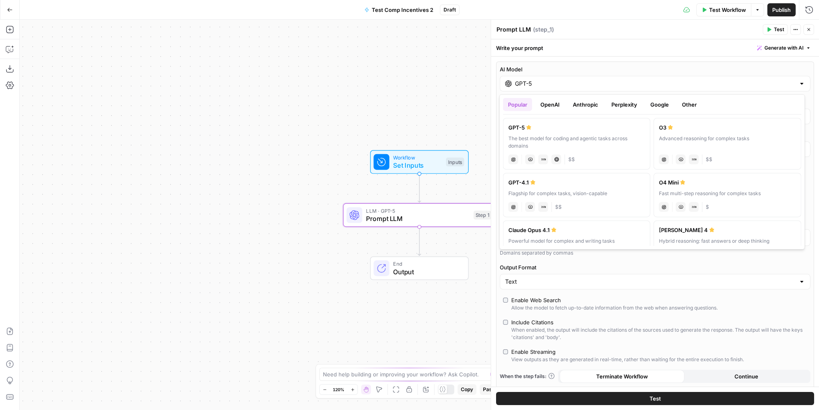
click at [723, 144] on div "Advanced reasoning for complex tasks" at bounding box center [727, 142] width 137 height 15
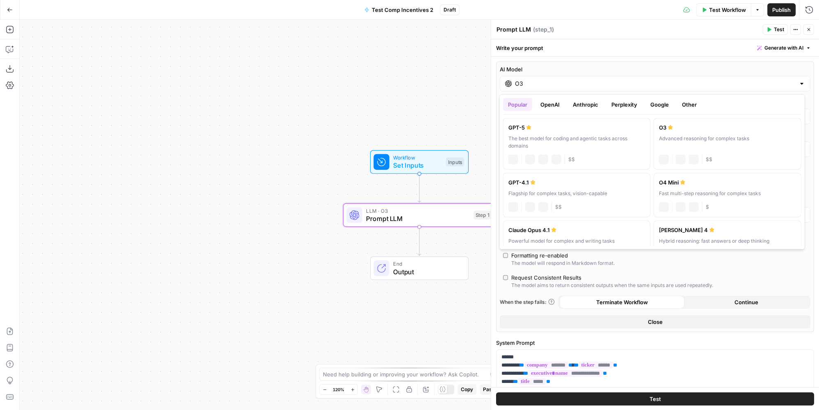
click at [561, 85] on input "O3" at bounding box center [655, 84] width 280 height 8
click at [554, 104] on button "OpenAI" at bounding box center [549, 104] width 29 height 13
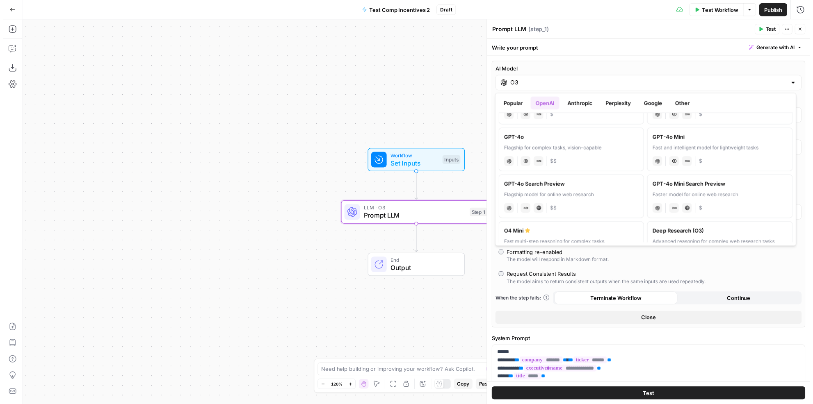
scroll to position [261, 0]
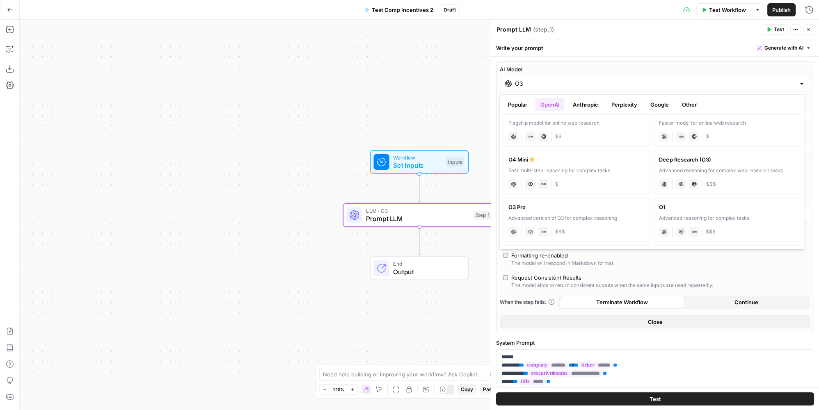
click at [741, 178] on div "chat Vision Capabilities Live Web Research $$$" at bounding box center [727, 183] width 137 height 11
type input "Deep Research (O3)"
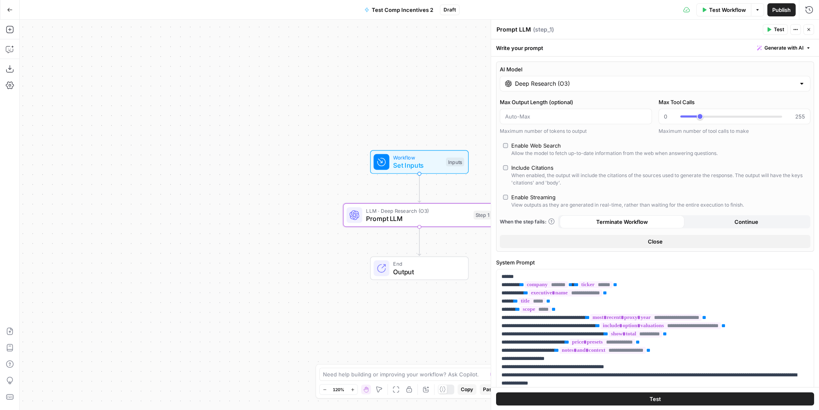
click at [545, 147] on div "Enable Web Search" at bounding box center [536, 145] width 50 height 8
click at [533, 199] on div "Enable Streaming" at bounding box center [533, 197] width 44 height 8
click at [715, 11] on span "Test Workflow" at bounding box center [727, 10] width 37 height 8
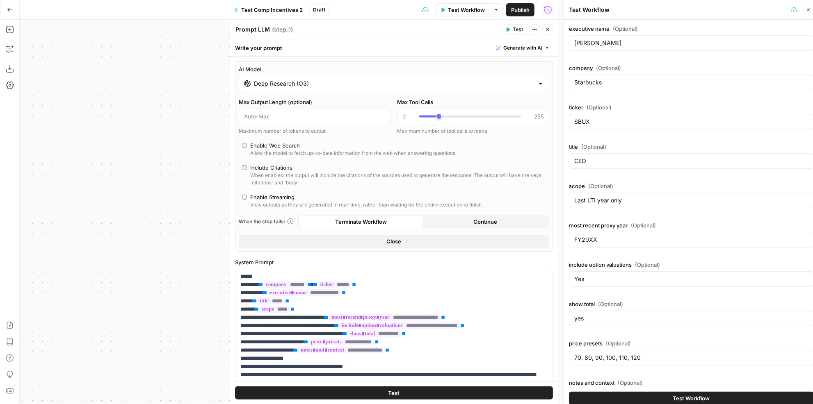
scroll to position [5, 0]
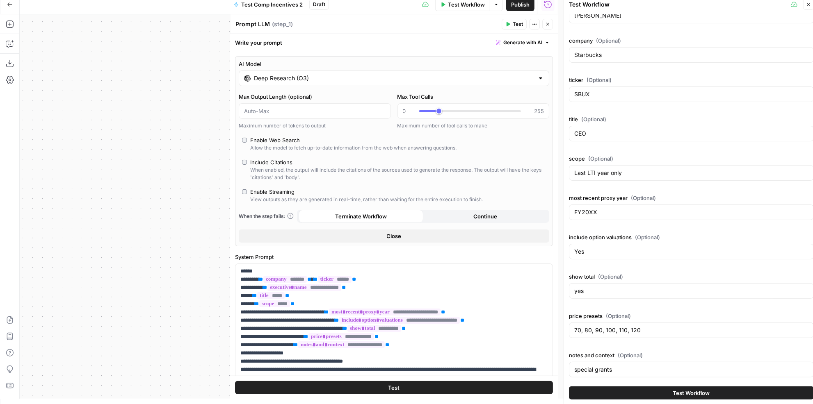
click at [680, 394] on span "Test Workflow" at bounding box center [691, 393] width 37 height 8
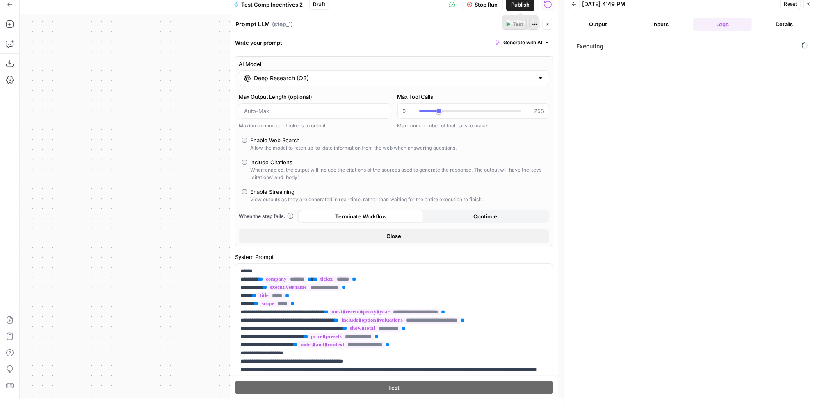
click at [522, 4] on span "Publish" at bounding box center [520, 4] width 18 height 8
click at [655, 217] on div "Executing..." at bounding box center [691, 219] width 238 height 363
click at [138, 75] on div "Workflow Set Inputs Inputs LLM · Deep Research (O3) Prompt LLM Step 1 End Output" at bounding box center [289, 206] width 538 height 385
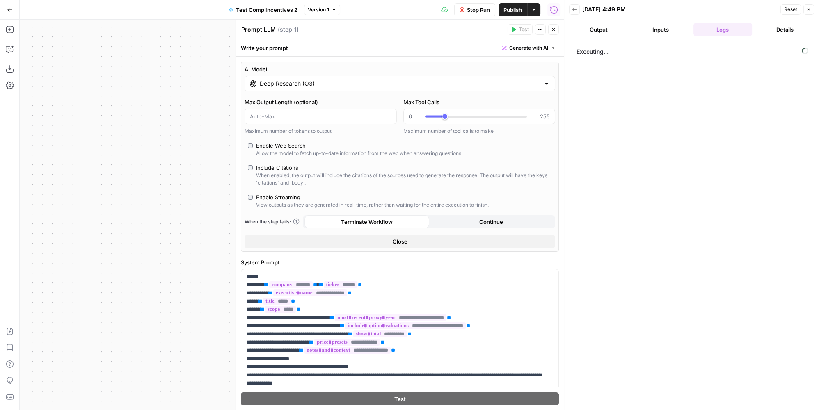
click at [551, 28] on icon "button" at bounding box center [553, 29] width 5 height 5
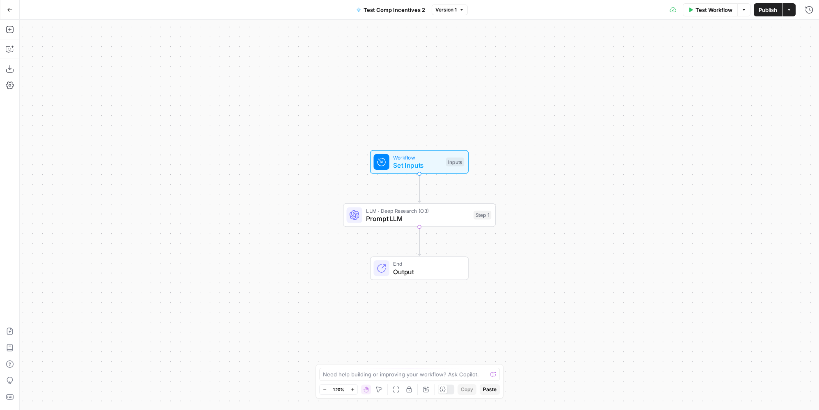
click at [11, 11] on icon "button" at bounding box center [10, 10] width 6 height 6
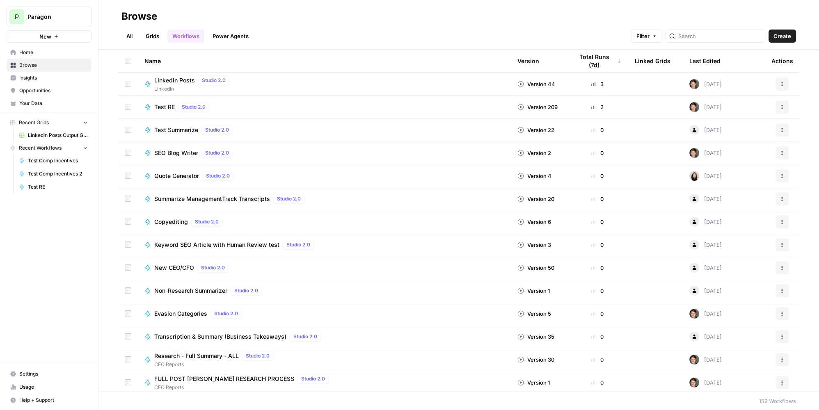
click at [60, 63] on span "Browse" at bounding box center [53, 65] width 68 height 7
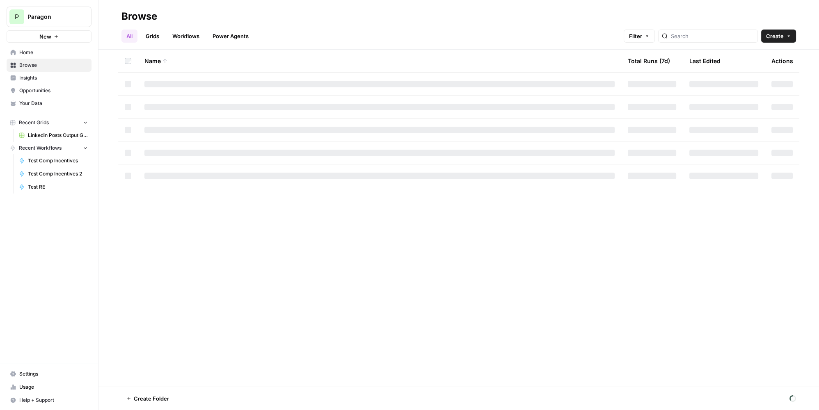
click at [192, 36] on link "Workflows" at bounding box center [185, 36] width 37 height 13
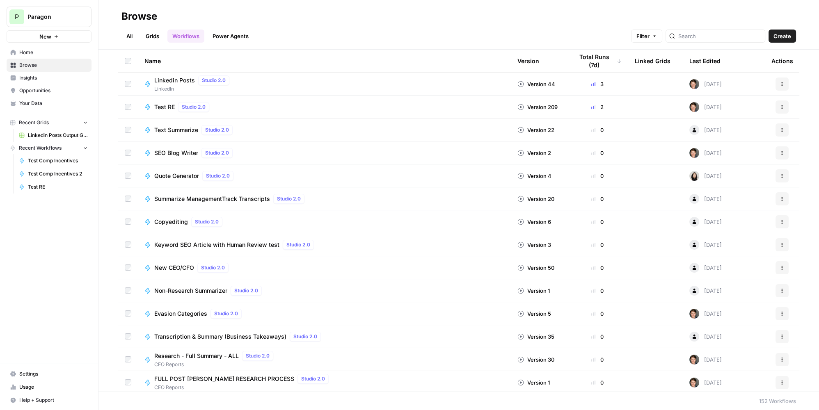
click at [192, 36] on link "Workflows" at bounding box center [185, 36] width 37 height 13
click at [130, 41] on link "All" at bounding box center [129, 36] width 16 height 13
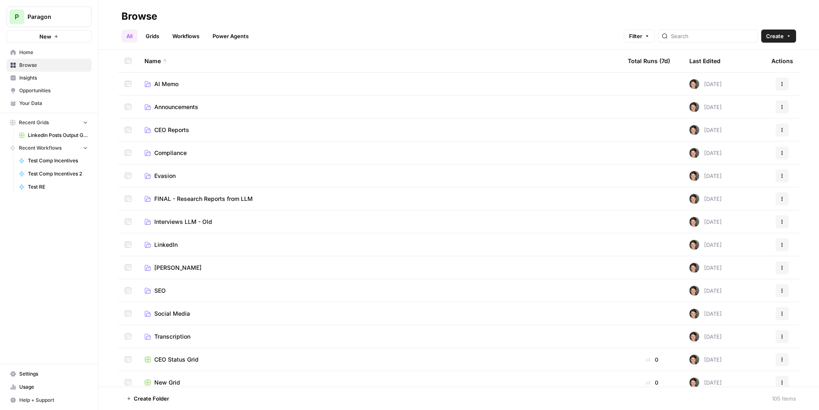
click at [146, 40] on link "Grids" at bounding box center [152, 36] width 23 height 13
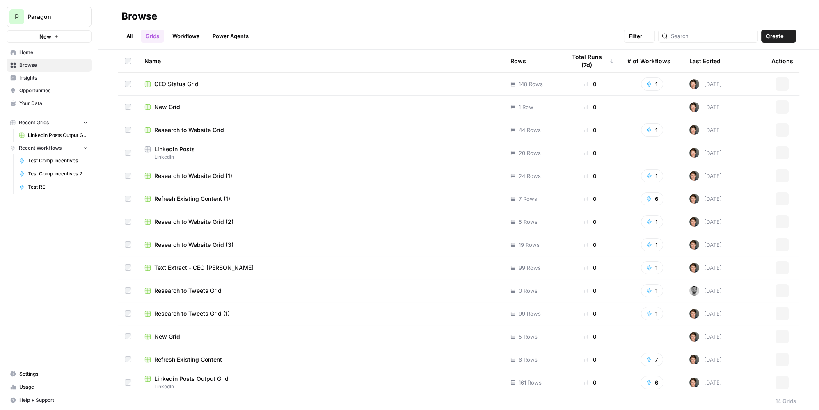
click at [200, 36] on link "Workflows" at bounding box center [185, 36] width 37 height 13
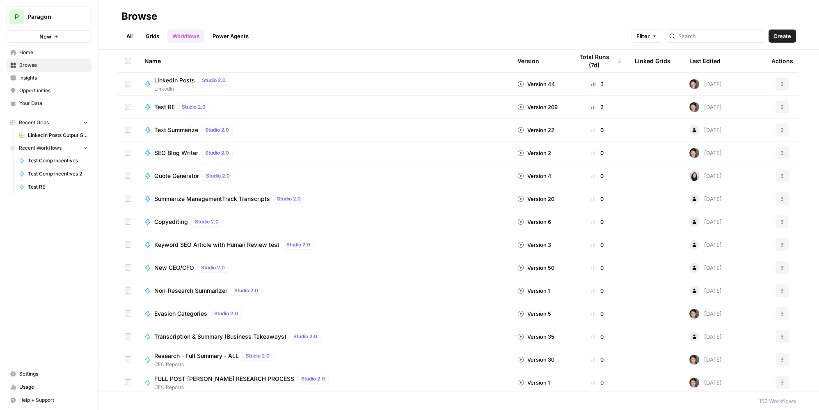
click at [36, 62] on span "Browse" at bounding box center [53, 65] width 68 height 7
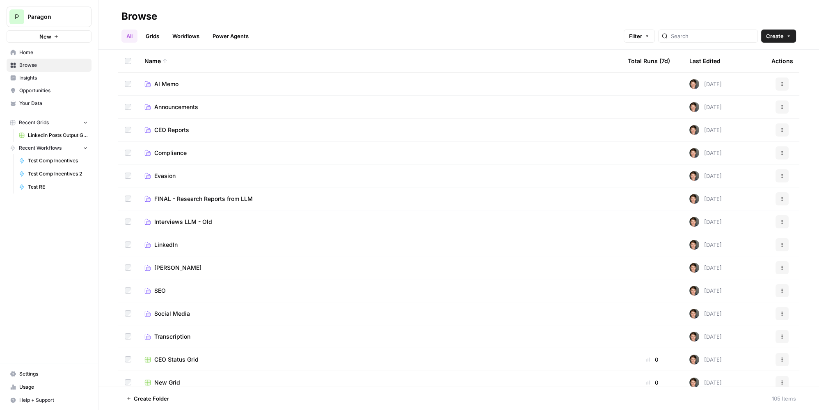
click at [198, 34] on link "Workflows" at bounding box center [185, 36] width 37 height 13
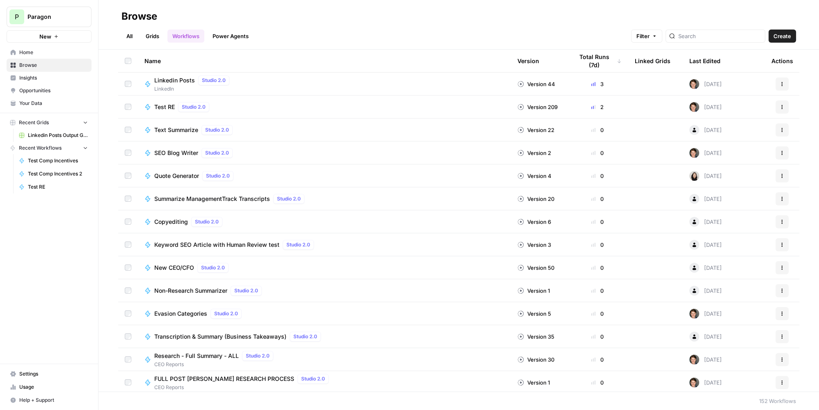
click at [701, 63] on div "Last Edited" at bounding box center [704, 61] width 31 height 23
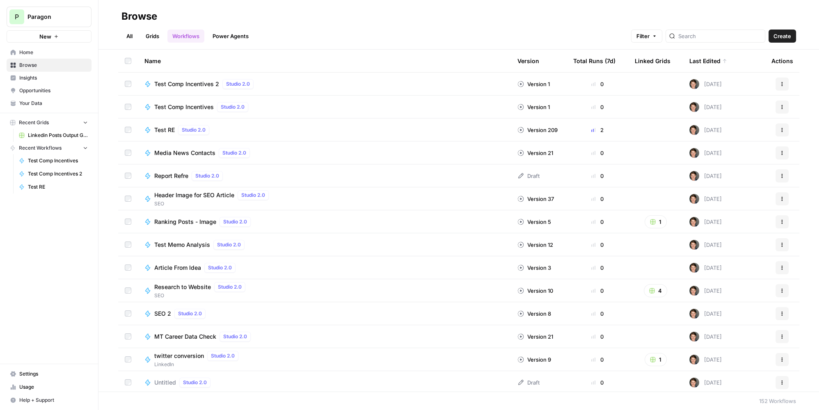
click at [779, 82] on icon "button" at bounding box center [781, 84] width 5 height 5
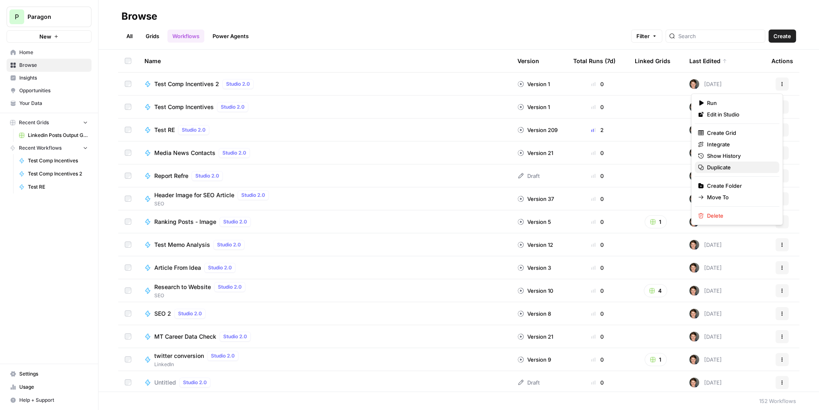
click at [747, 171] on span "Duplicate" at bounding box center [740, 167] width 66 height 8
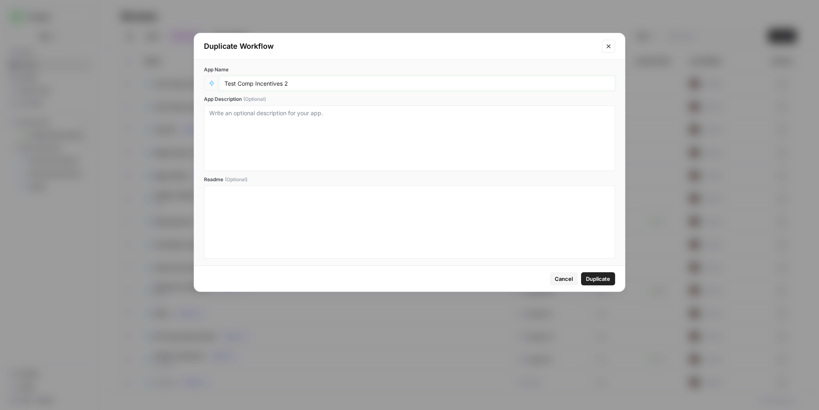
click at [321, 82] on input "Test Comp Incentives 2" at bounding box center [416, 83] width 385 height 7
type input "Test Comp Incentives 3"
click at [602, 278] on span "Duplicate" at bounding box center [598, 279] width 24 height 8
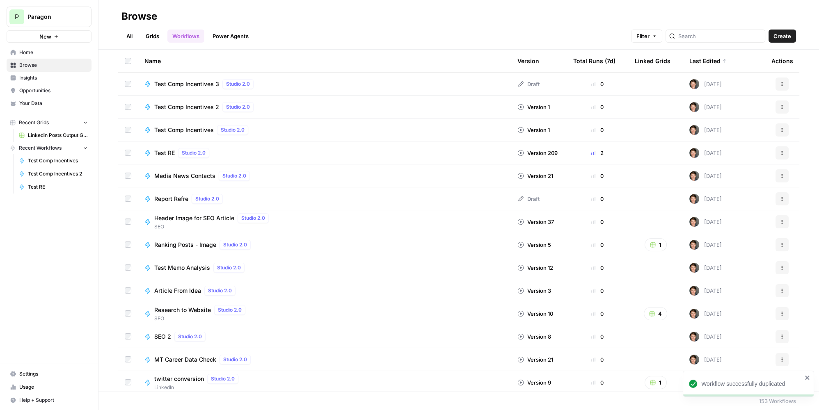
click at [191, 91] on td "Test Comp Incentives 3 Studio 2.0" at bounding box center [324, 84] width 373 height 23
click at [195, 82] on span "Test Comp Incentives 3" at bounding box center [186, 84] width 65 height 8
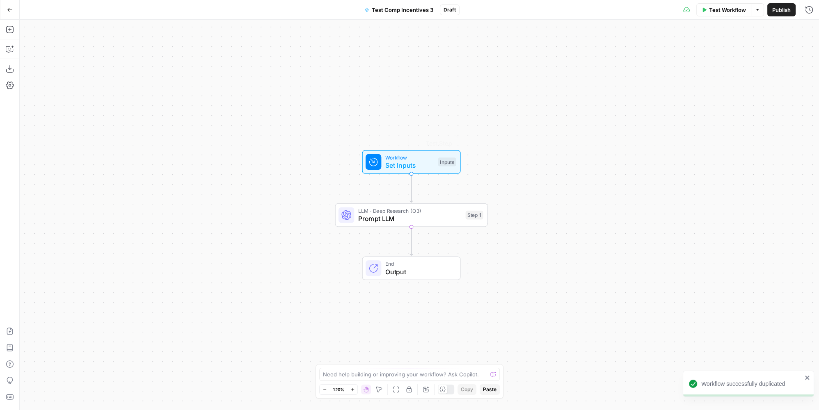
click at [417, 219] on span "Prompt LLM" at bounding box center [409, 219] width 103 height 10
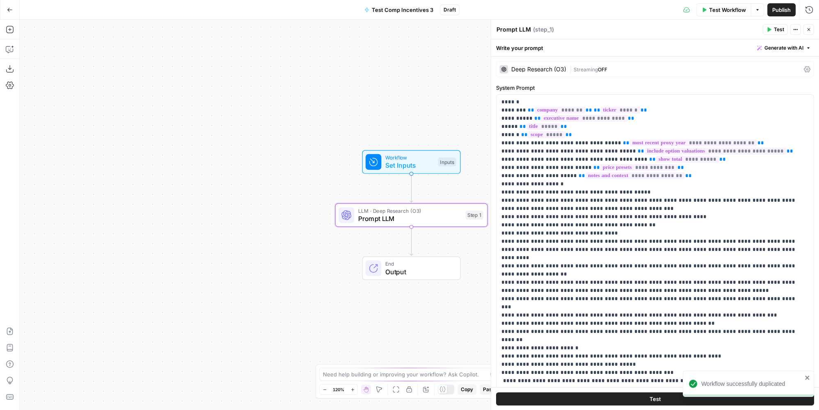
click at [581, 64] on div "Deep Research (O3) | Streaming OFF" at bounding box center [655, 70] width 318 height 16
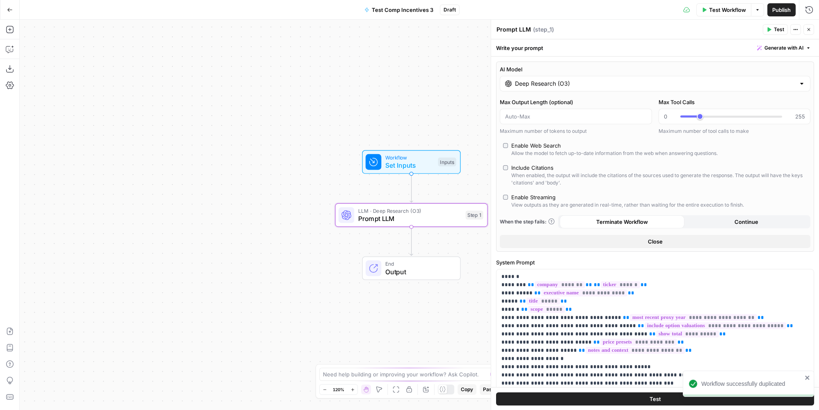
click at [604, 80] on input "Deep Research (O3)" at bounding box center [655, 84] width 280 height 8
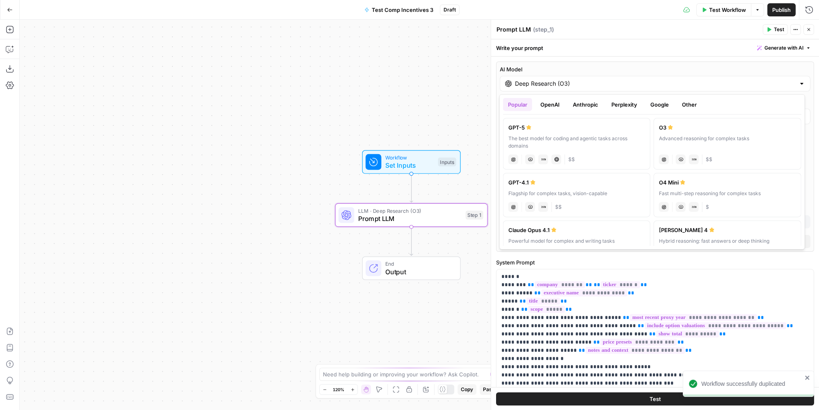
click at [651, 105] on button "Google" at bounding box center [659, 104] width 28 height 13
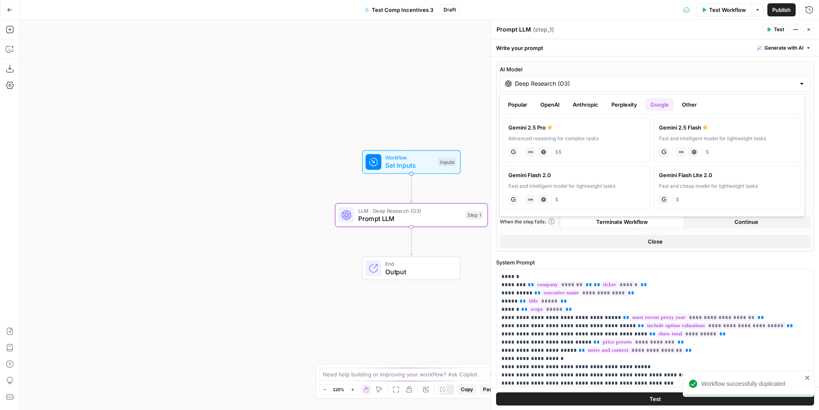
click at [609, 124] on div "Gemini 2.5 Pro" at bounding box center [576, 127] width 137 height 8
type input "Gemini 2.5 Pro"
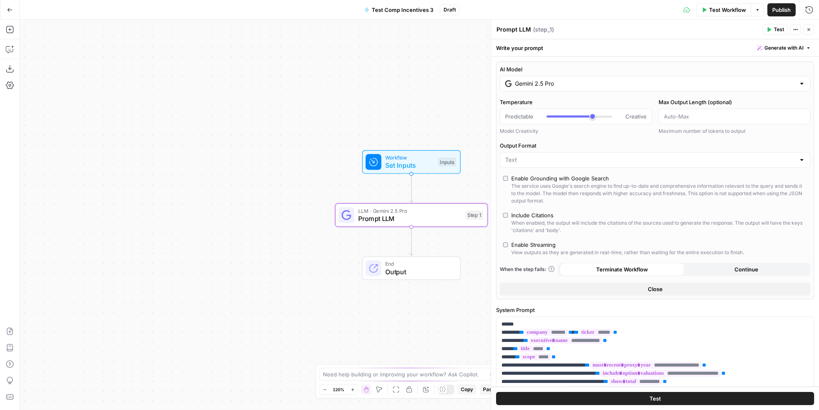
click at [634, 399] on button "Test" at bounding box center [655, 398] width 318 height 13
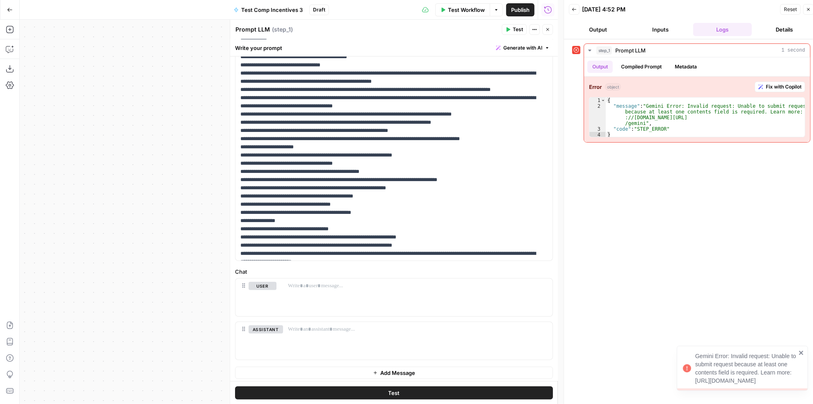
scroll to position [223, 0]
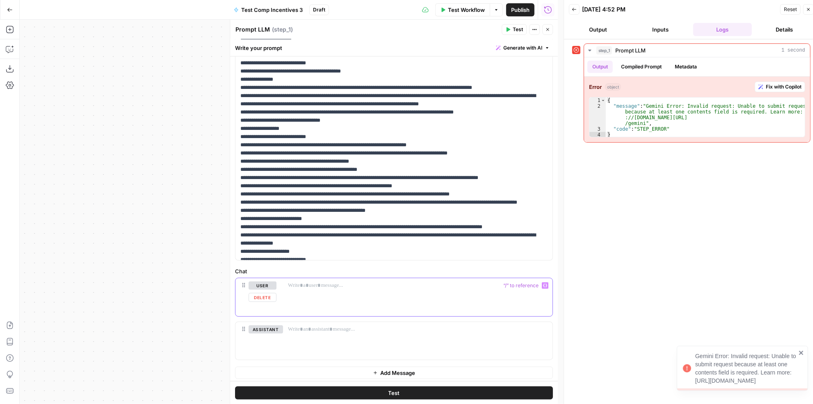
click at [354, 289] on div at bounding box center [417, 297] width 269 height 38
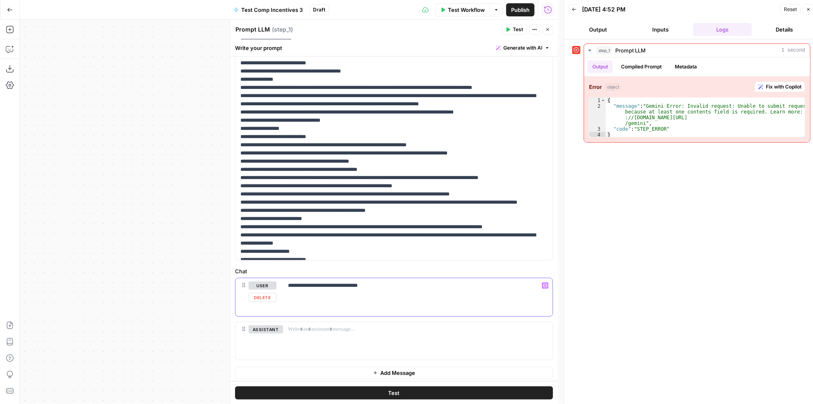
click at [336, 282] on p "**********" at bounding box center [415, 286] width 255 height 8
drag, startPoint x: 434, startPoint y: 283, endPoint x: 472, endPoint y: 286, distance: 38.2
click at [472, 286] on p "**********" at bounding box center [415, 286] width 255 height 8
click at [485, 392] on button "Test" at bounding box center [394, 392] width 318 height 13
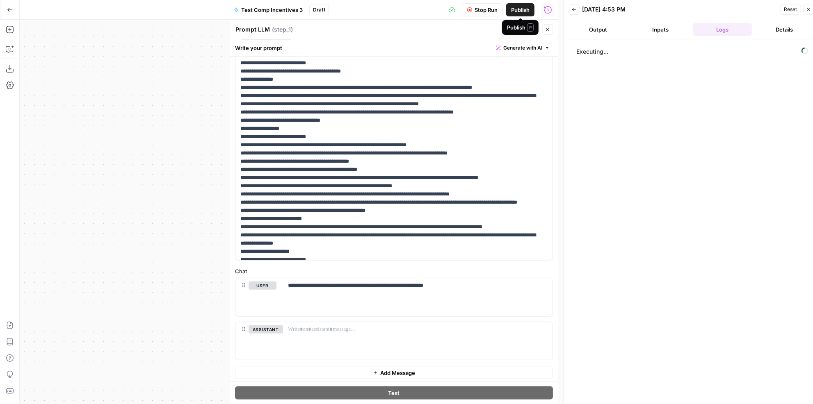
click at [514, 8] on span "Publish" at bounding box center [520, 10] width 18 height 8
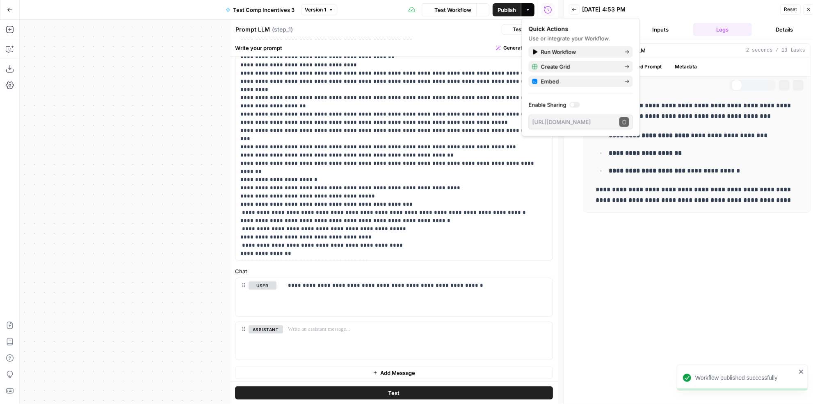
scroll to position [129, 0]
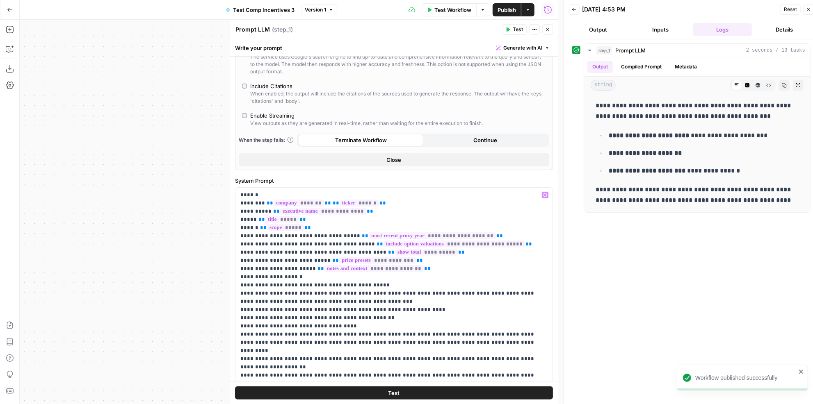
click at [670, 220] on div "**********" at bounding box center [691, 224] width 238 height 363
click at [479, 11] on button "Options" at bounding box center [482, 9] width 13 height 13
click at [455, 9] on span "Test Workflow" at bounding box center [452, 10] width 37 height 8
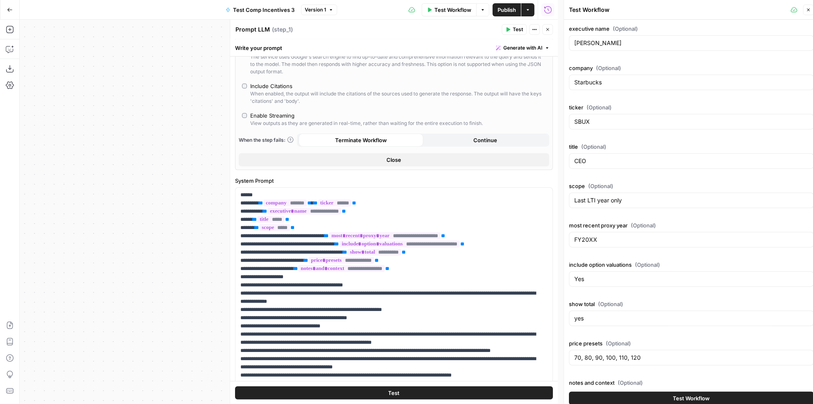
scroll to position [22, 0]
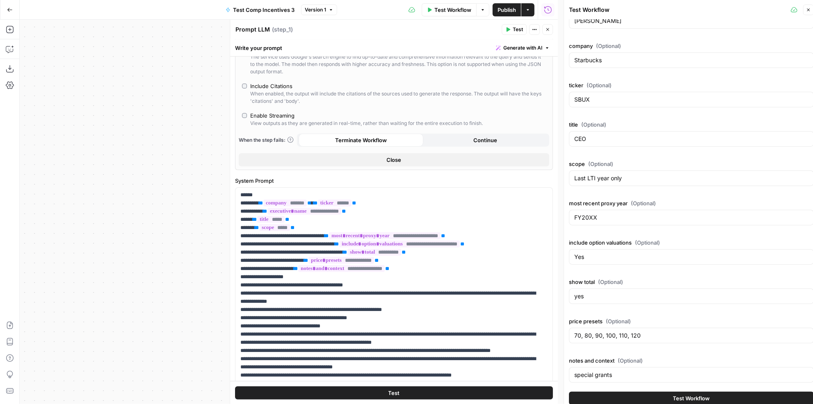
click at [687, 393] on button "Test Workflow" at bounding box center [691, 398] width 245 height 13
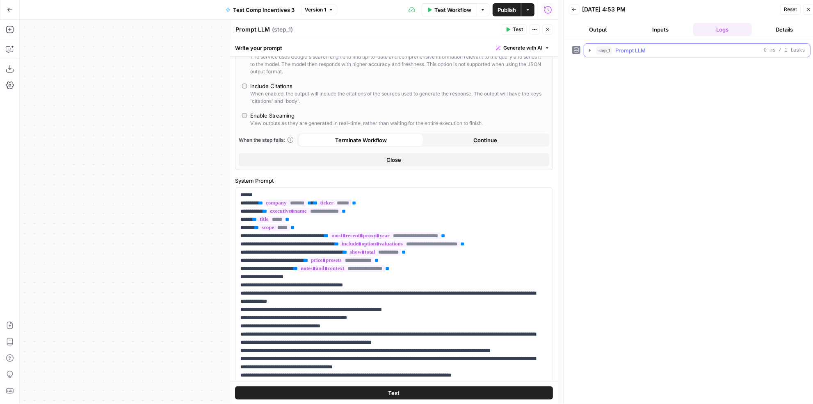
click at [649, 49] on div "step_1 Prompt LLM 0 ms / 1 tasks" at bounding box center [700, 50] width 209 height 8
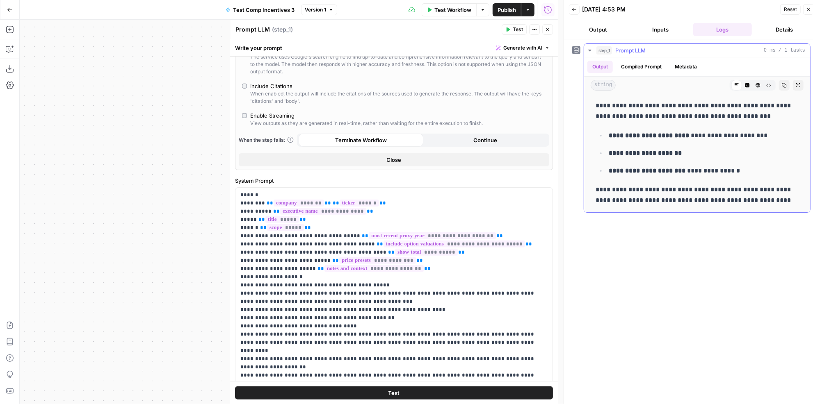
click at [649, 49] on div "step_1 Prompt LLM 0 ms / 1 tasks" at bounding box center [700, 50] width 209 height 8
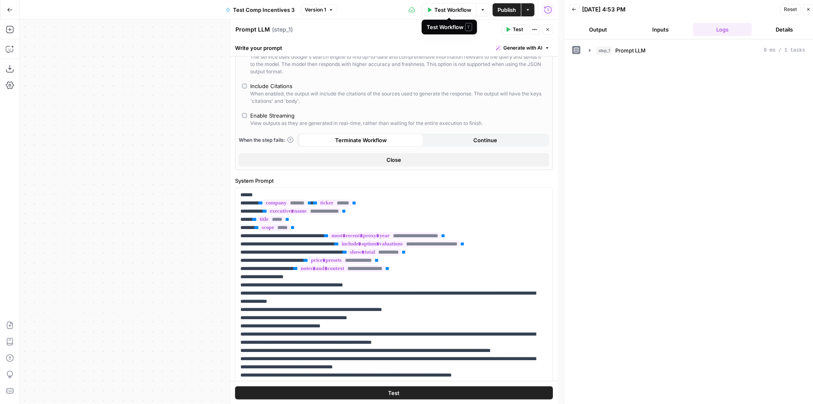
click at [462, 12] on span "Test Workflow" at bounding box center [452, 10] width 37 height 8
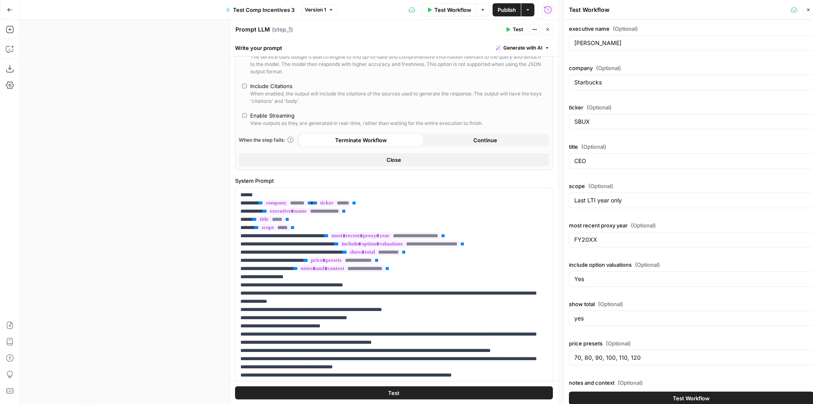
click at [686, 399] on span "Test Workflow" at bounding box center [691, 399] width 37 height 8
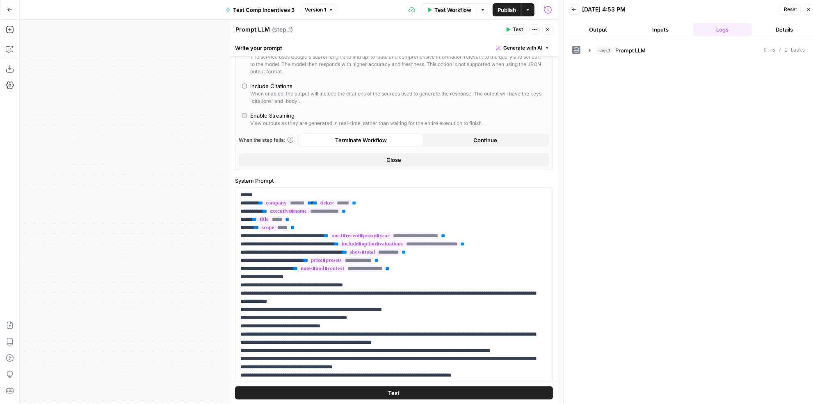
click at [659, 28] on button "Inputs" at bounding box center [660, 29] width 59 height 13
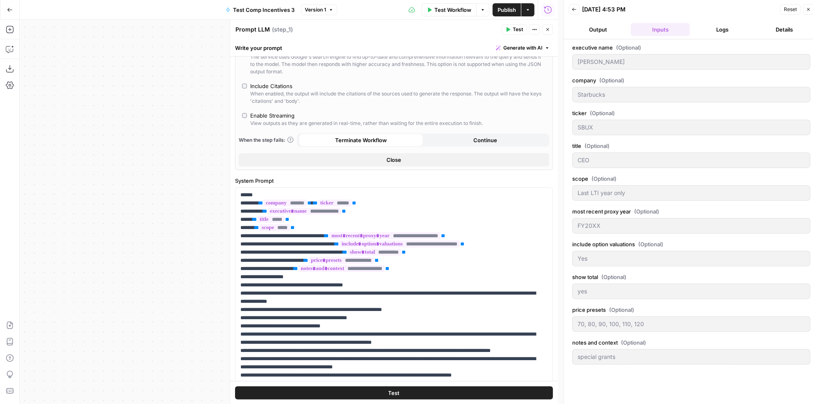
click at [607, 27] on button "Output" at bounding box center [598, 29] width 59 height 13
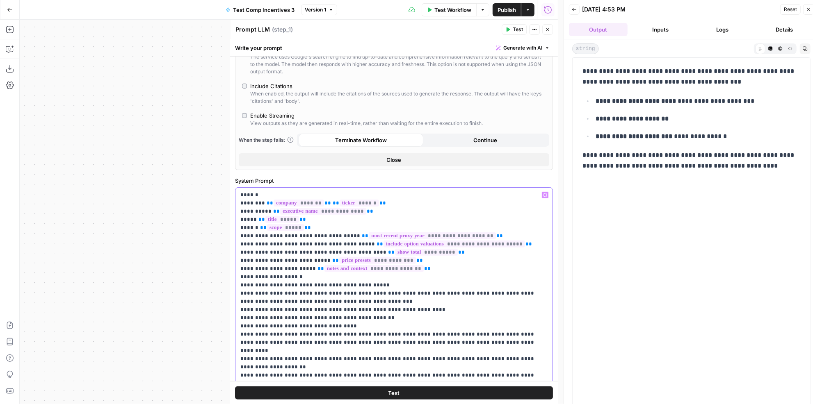
drag, startPoint x: 419, startPoint y: 269, endPoint x: 228, endPoint y: 203, distance: 201.8
click at [230, 203] on div "**********" at bounding box center [394, 212] width 328 height 385
copy p "**********"
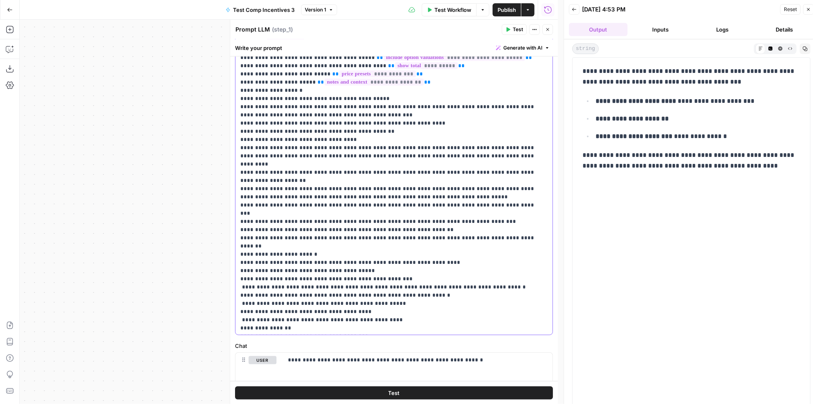
scroll to position [353, 0]
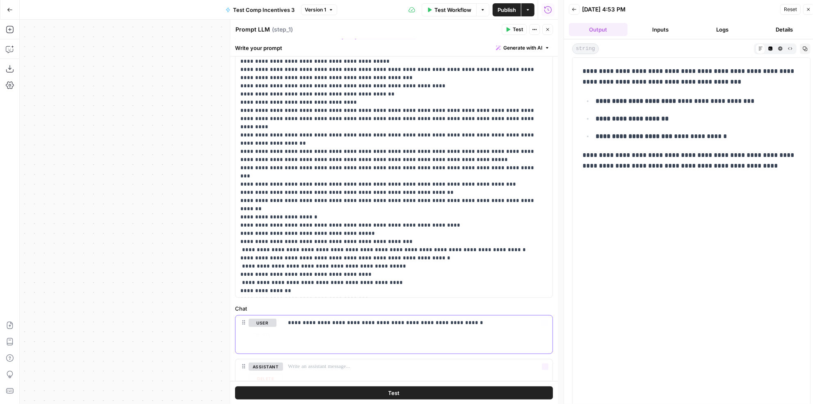
click at [464, 330] on div "**********" at bounding box center [417, 335] width 269 height 38
click at [463, 339] on div "**********" at bounding box center [417, 335] width 269 height 38
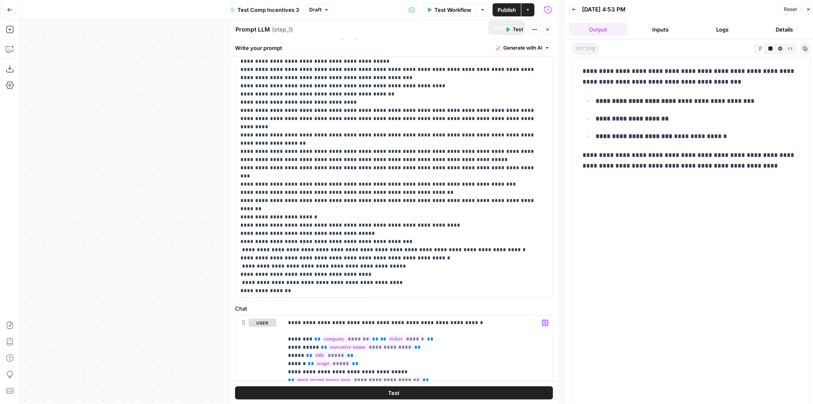
click at [460, 8] on span "Test Workflow" at bounding box center [452, 10] width 37 height 8
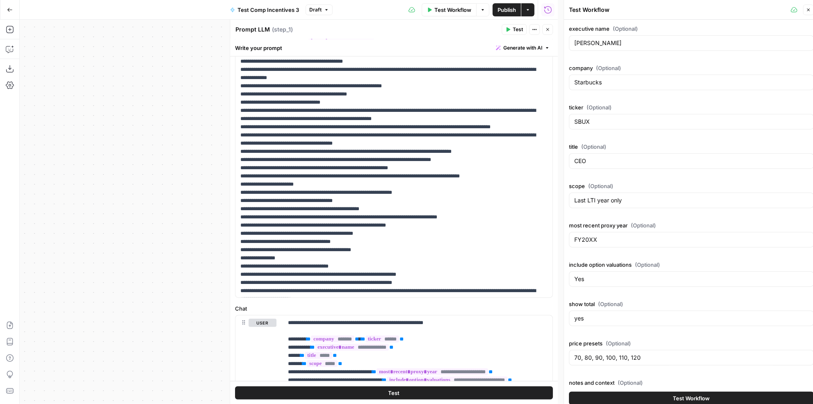
click at [702, 392] on button "Test Workflow" at bounding box center [691, 398] width 245 height 13
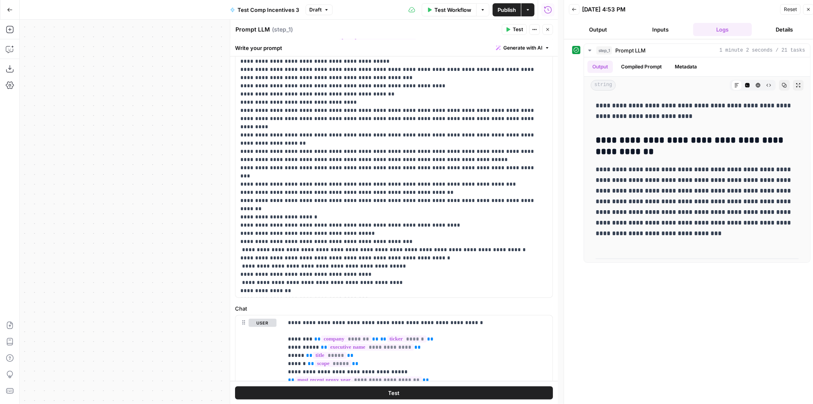
click at [777, 32] on button "Details" at bounding box center [784, 29] width 59 height 13
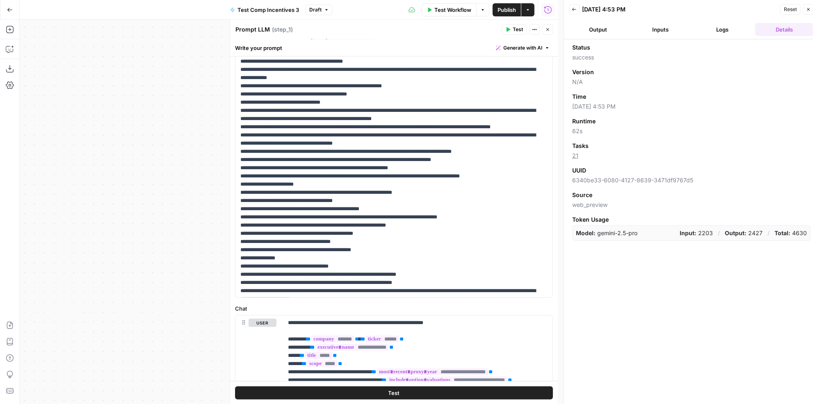
click at [744, 33] on button "Logs" at bounding box center [722, 29] width 59 height 13
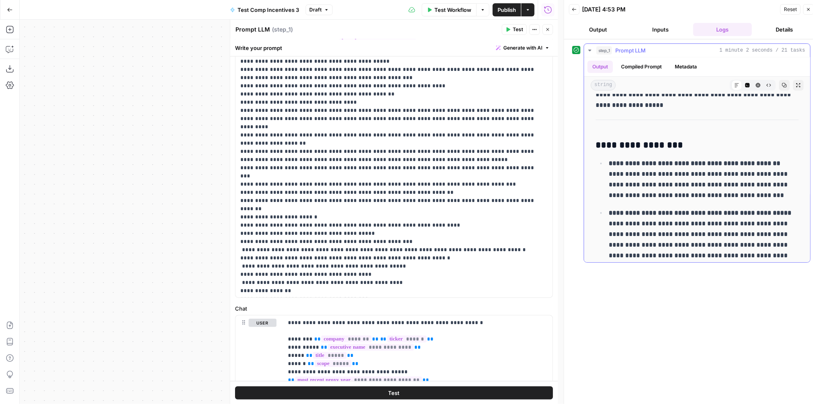
scroll to position [2687, 0]
